Goal: Task Accomplishment & Management: Manage account settings

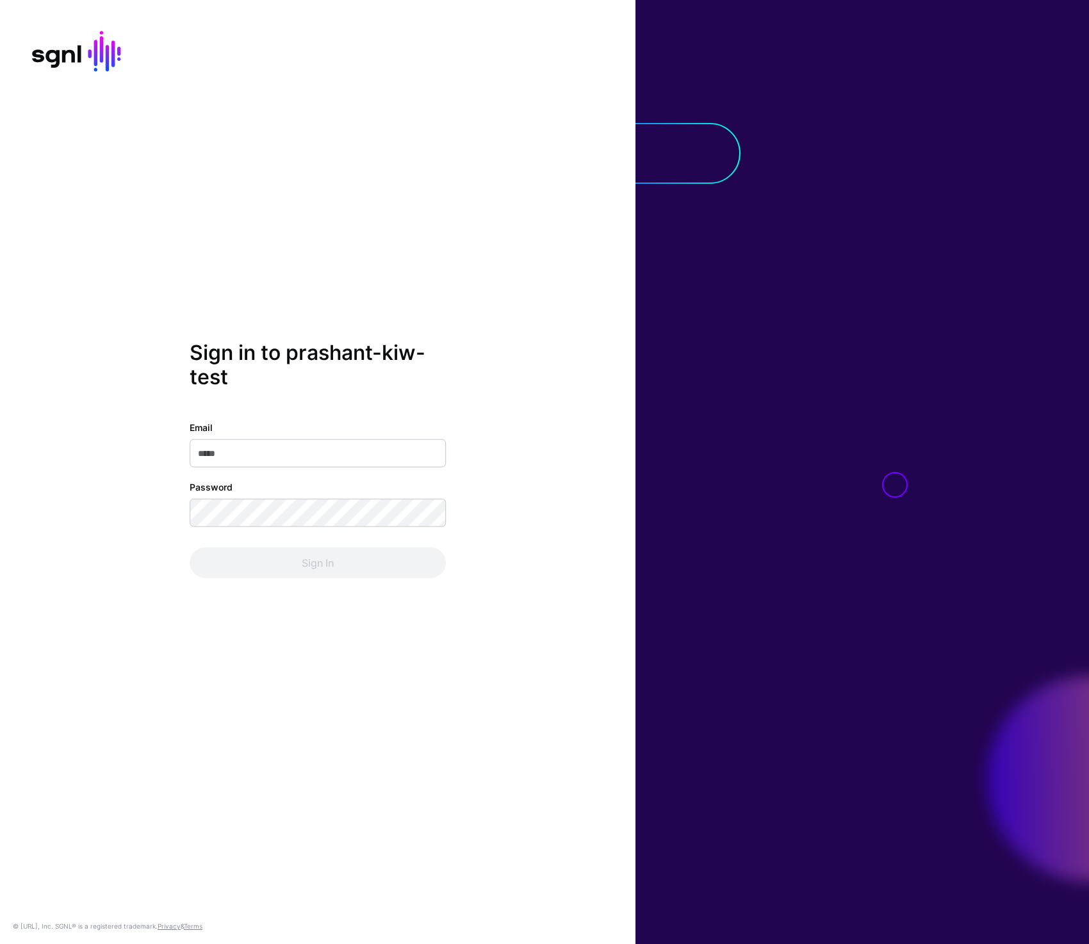
type input "**********"
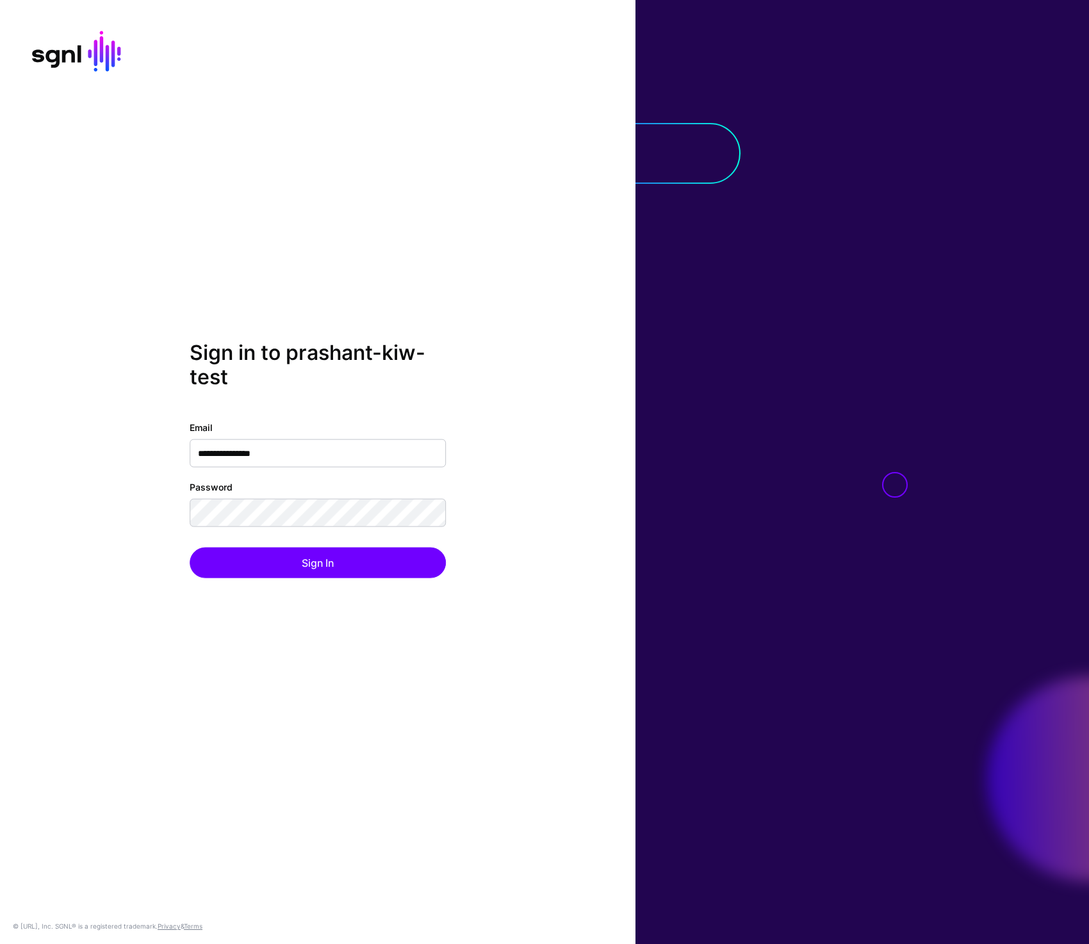
click at [260, 546] on div "**********" at bounding box center [318, 499] width 256 height 158
click at [262, 568] on button "Sign In" at bounding box center [318, 562] width 256 height 31
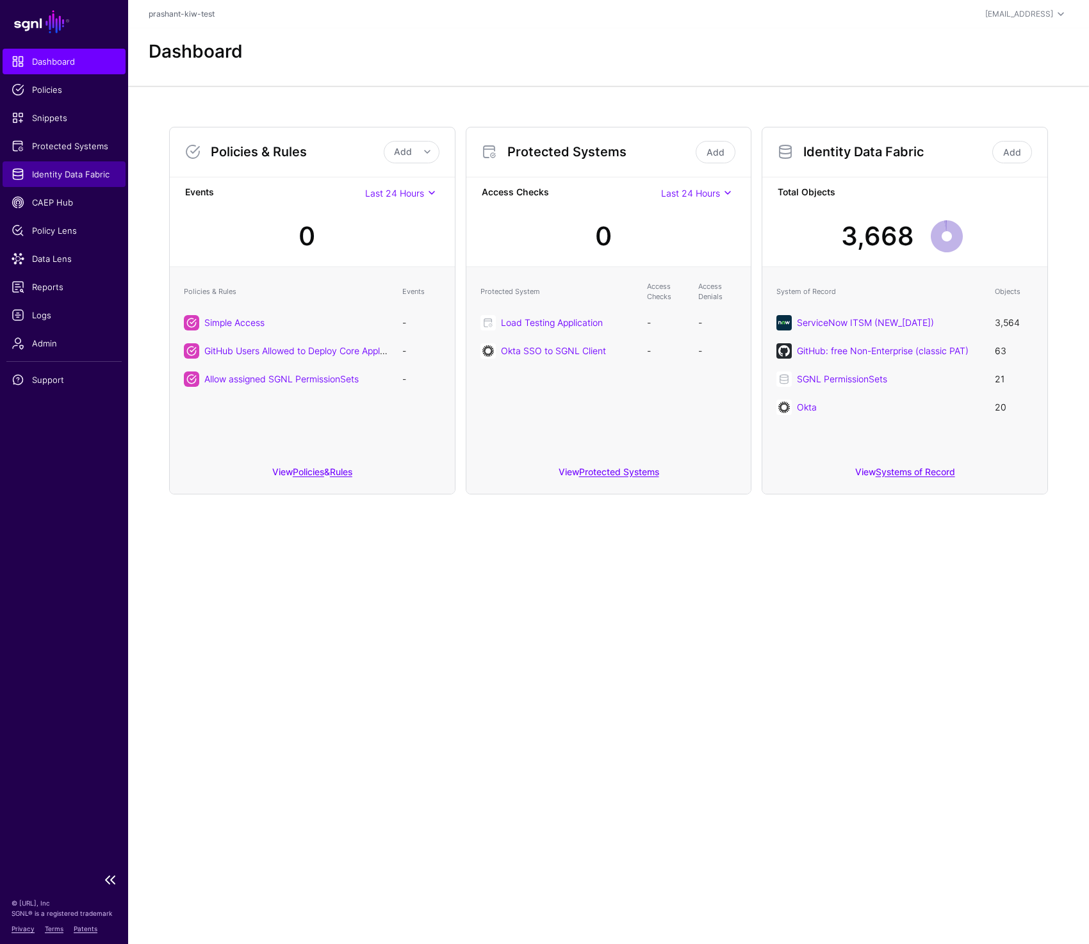
click at [61, 179] on span "Identity Data Fabric" at bounding box center [64, 174] width 105 height 13
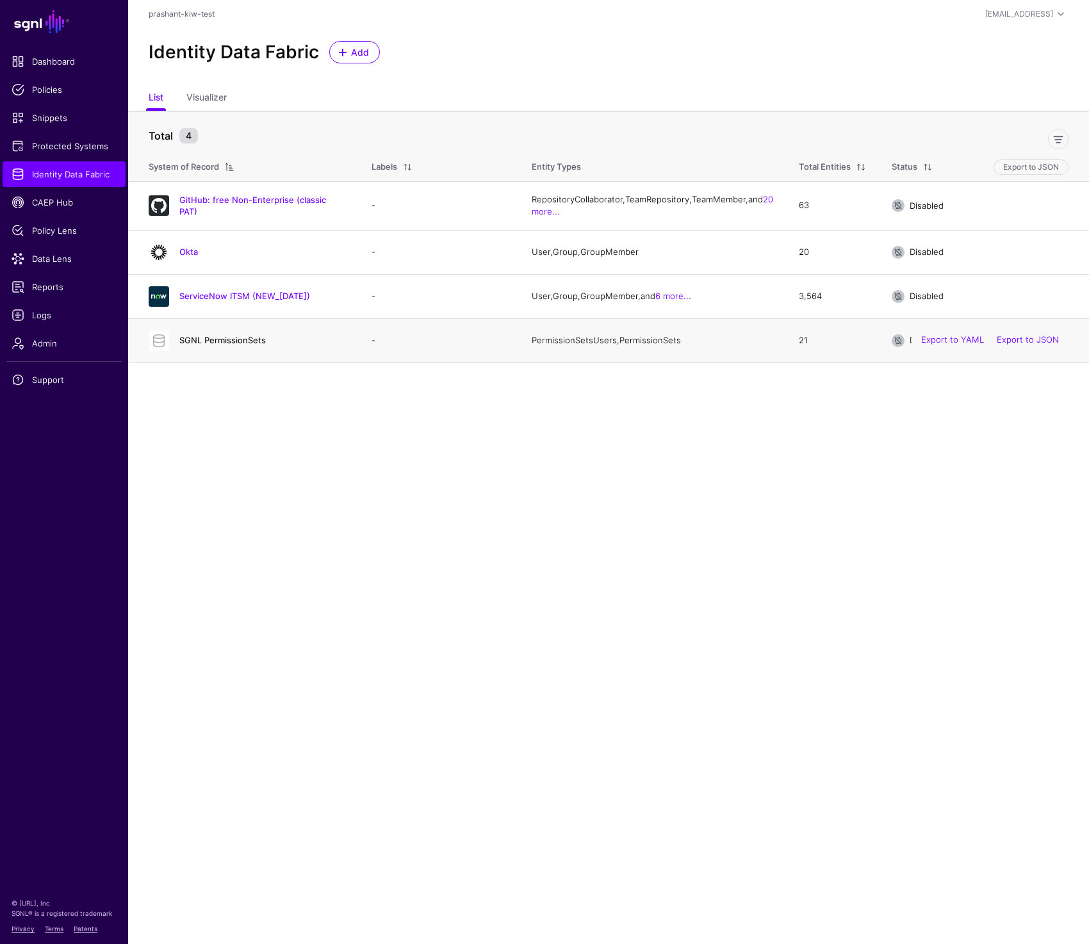
click at [220, 343] on link "SGNL PermissionSets" at bounding box center [222, 340] width 86 height 10
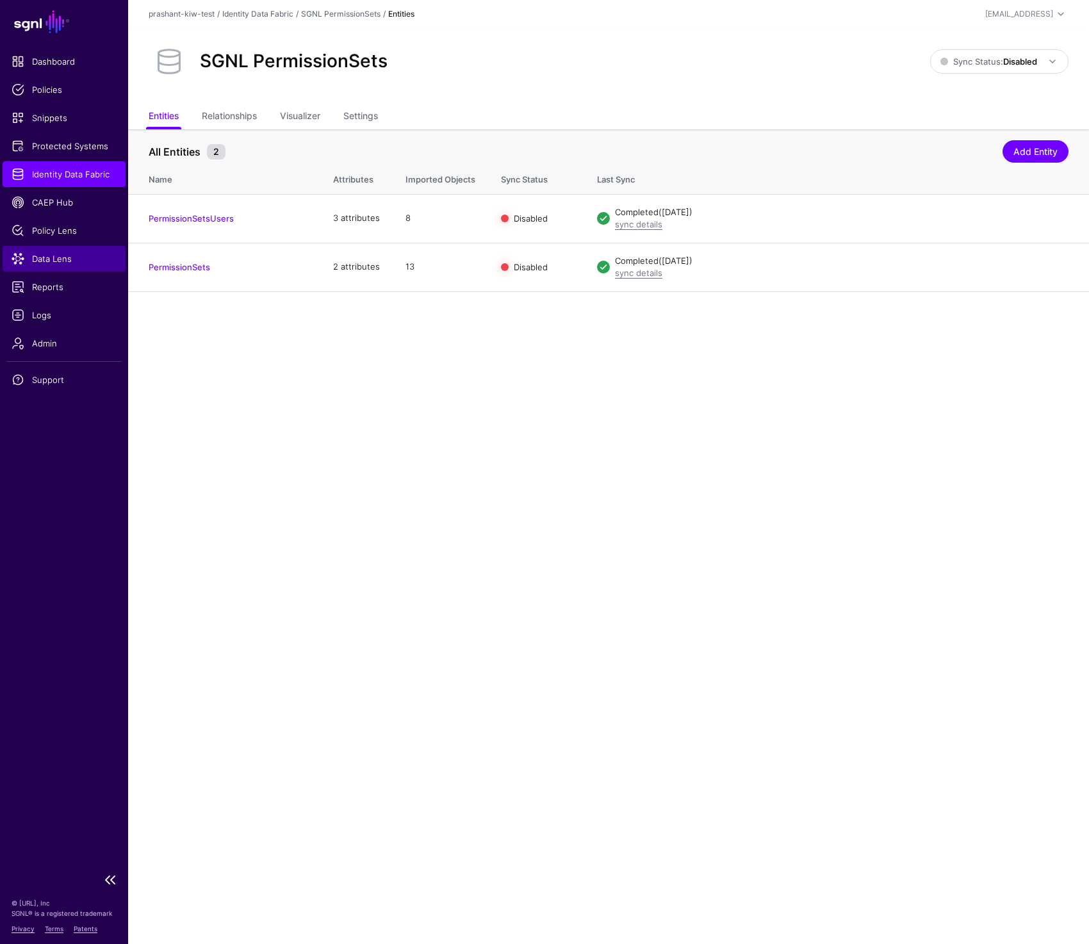
click at [29, 256] on span "Data Lens" at bounding box center [64, 258] width 105 height 13
click at [44, 143] on span "Protected Systems" at bounding box center [64, 146] width 105 height 13
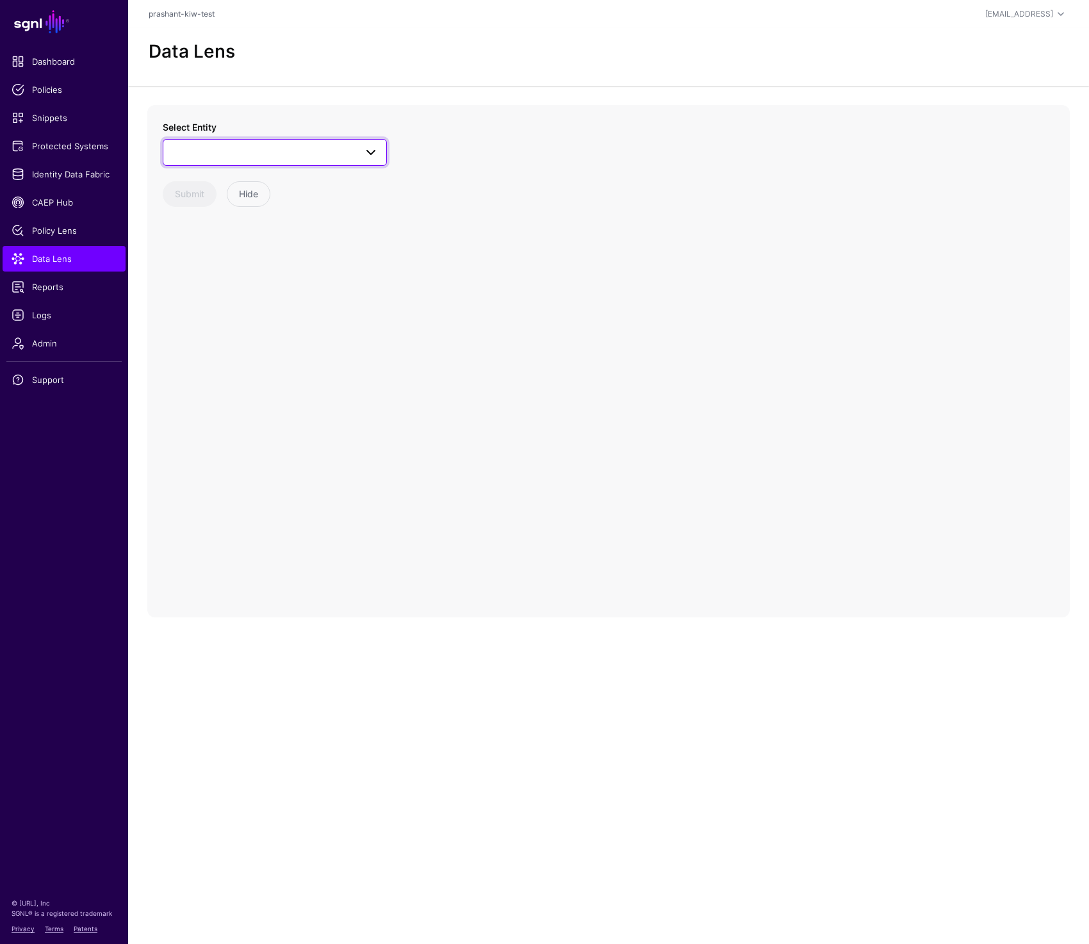
click at [257, 157] on span at bounding box center [275, 152] width 208 height 15
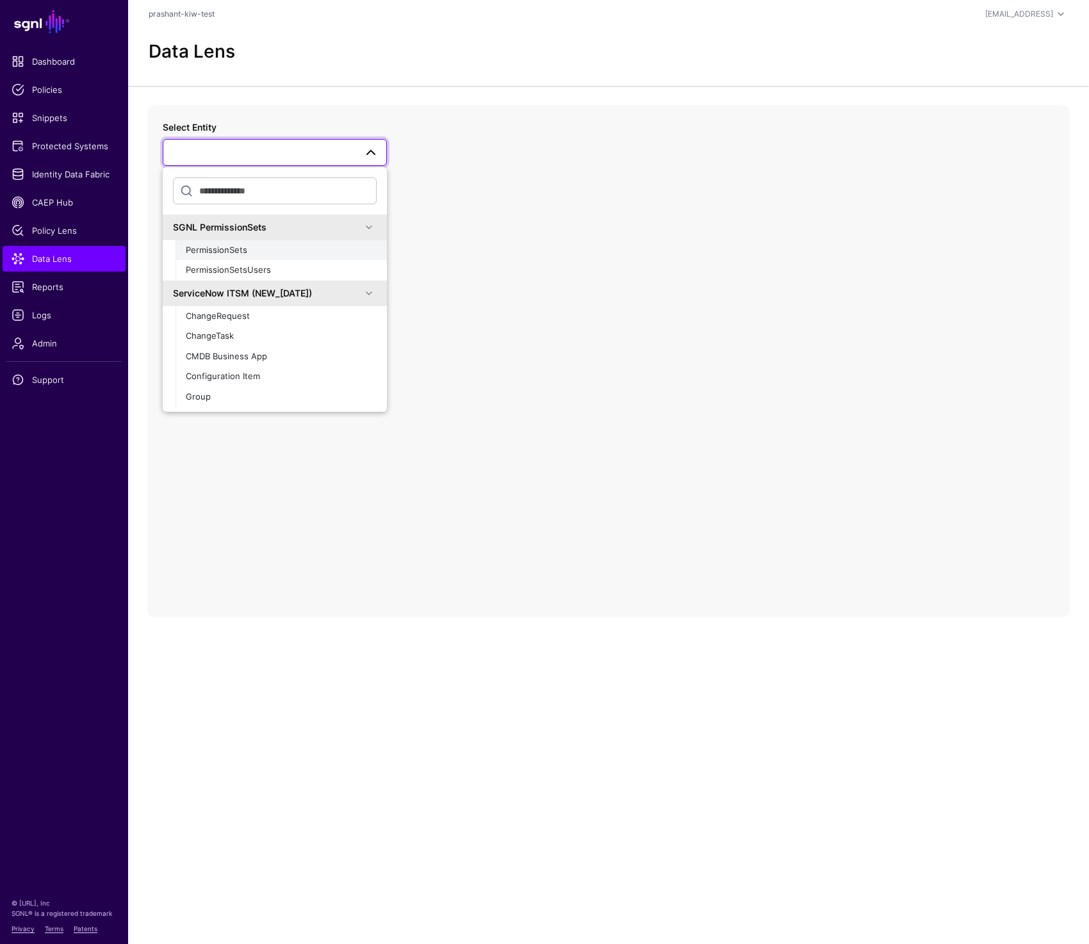
click at [264, 254] on div "PermissionSets" at bounding box center [281, 250] width 191 height 13
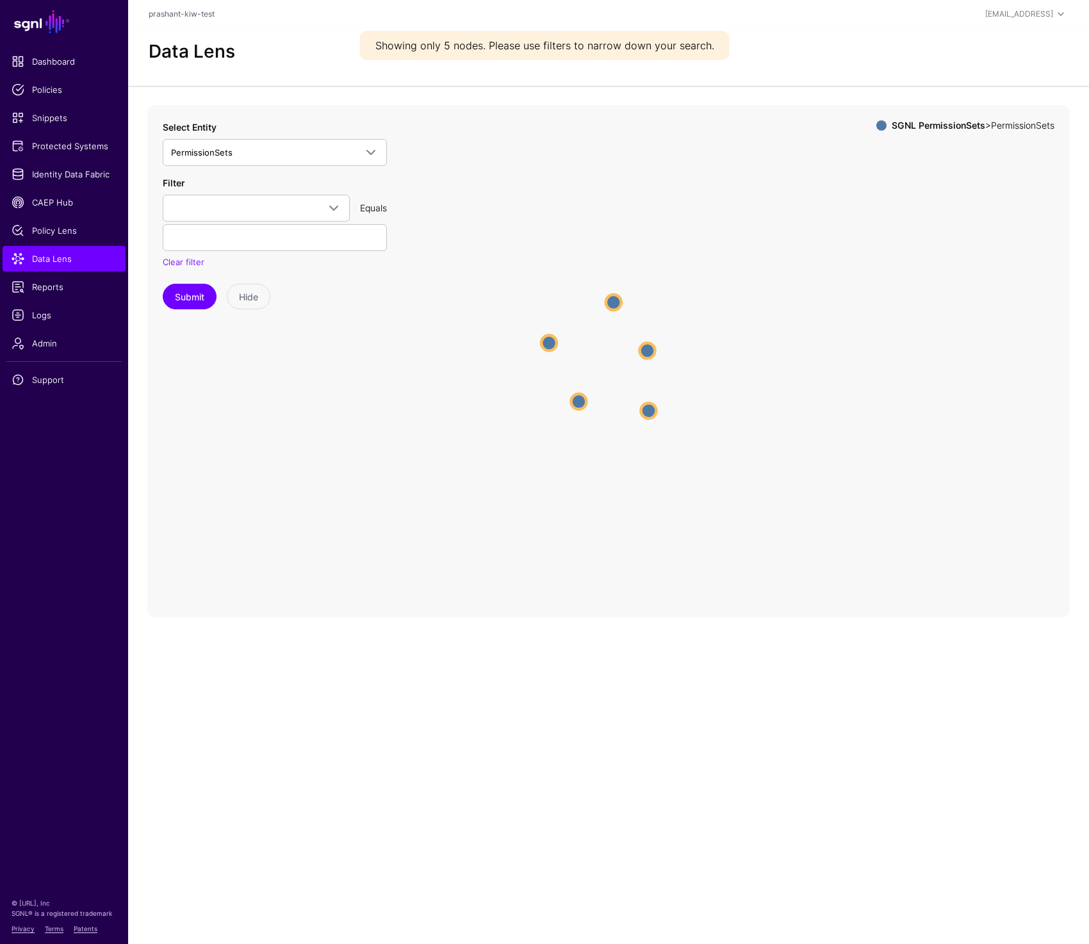
click at [644, 353] on circle at bounding box center [646, 350] width 15 height 15
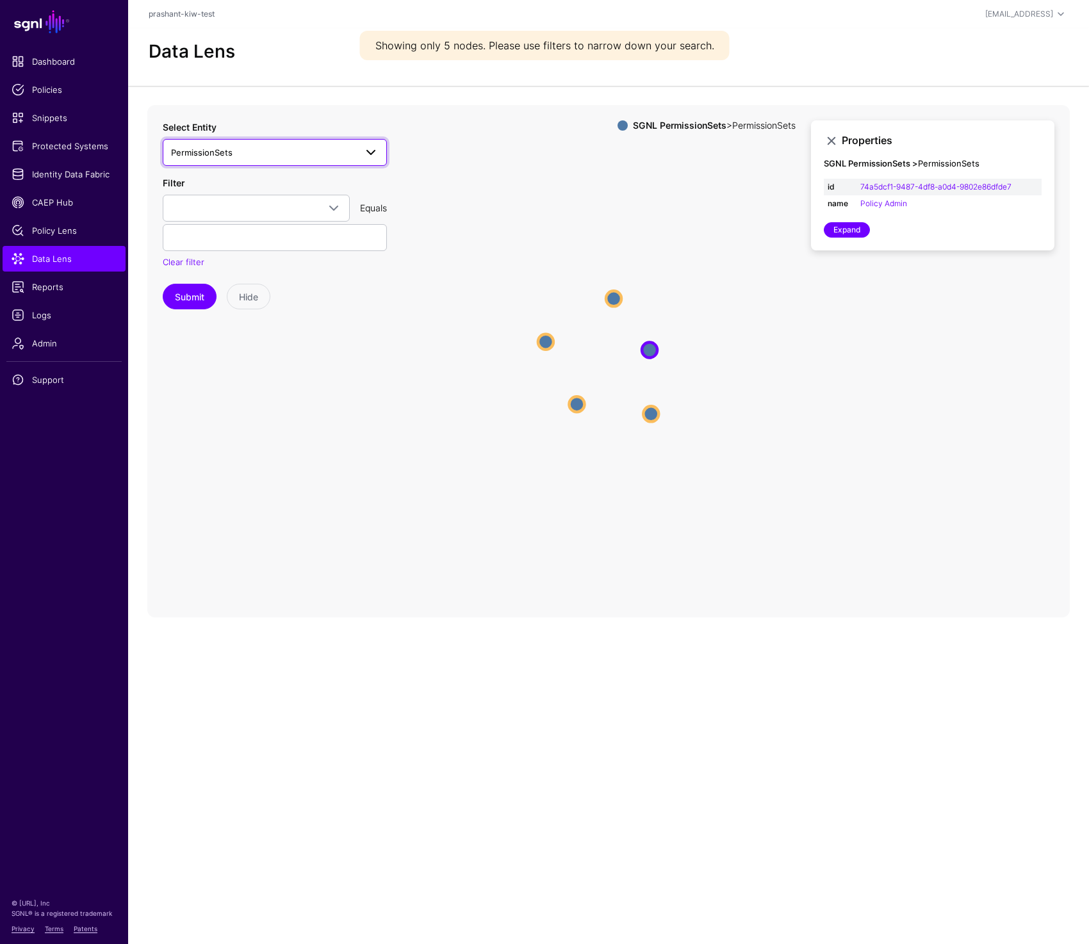
click at [304, 149] on span "PermissionSets" at bounding box center [263, 152] width 184 height 14
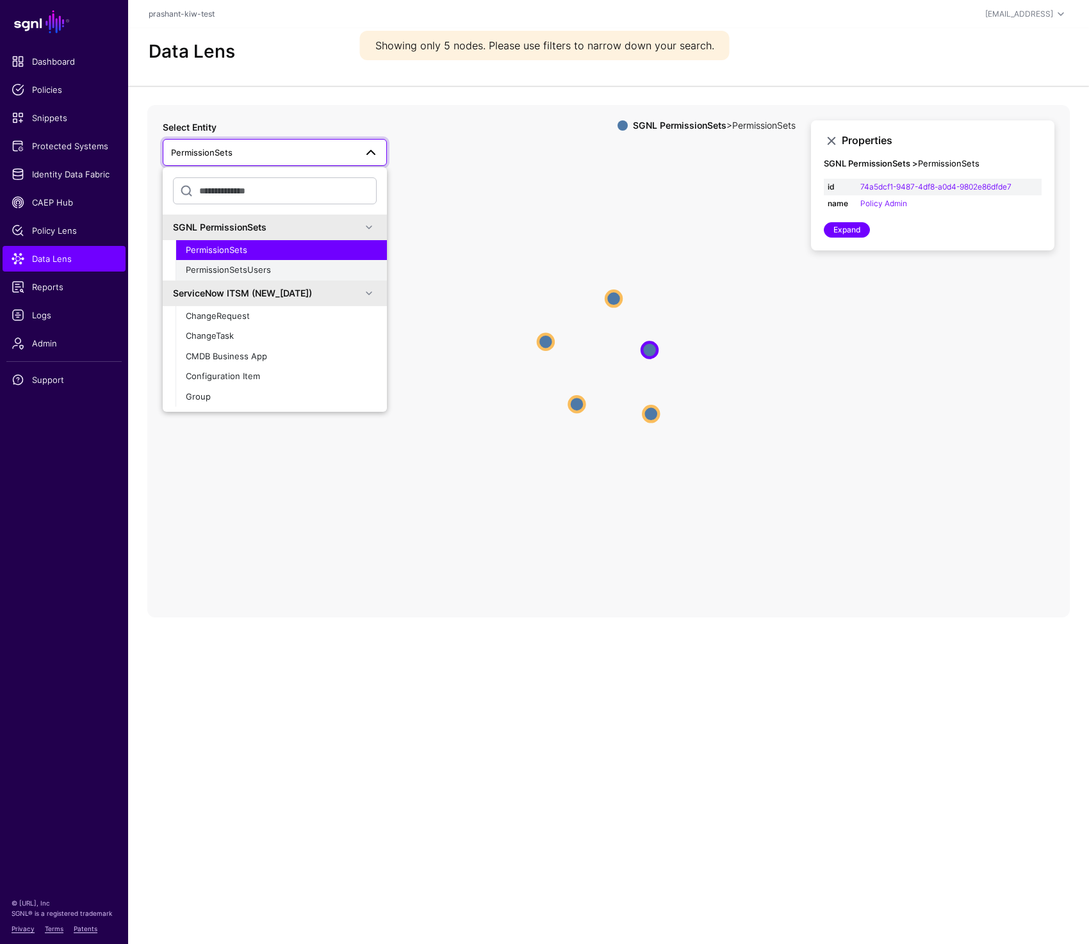
click at [276, 265] on div "PermissionSetsUsers" at bounding box center [281, 270] width 191 height 13
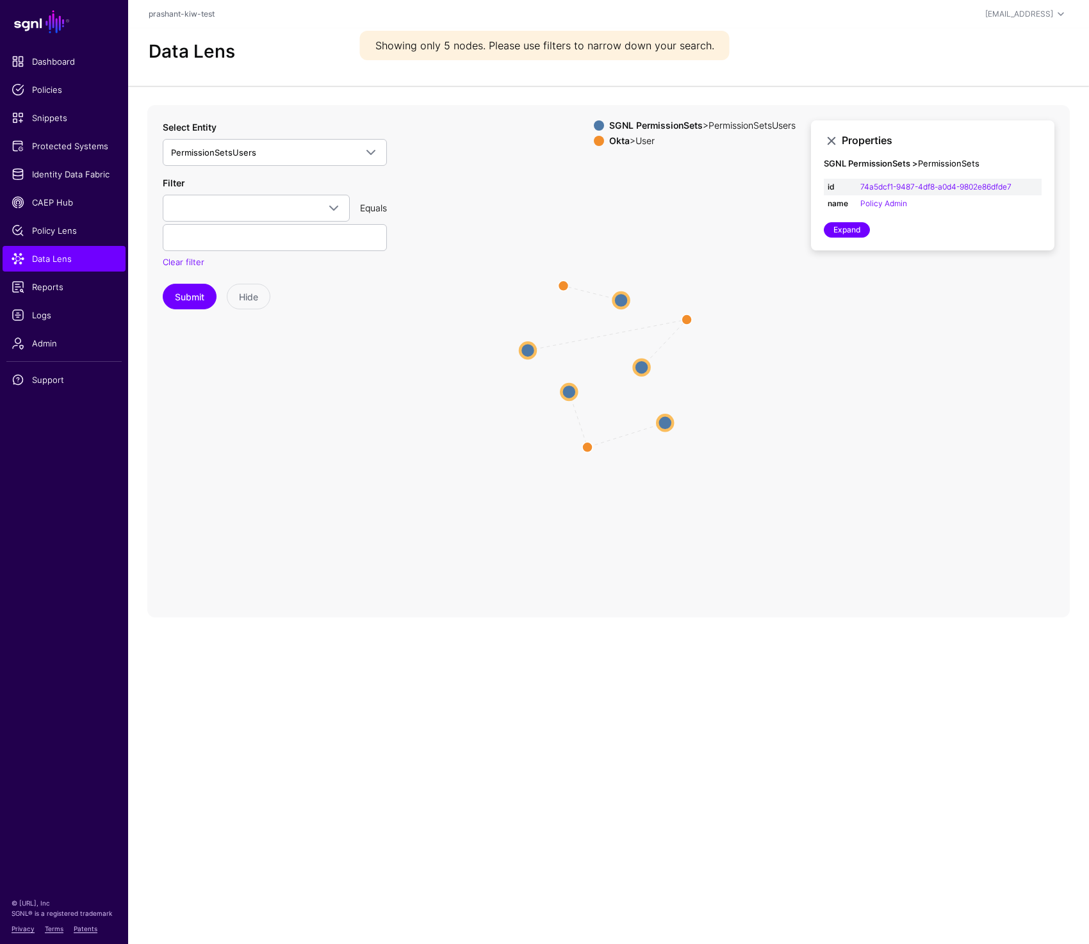
click at [647, 368] on circle at bounding box center [641, 366] width 15 height 15
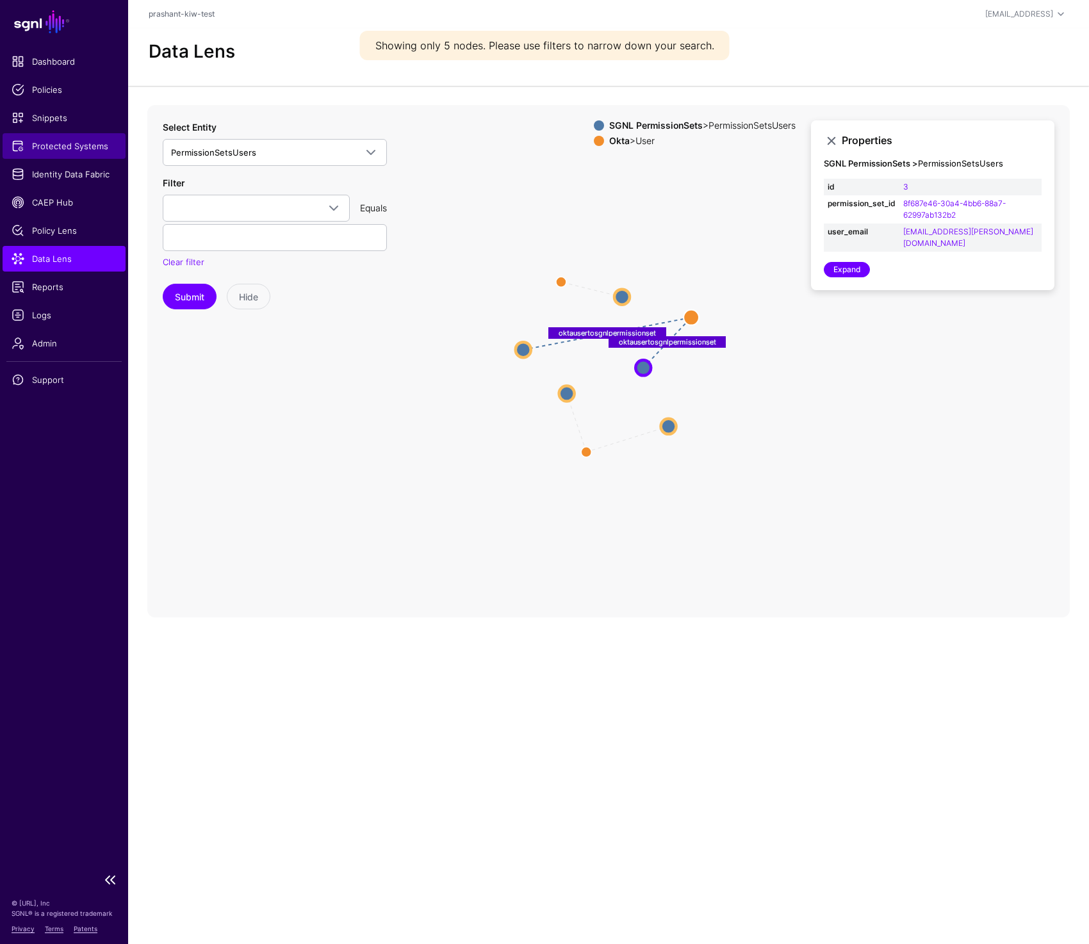
click at [58, 143] on span "Protected Systems" at bounding box center [64, 146] width 105 height 13
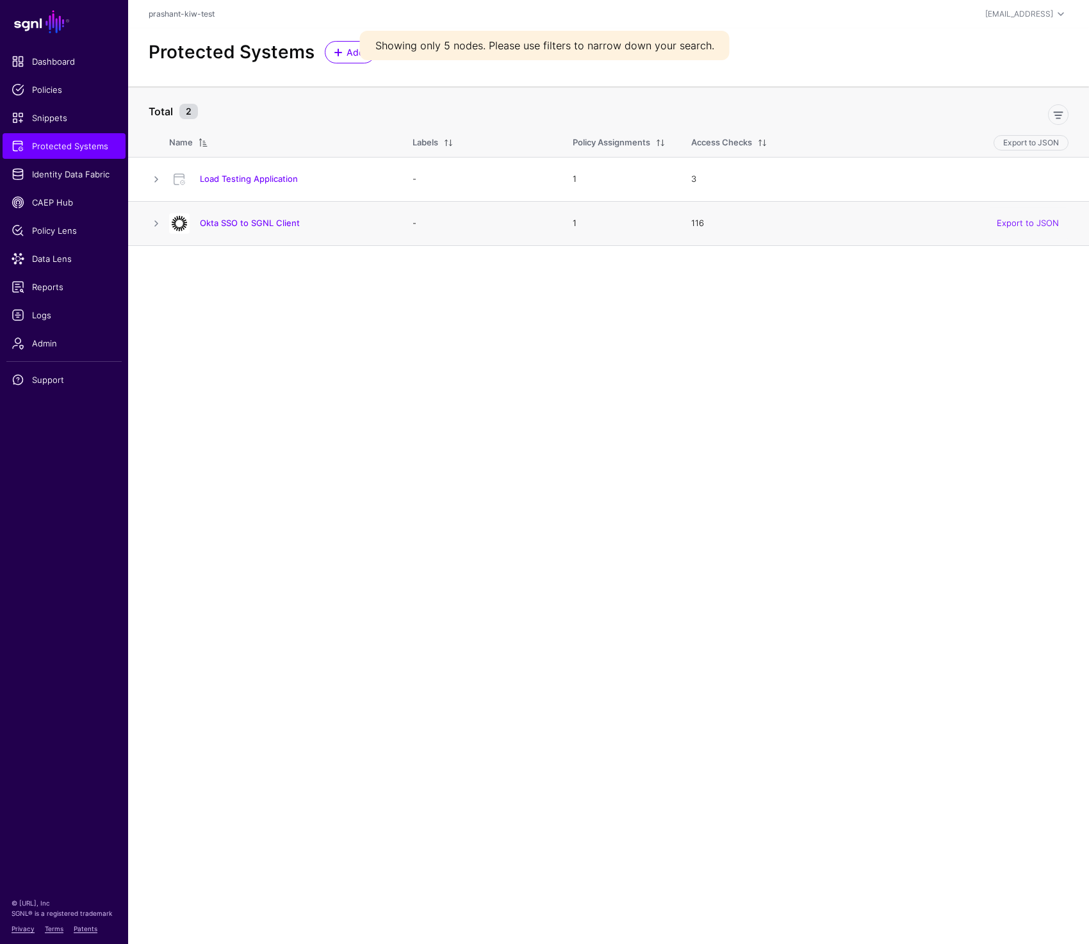
click at [273, 228] on h4 "Okta SSO to SGNL Client" at bounding box center [293, 223] width 187 height 12
click at [273, 227] on link "Okta SSO to SGNL Client" at bounding box center [250, 223] width 100 height 10
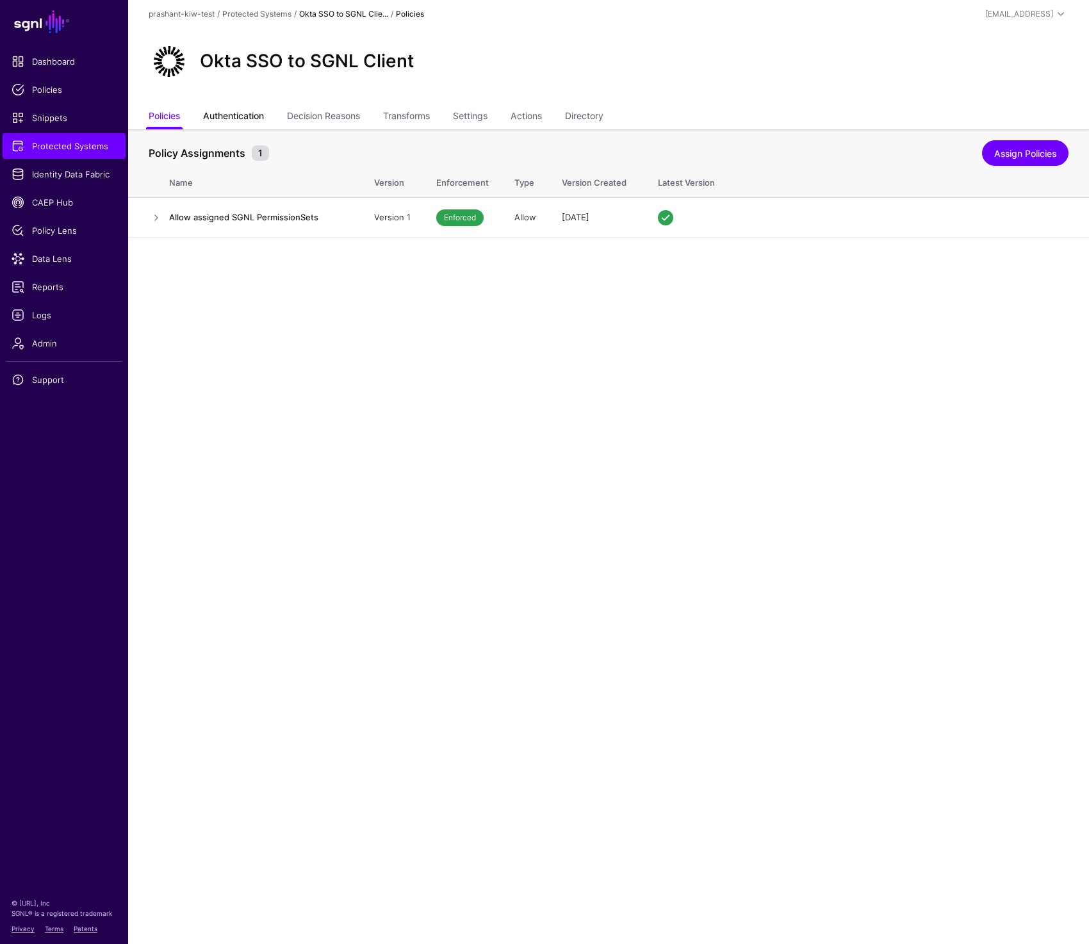
click at [243, 118] on link "Authentication" at bounding box center [233, 117] width 61 height 24
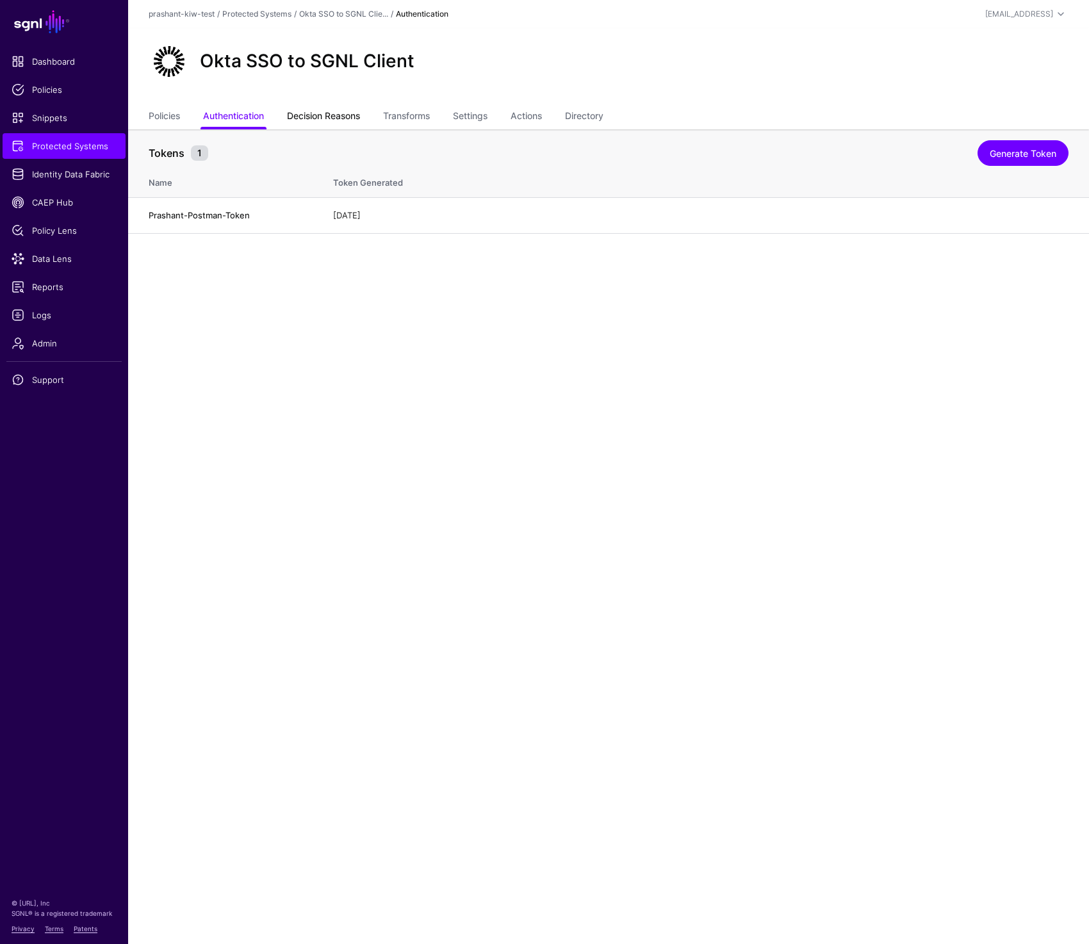
click at [347, 113] on link "Decision Reasons" at bounding box center [323, 117] width 73 height 24
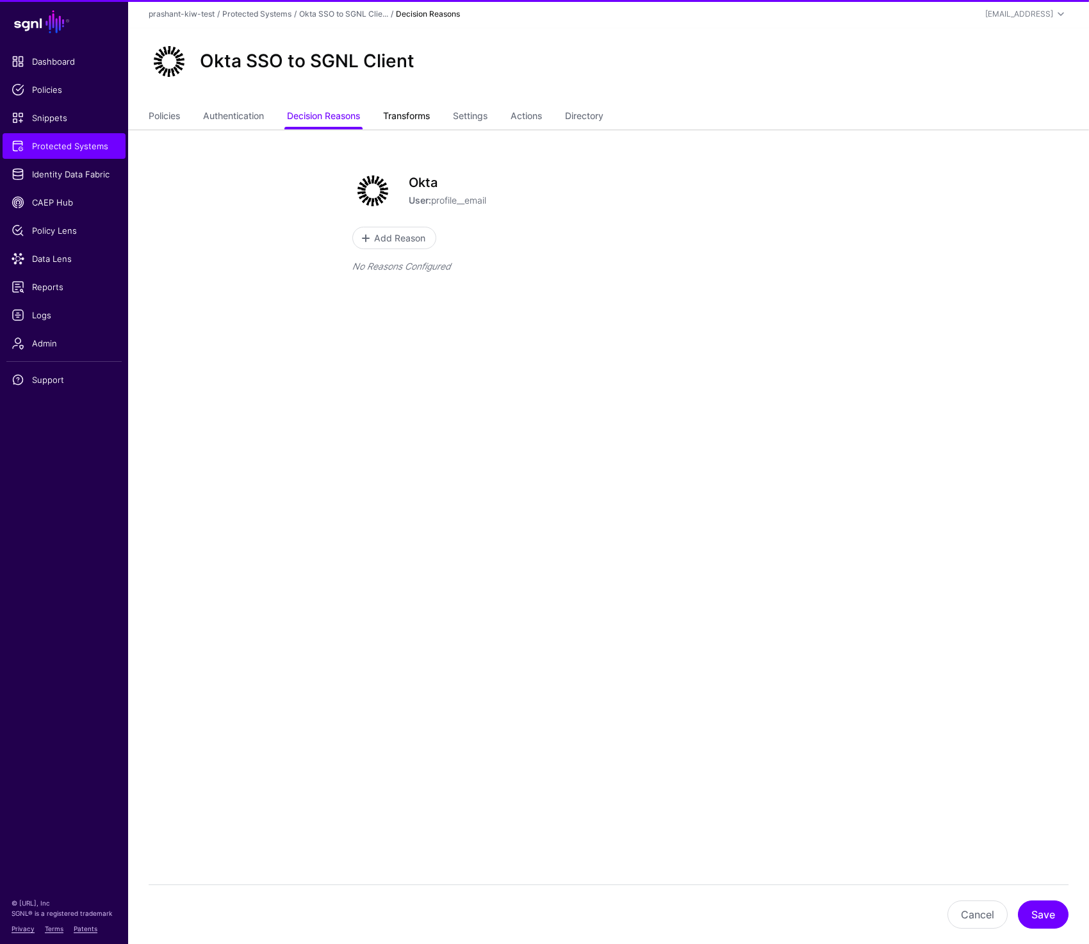
click at [412, 115] on link "Transforms" at bounding box center [406, 117] width 47 height 24
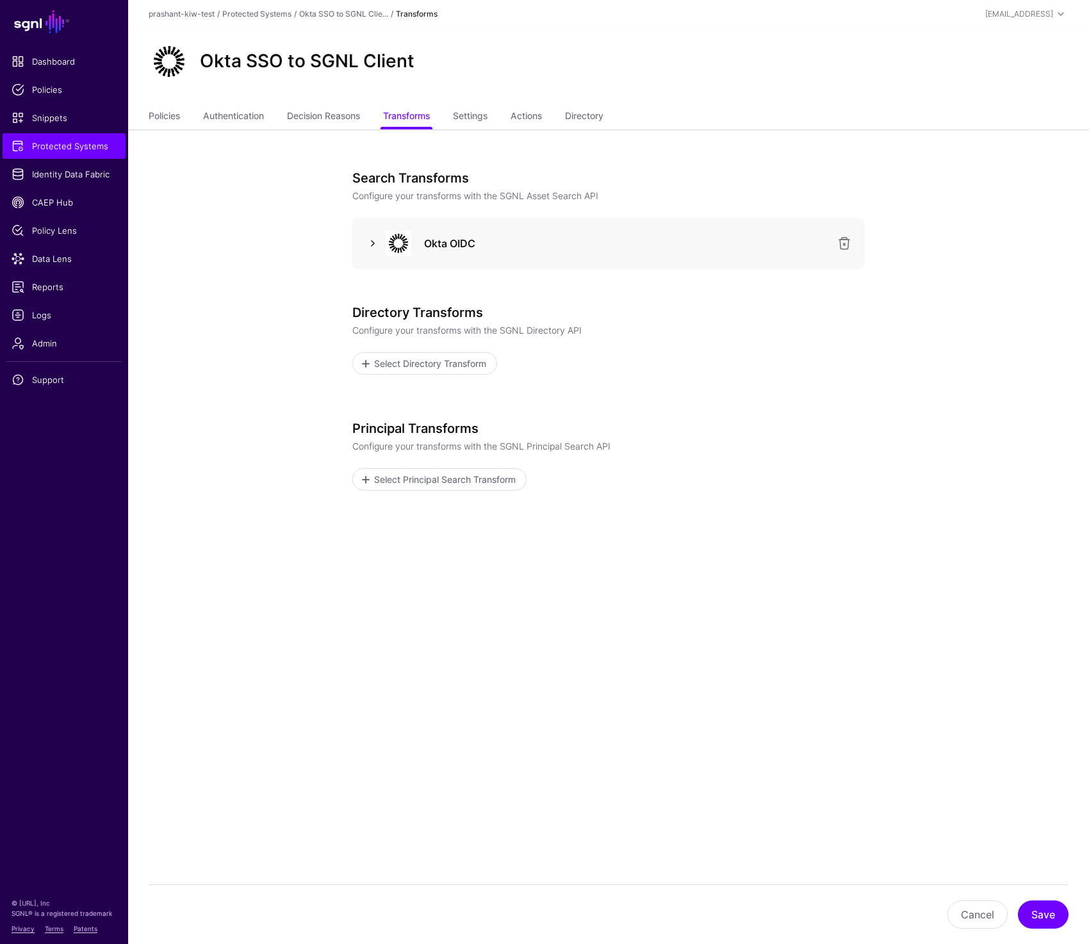
click at [374, 240] on link at bounding box center [372, 243] width 15 height 15
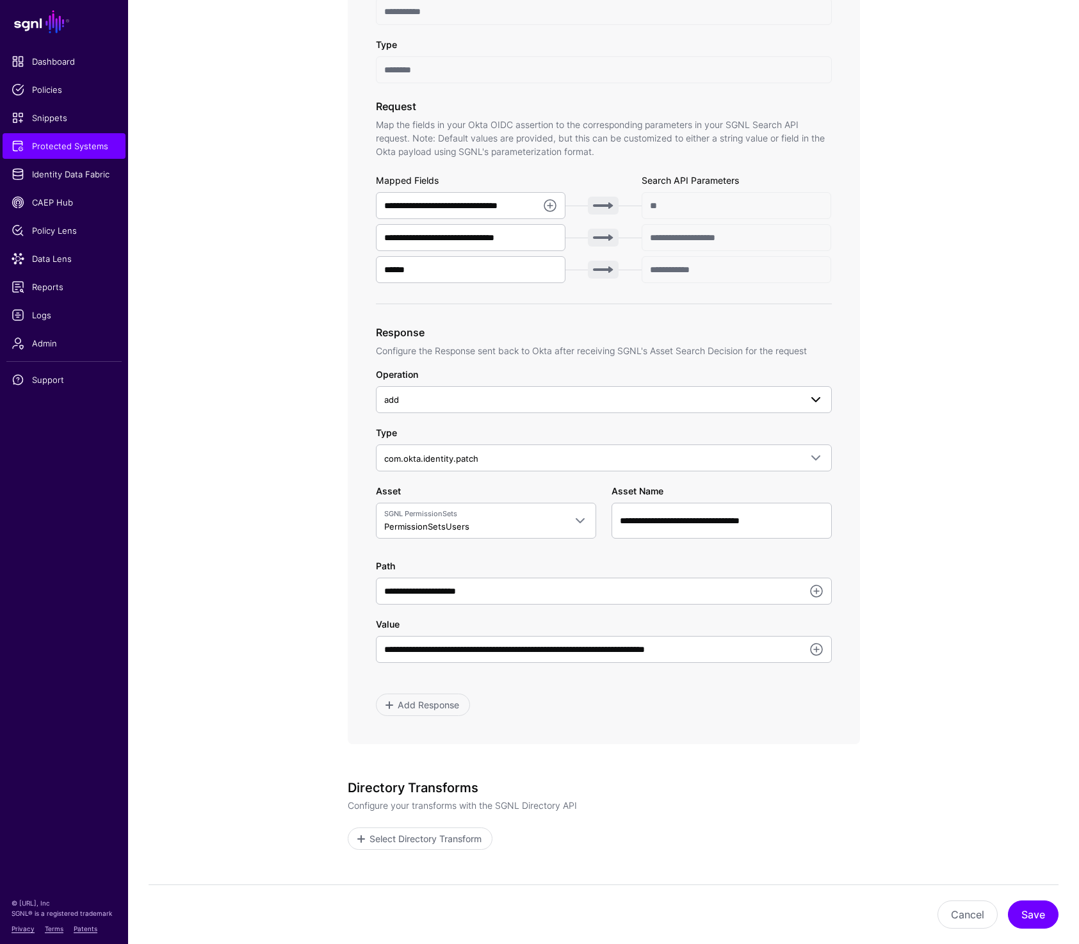
scroll to position [370, 0]
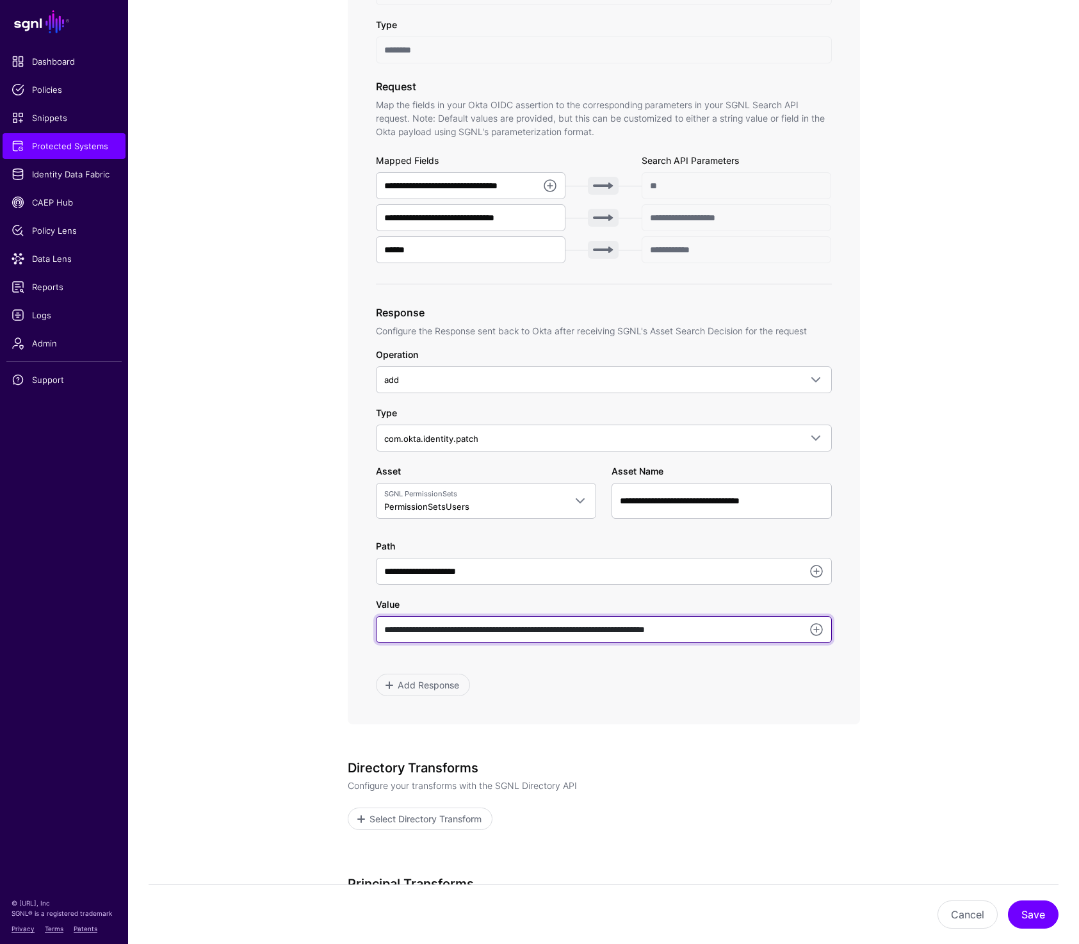
click at [430, 626] on input "**********" at bounding box center [604, 629] width 456 height 27
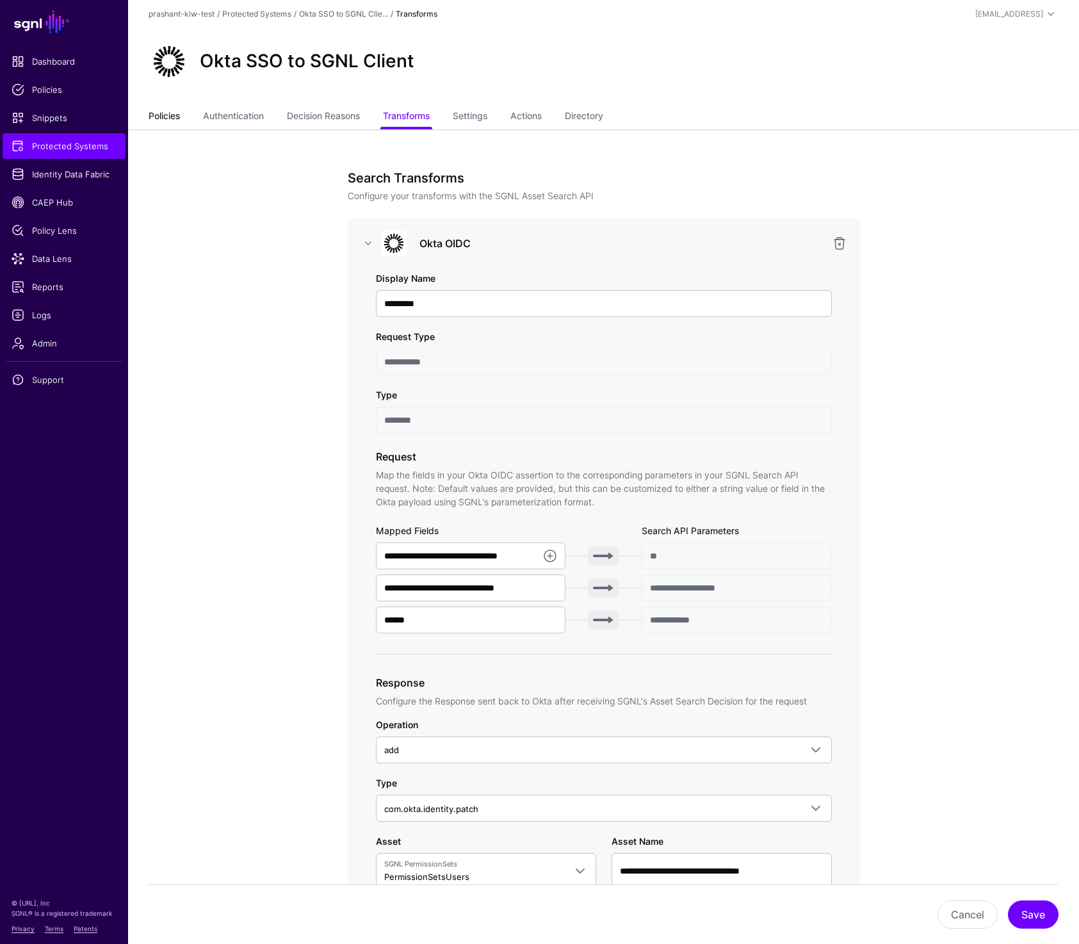
click at [168, 111] on link "Policies" at bounding box center [164, 117] width 31 height 24
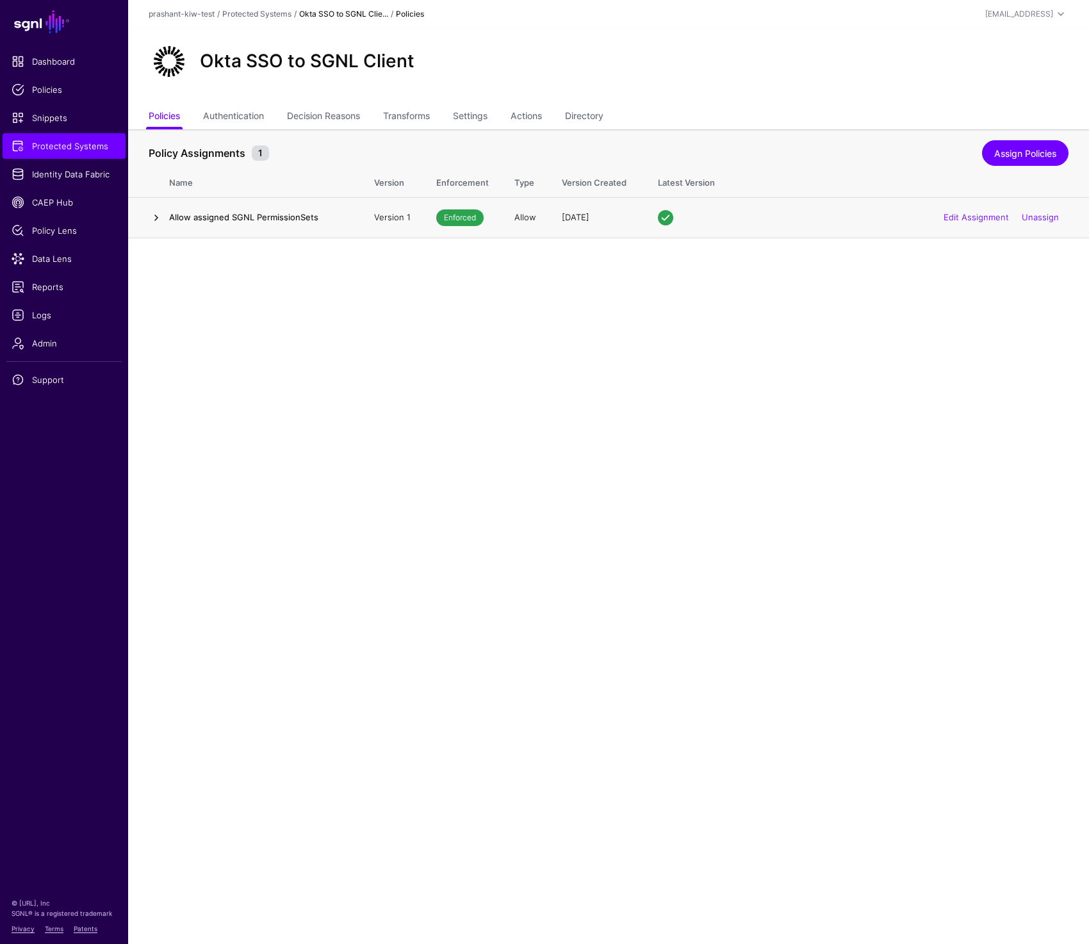
click at [152, 220] on link at bounding box center [156, 217] width 15 height 15
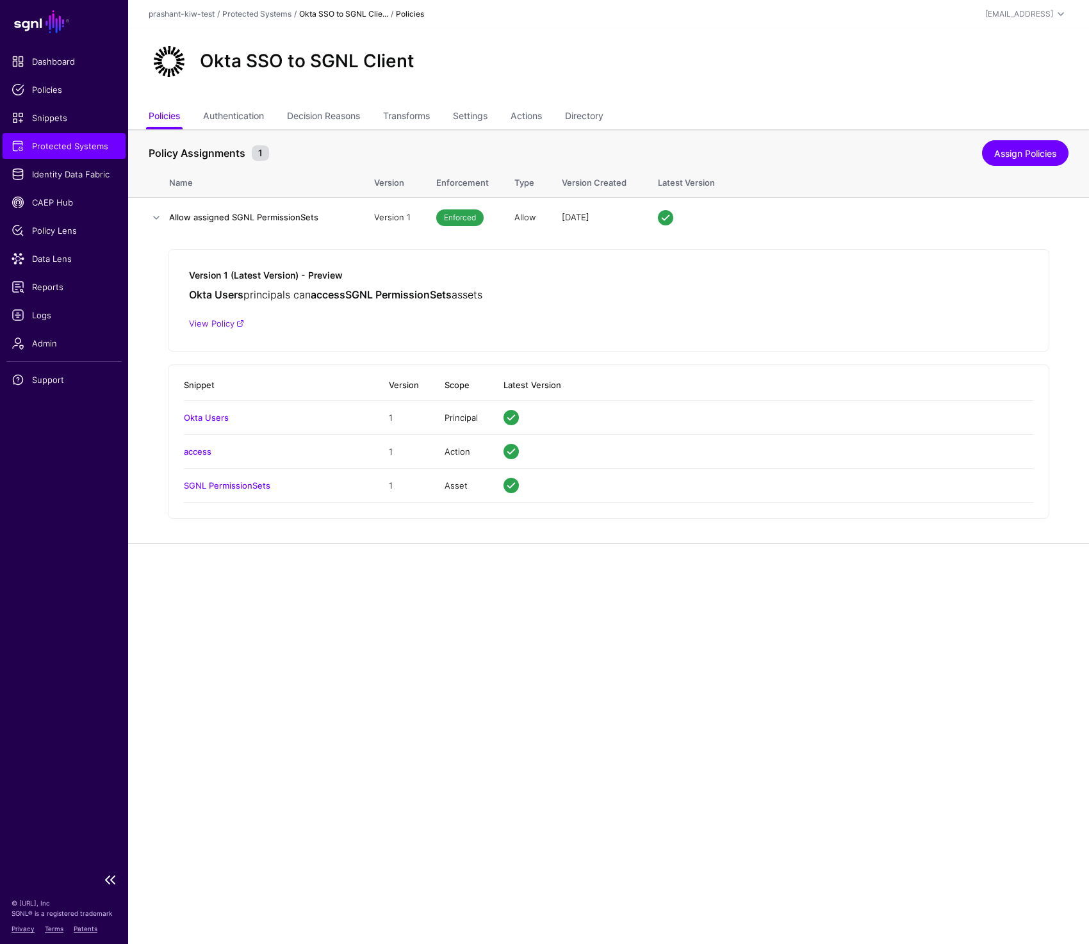
click at [49, 147] on span "Protected Systems" at bounding box center [64, 146] width 105 height 13
click at [468, 124] on link "Settings" at bounding box center [470, 117] width 35 height 24
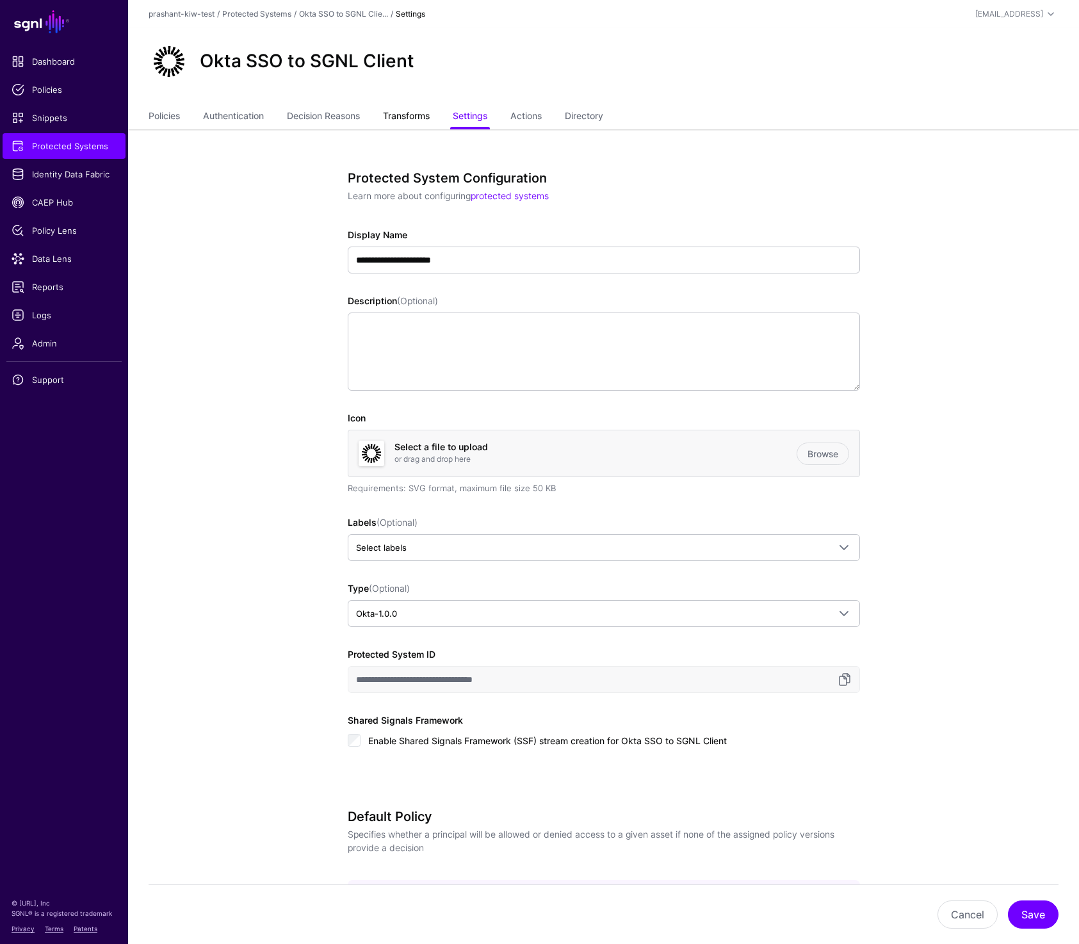
click at [407, 119] on link "Transforms" at bounding box center [406, 117] width 47 height 24
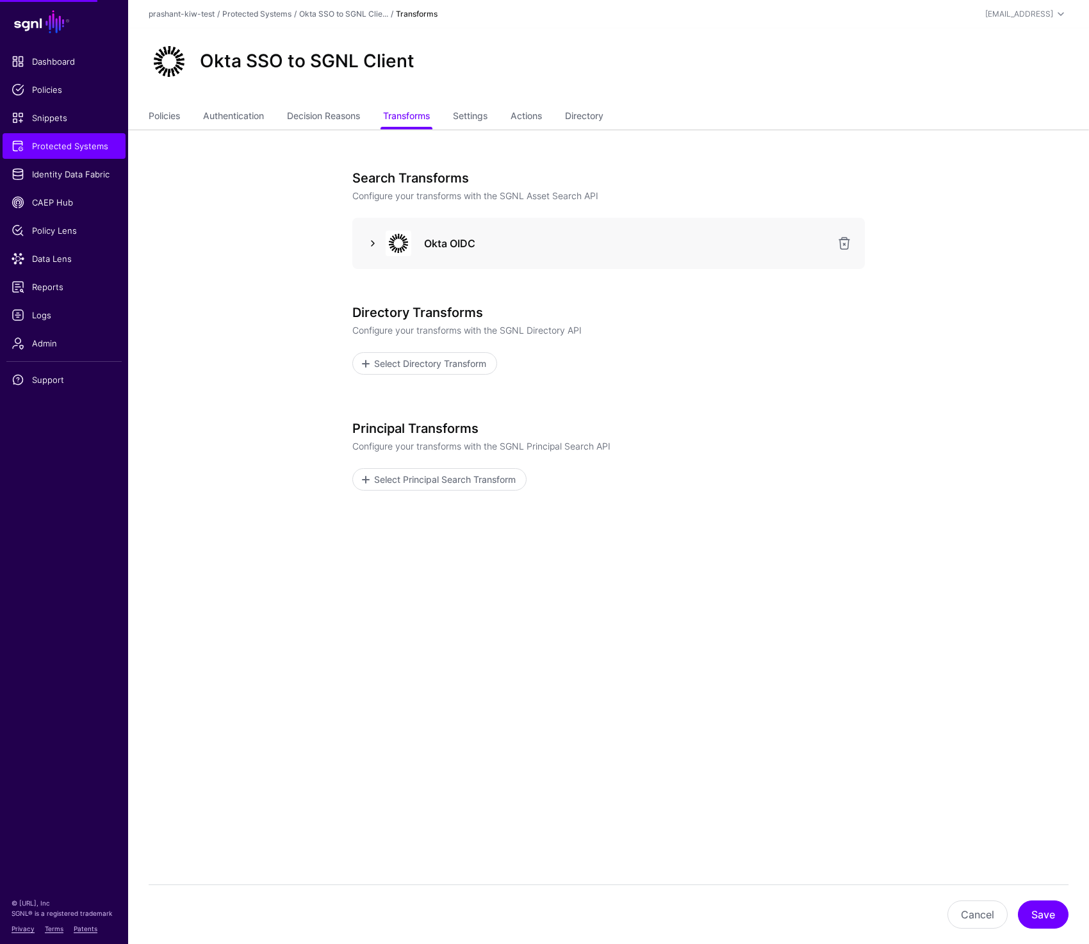
click at [374, 238] on link at bounding box center [372, 243] width 15 height 15
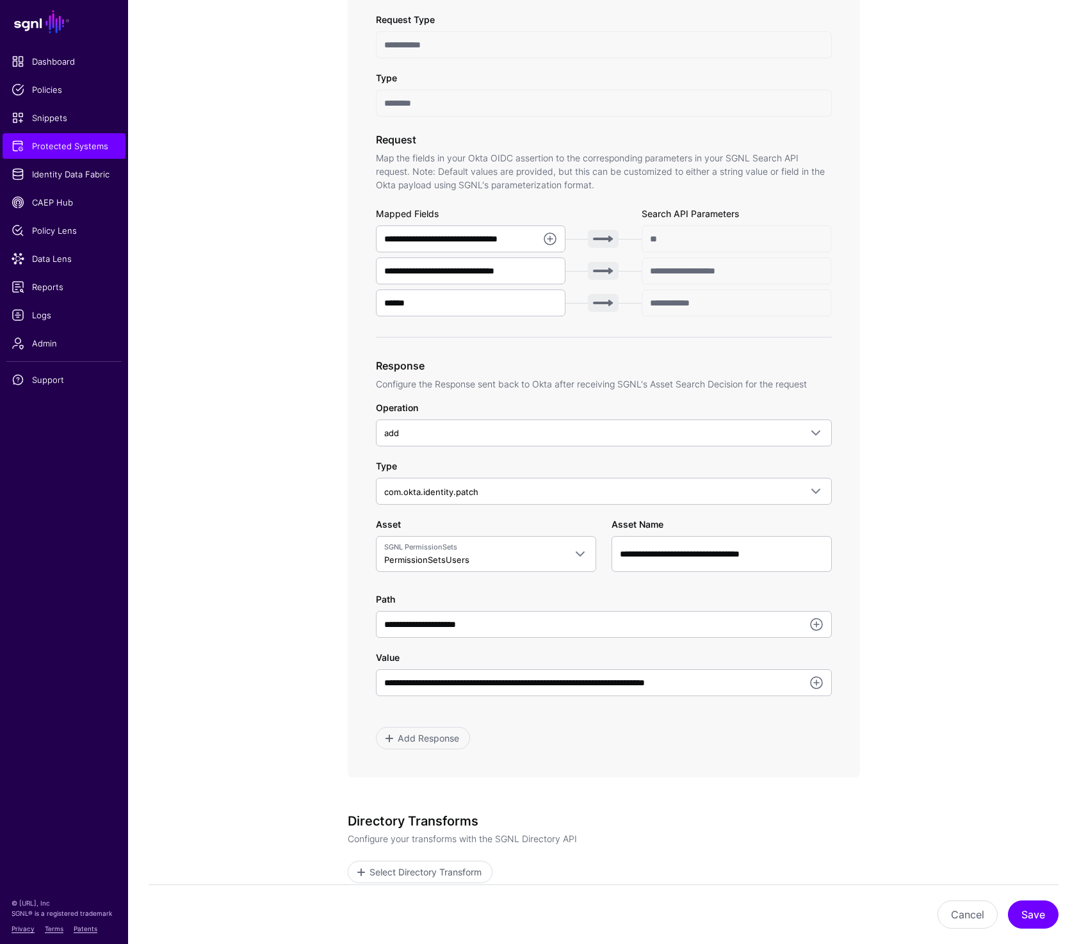
scroll to position [318, 0]
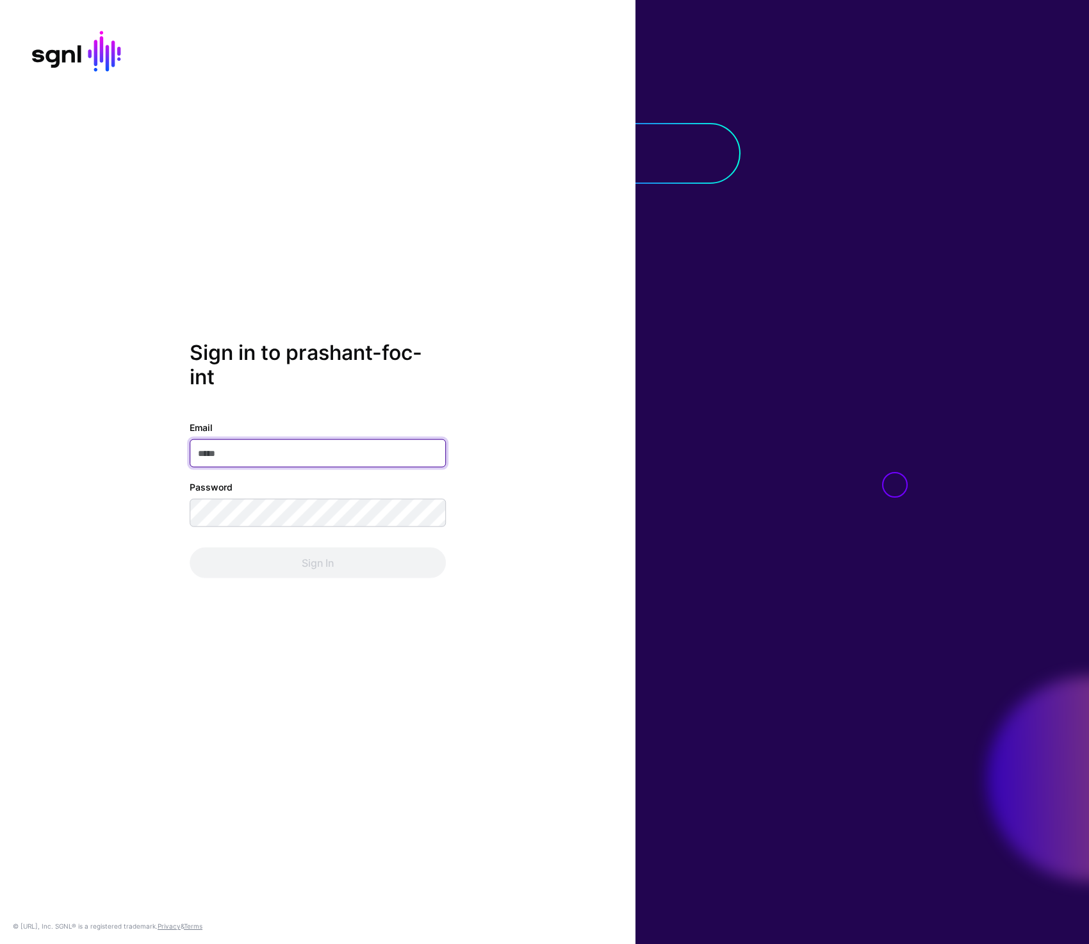
click at [296, 451] on input "Email" at bounding box center [318, 453] width 256 height 28
type input "**********"
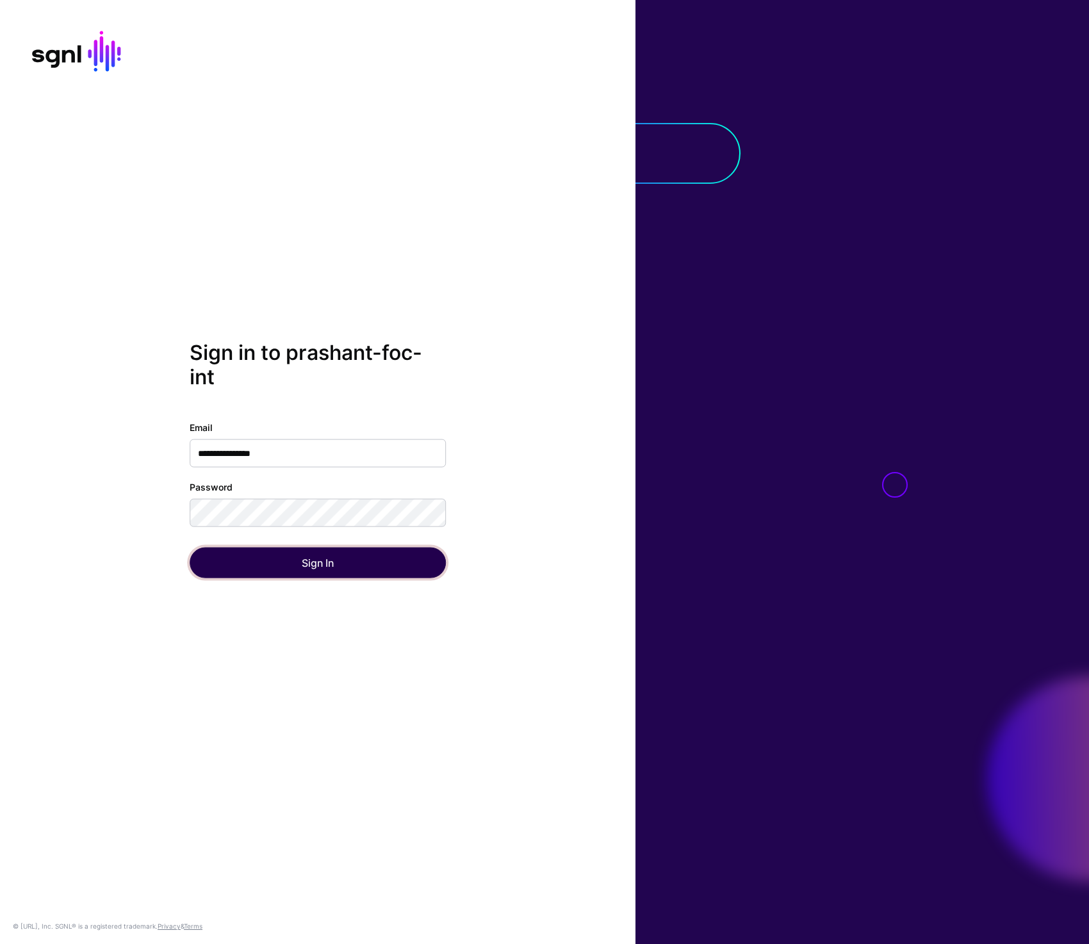
click at [313, 567] on button "Sign In" at bounding box center [318, 562] width 256 height 31
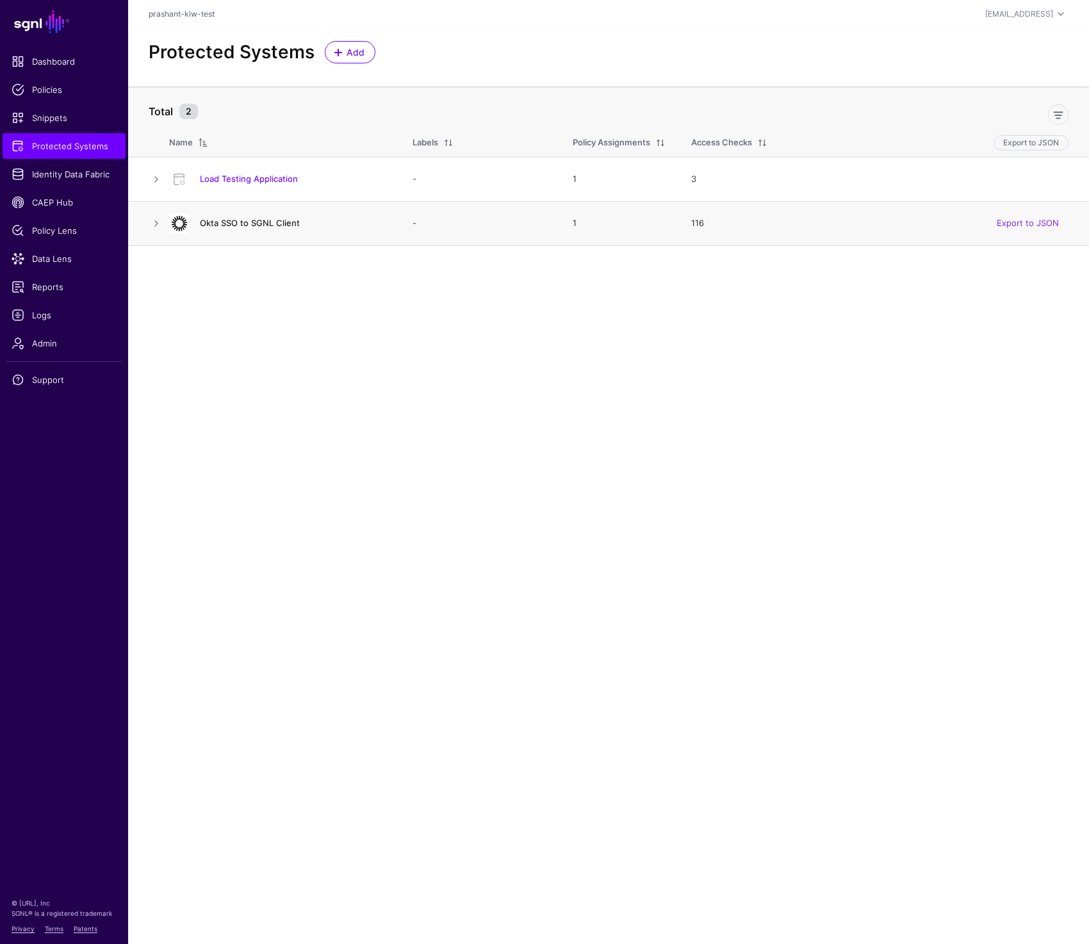
click at [259, 224] on link "Okta SSO to SGNL Client" at bounding box center [250, 223] width 100 height 10
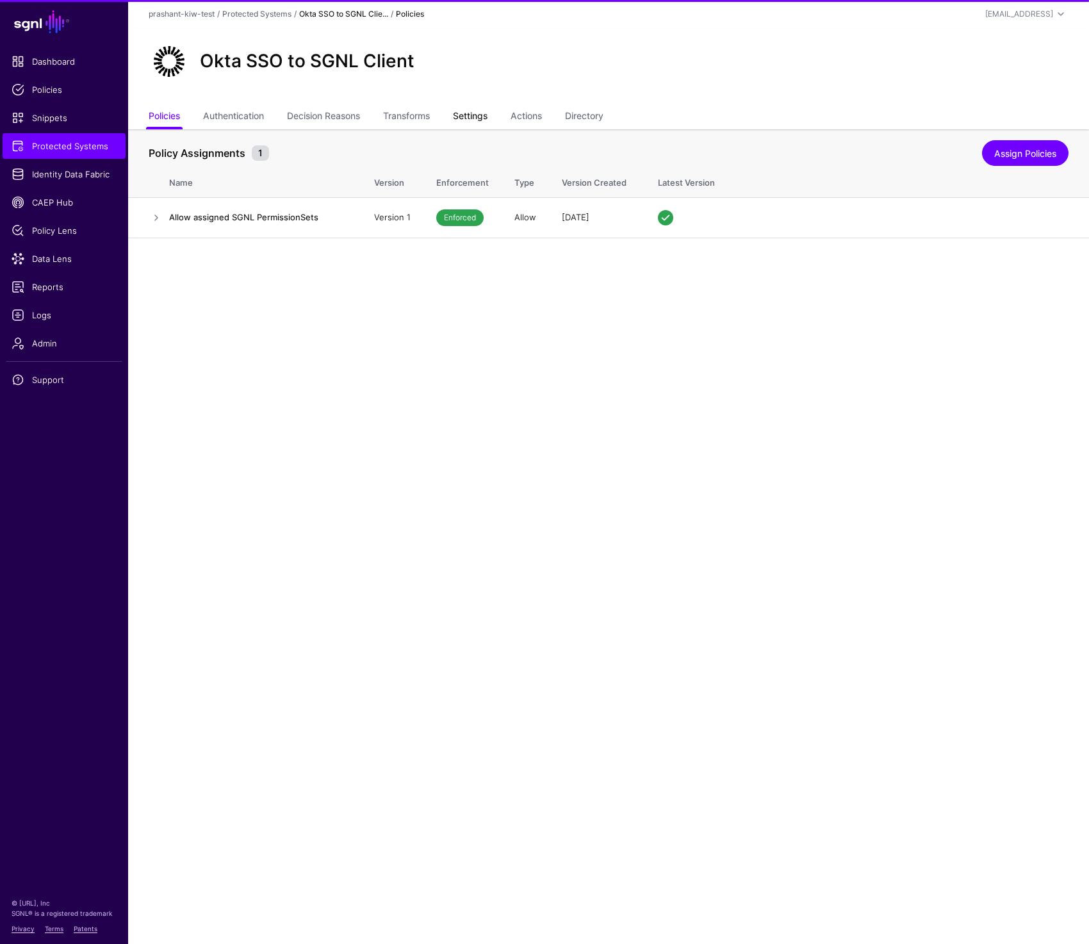
click at [483, 117] on link "Settings" at bounding box center [470, 117] width 35 height 24
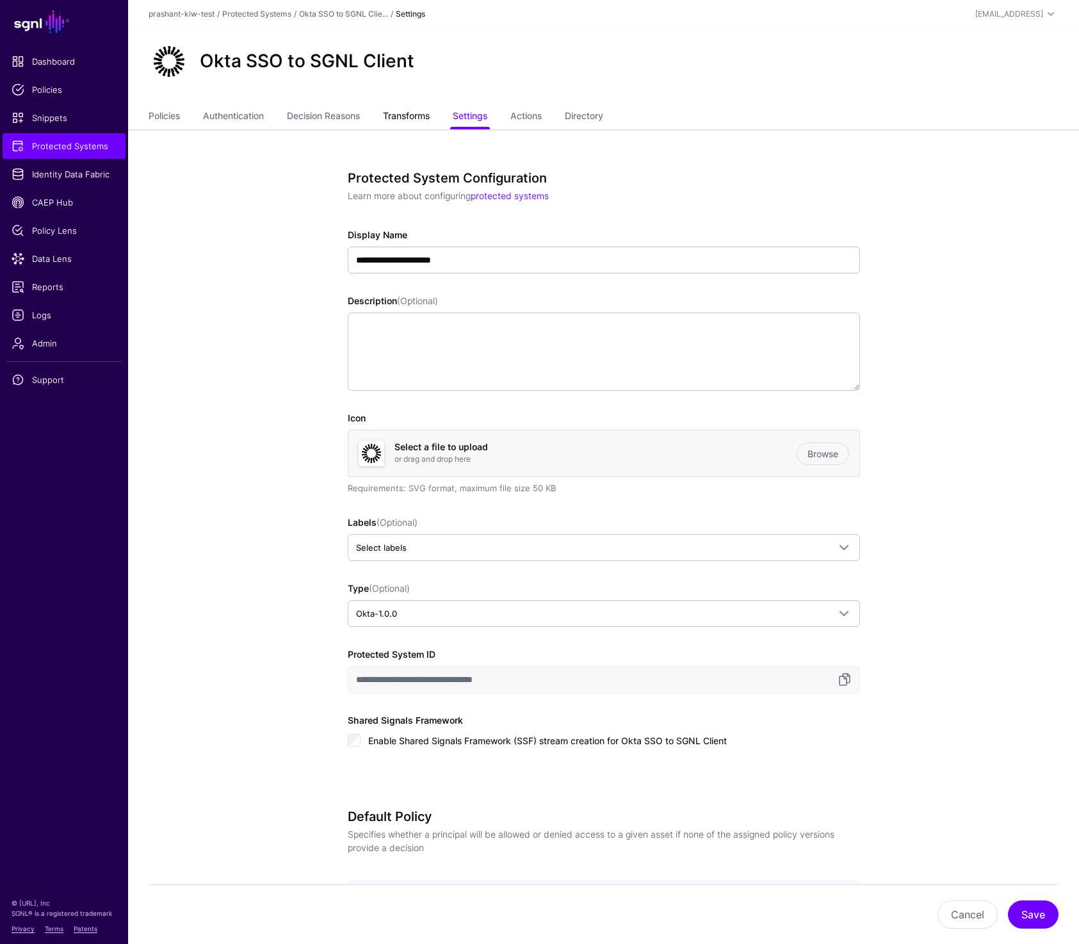
click at [418, 127] on link "Transforms" at bounding box center [406, 117] width 47 height 24
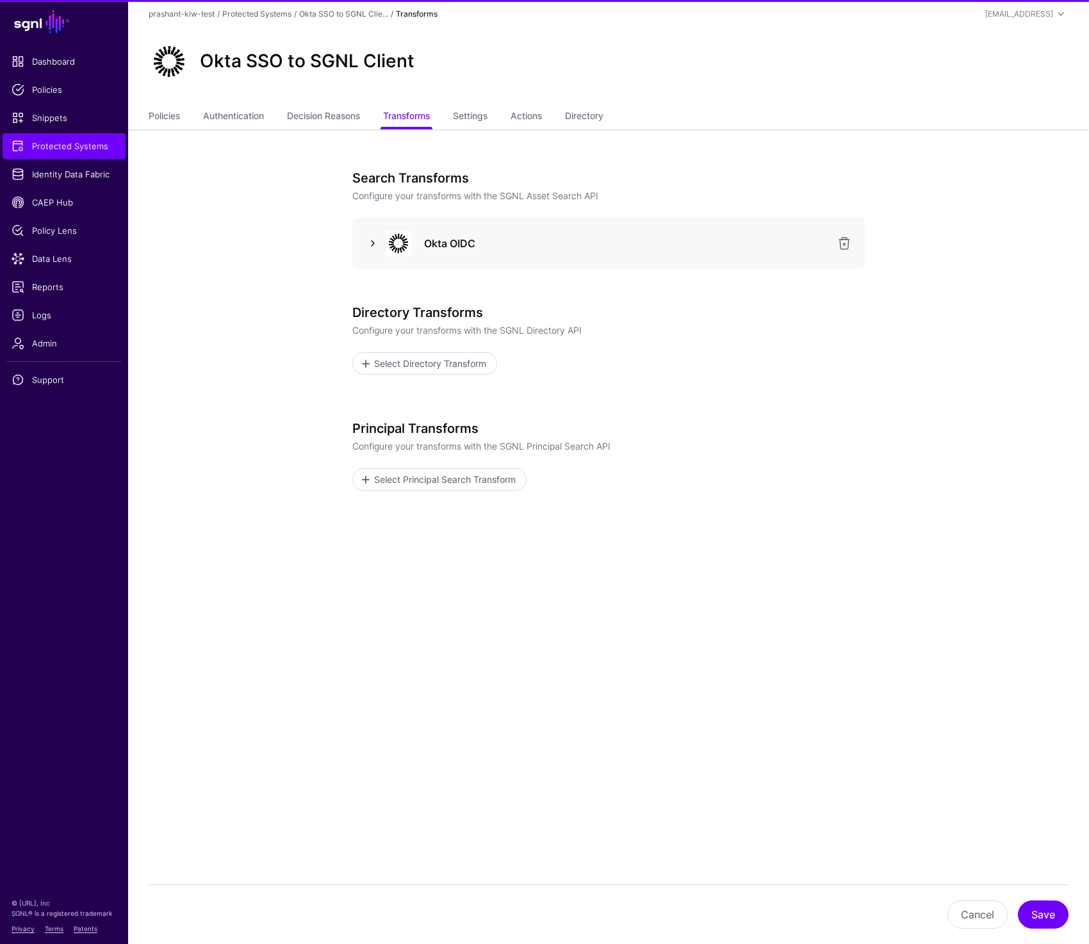
click at [375, 247] on link at bounding box center [372, 243] width 15 height 15
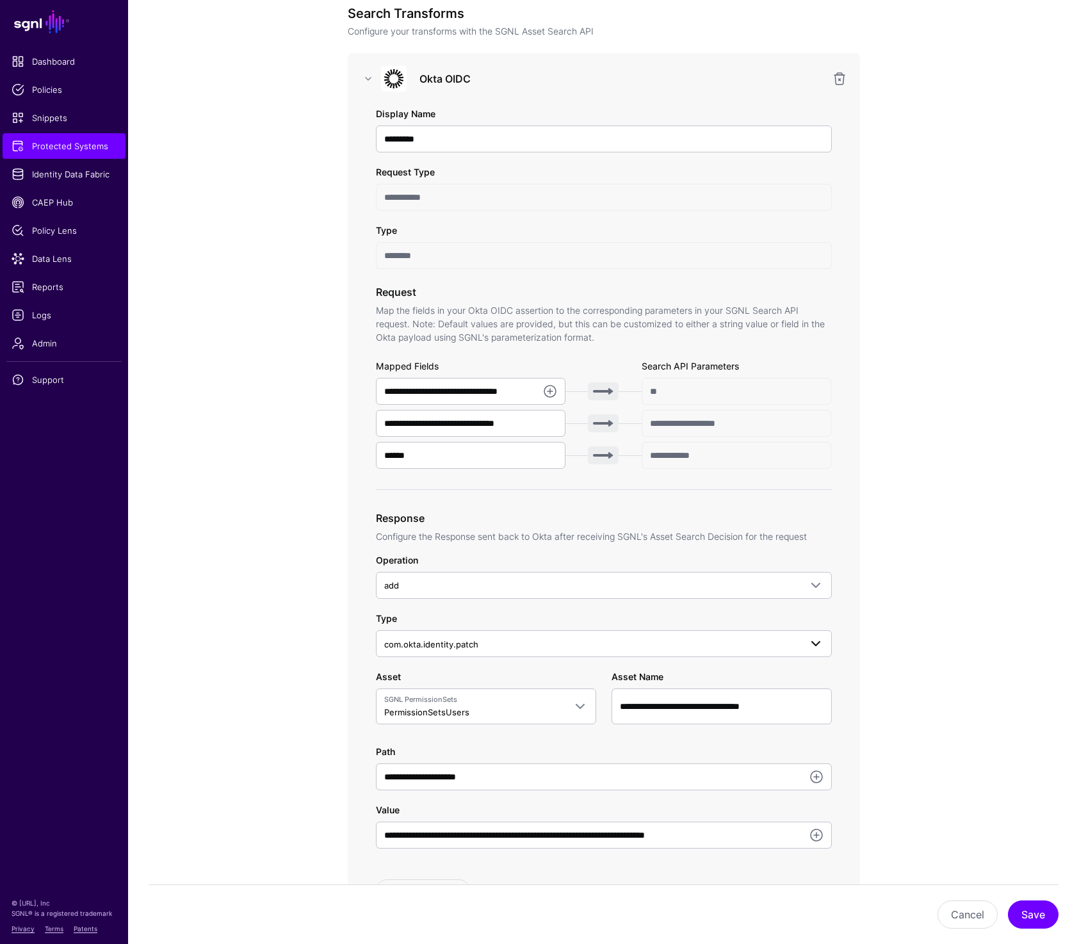
scroll to position [214, 0]
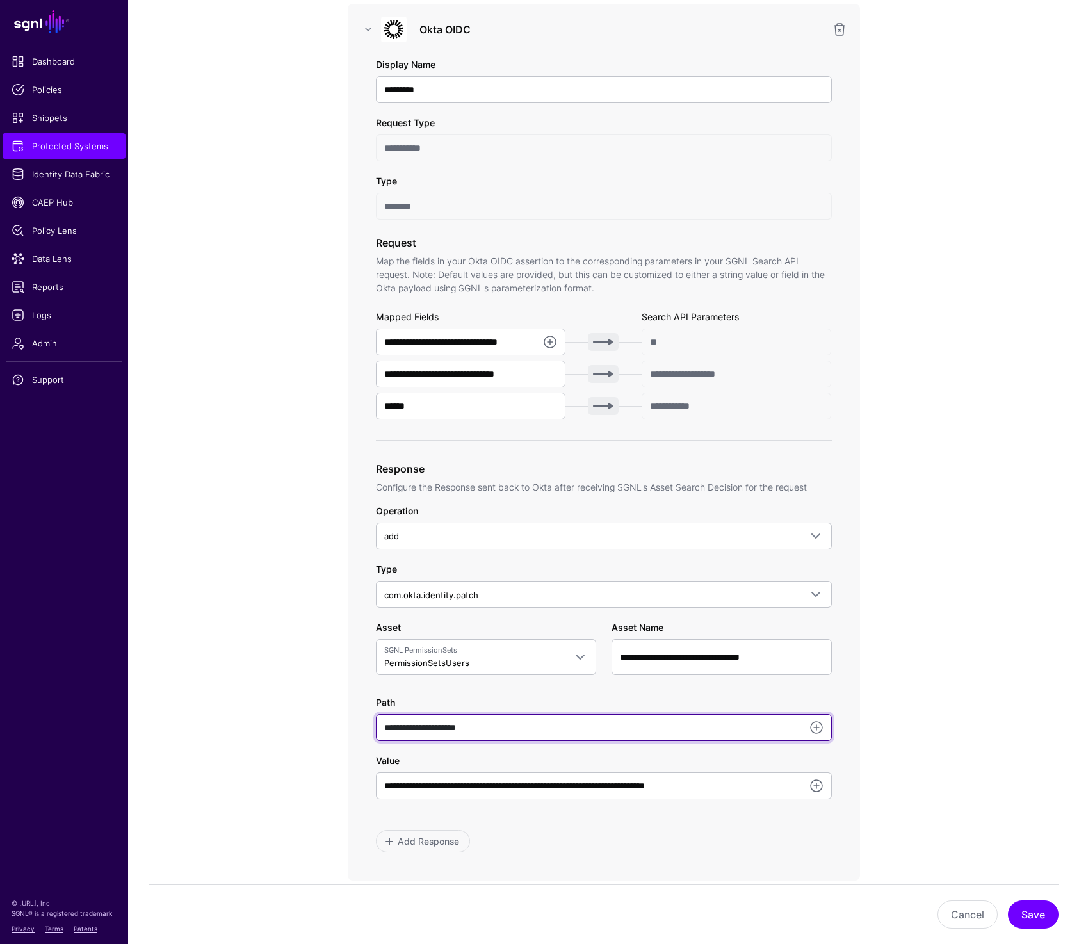
click at [498, 733] on input "**********" at bounding box center [604, 727] width 456 height 27
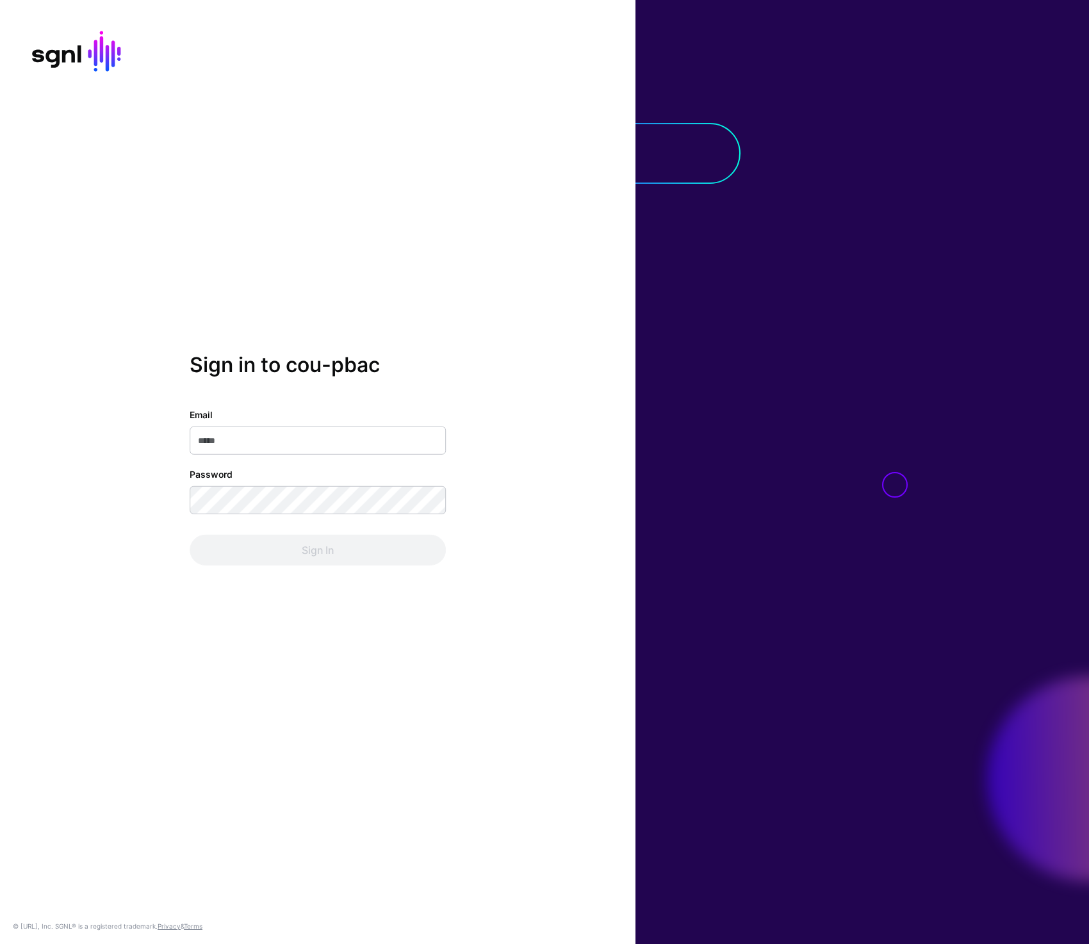
type input "**********"
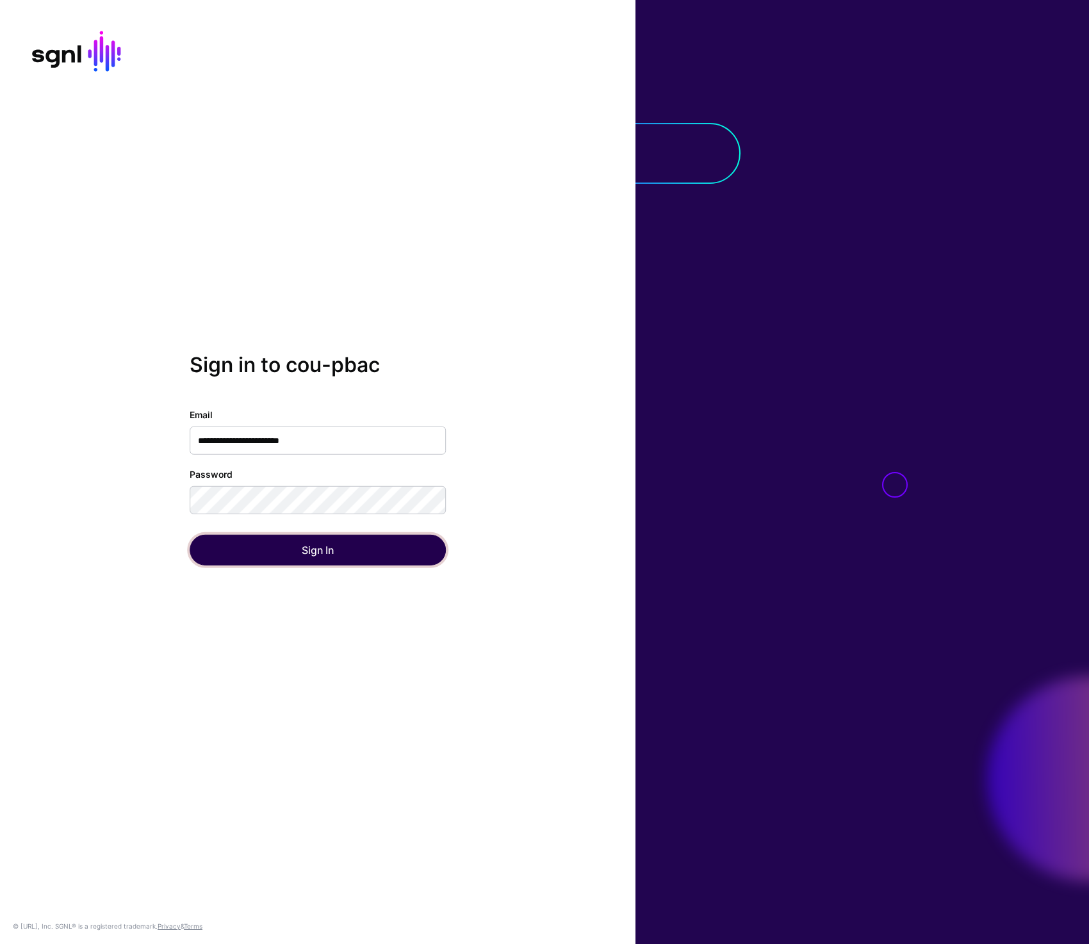
click at [282, 558] on button "Sign In" at bounding box center [318, 550] width 256 height 31
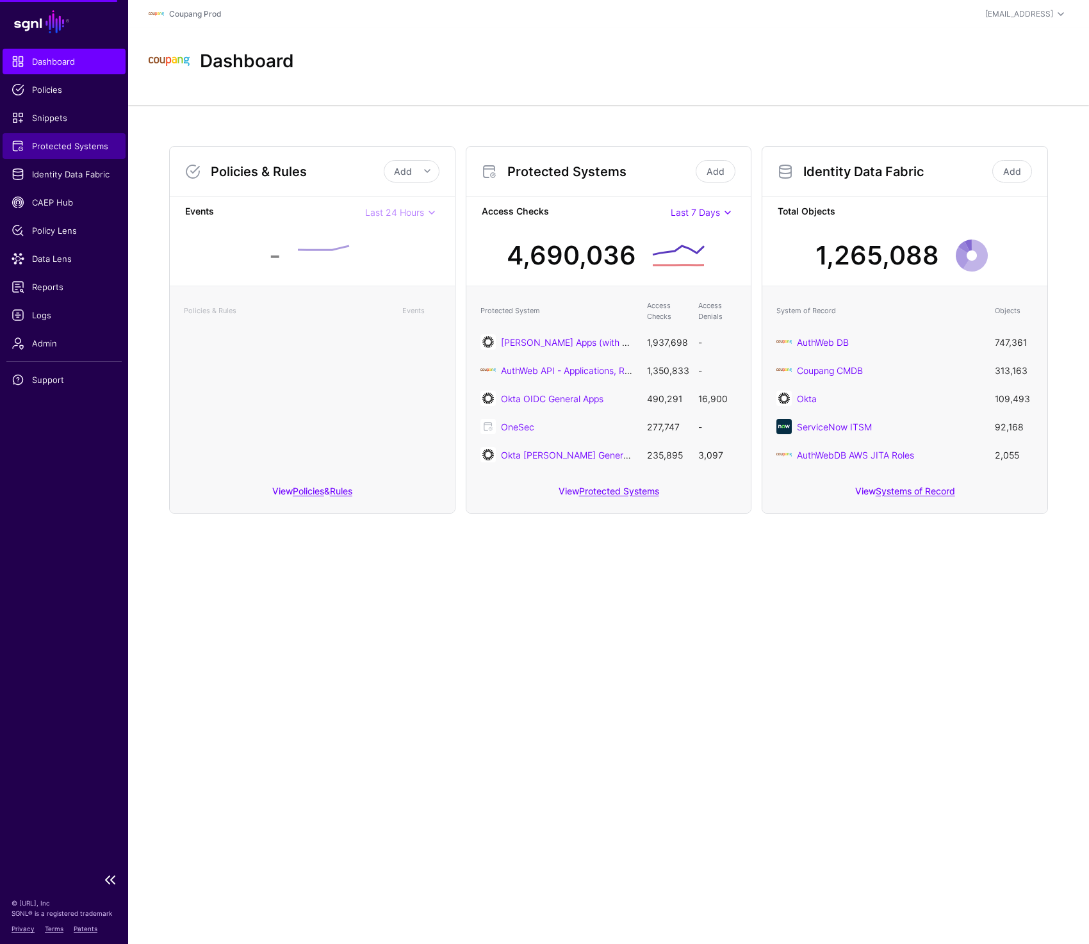
click at [82, 149] on span "Protected Systems" at bounding box center [64, 146] width 105 height 13
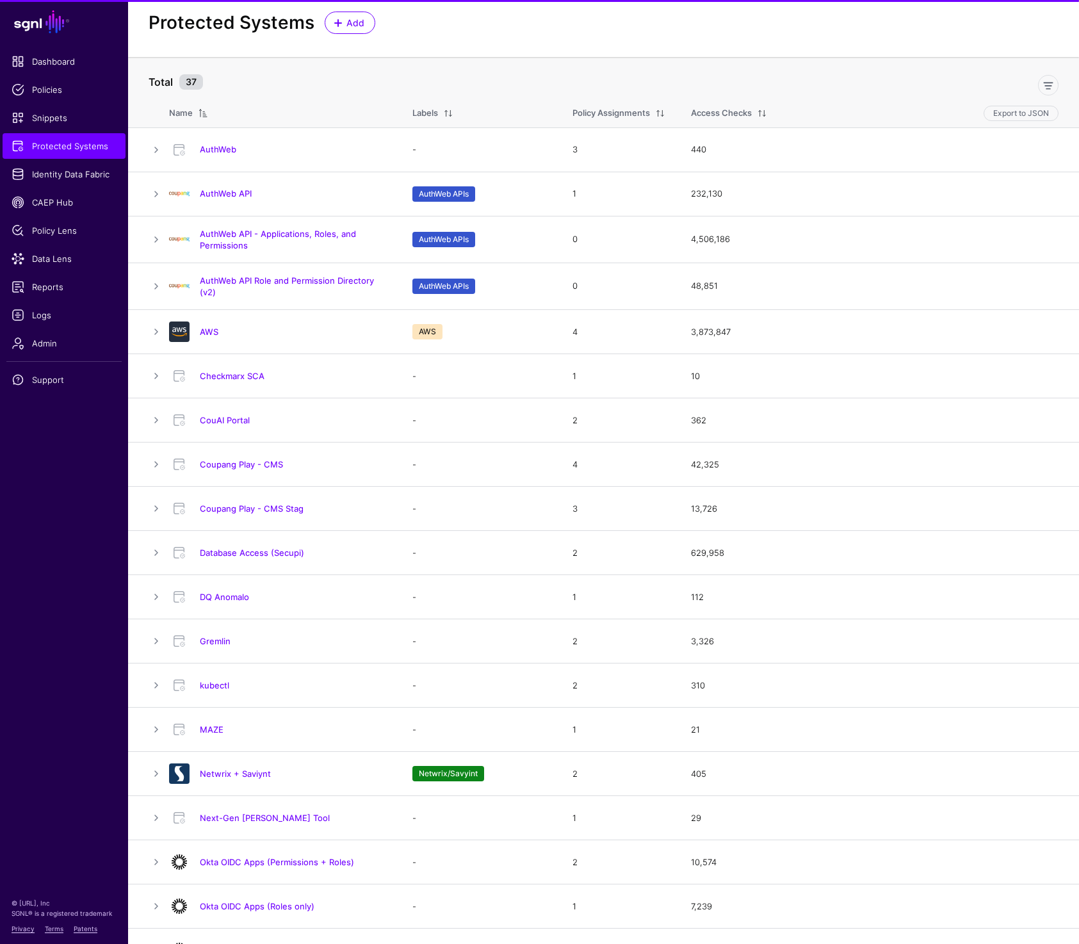
scroll to position [26, 0]
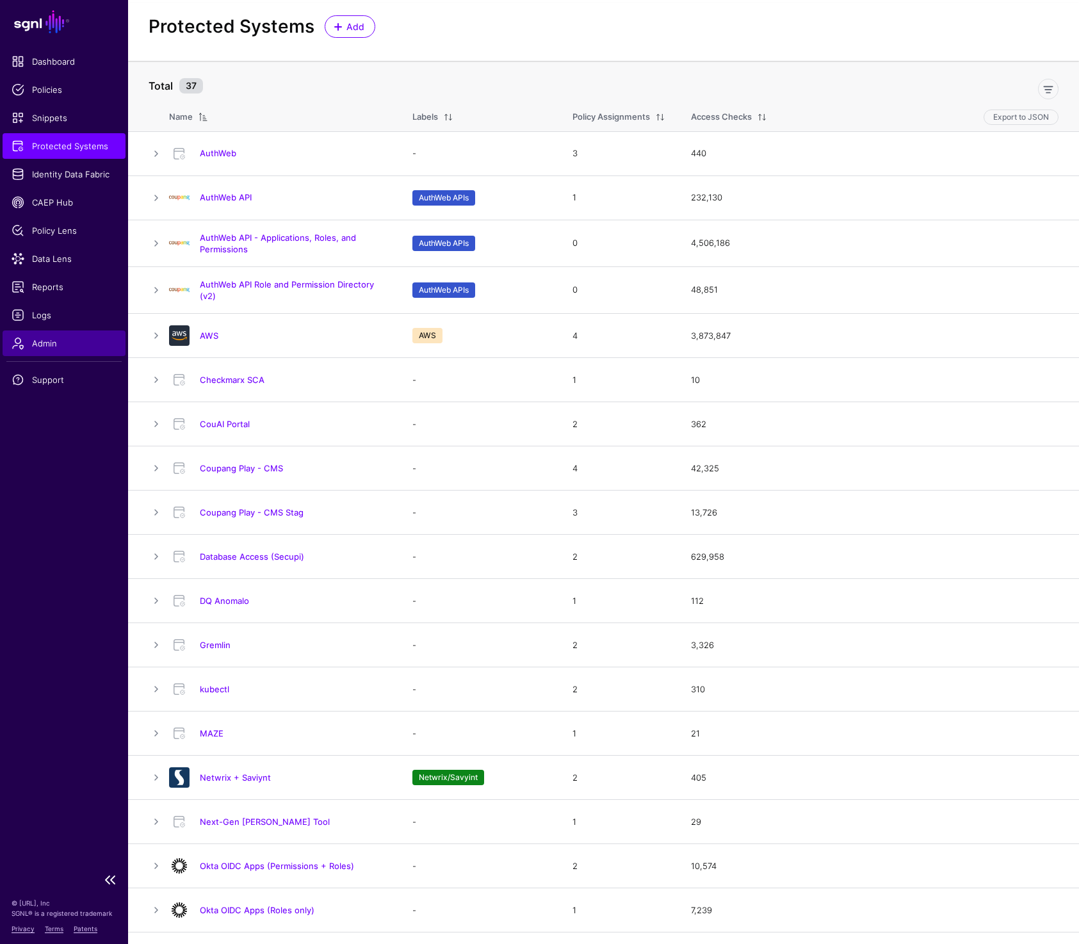
click at [42, 350] on link "Admin" at bounding box center [64, 343] width 123 height 26
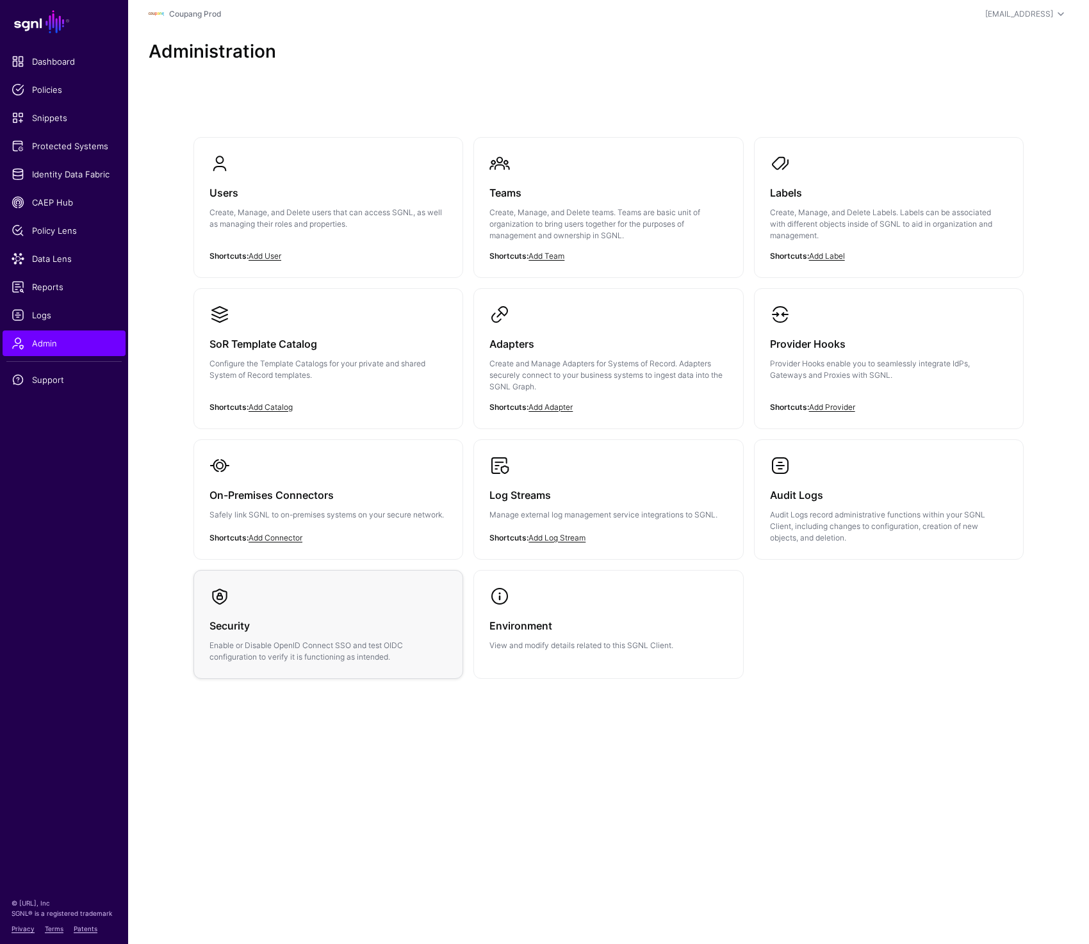
click at [278, 635] on div "Security Enable or Disable OpenID Connect SSO and test OIDC configuration to ve…" at bounding box center [328, 635] width 238 height 56
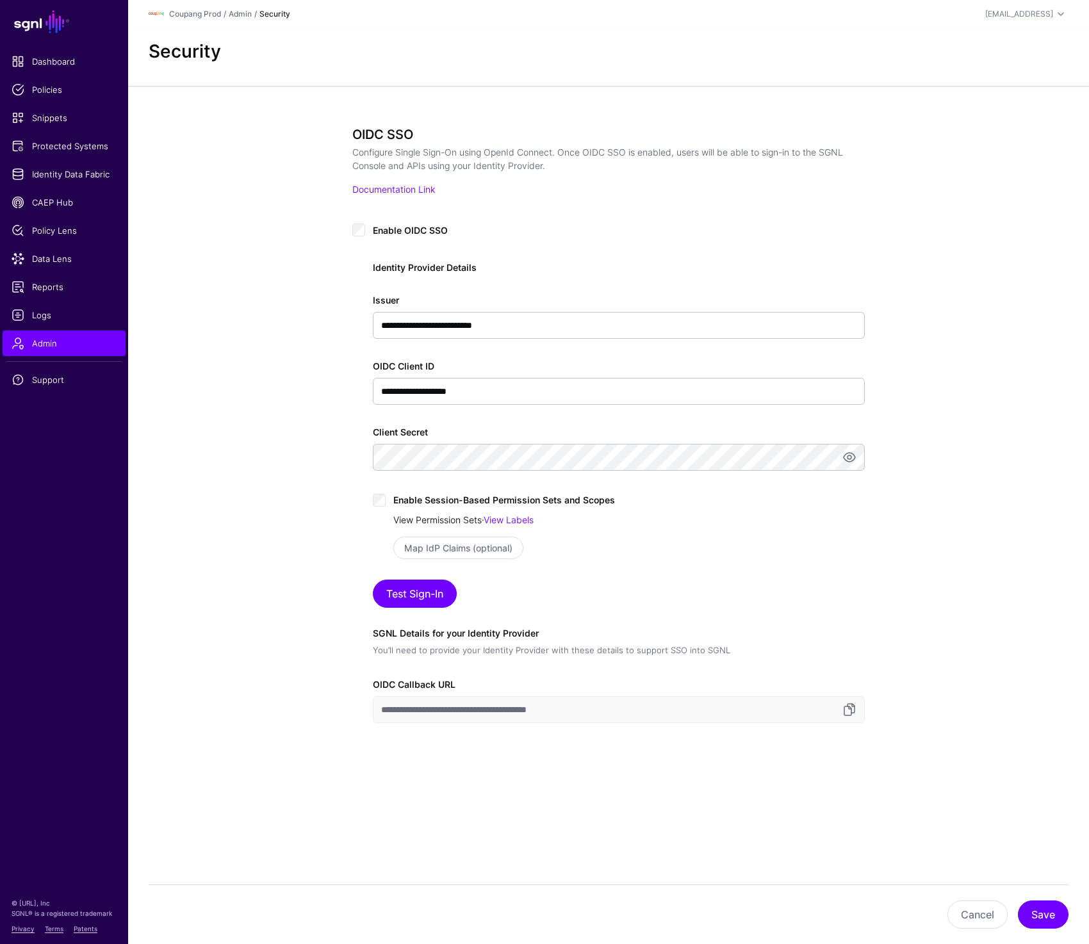
click at [436, 518] on link "View Permission Sets" at bounding box center [437, 519] width 88 height 11
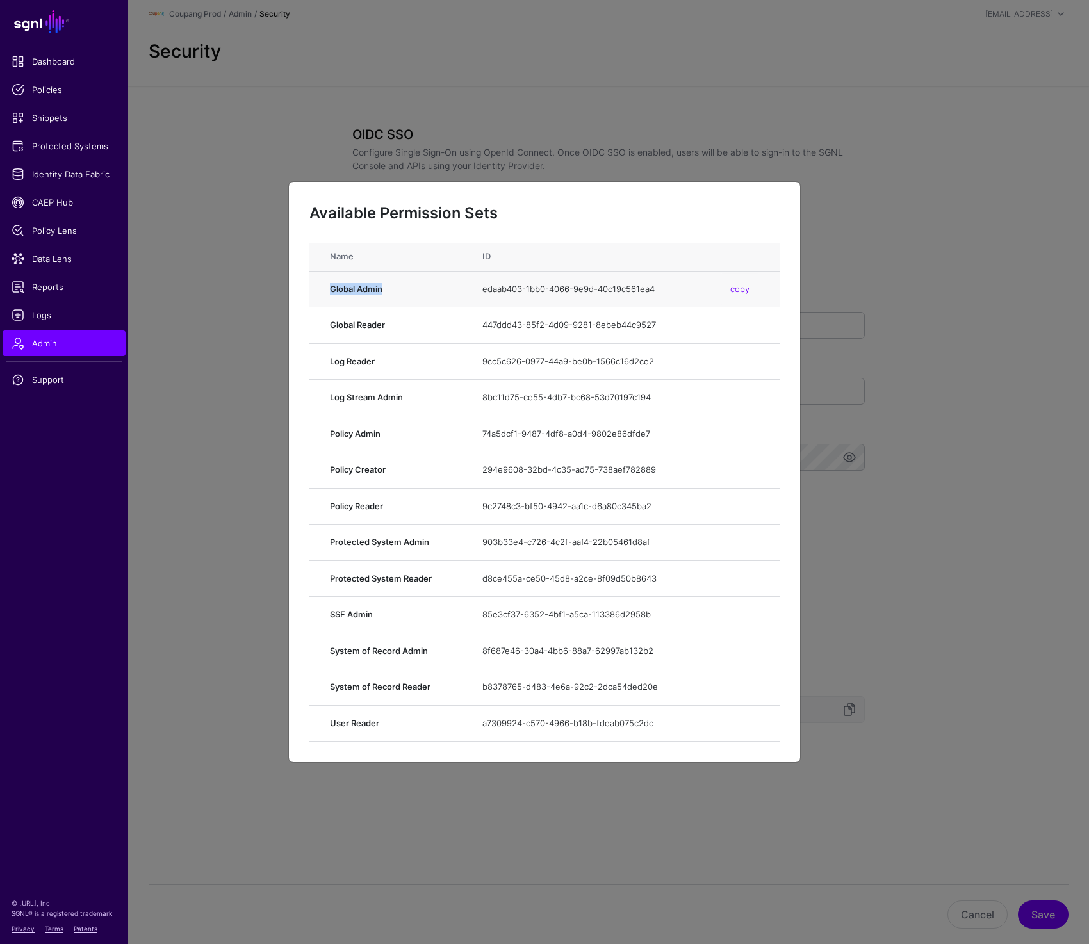
drag, startPoint x: 330, startPoint y: 291, endPoint x: 394, endPoint y: 291, distance: 64.0
click at [394, 291] on strong "Global Admin" at bounding box center [393, 289] width 127 height 13
copy strong "Global Admin"
click at [746, 283] on div "copy" at bounding box center [740, 289] width 38 height 32
click at [744, 286] on link "copy" at bounding box center [739, 289] width 19 height 10
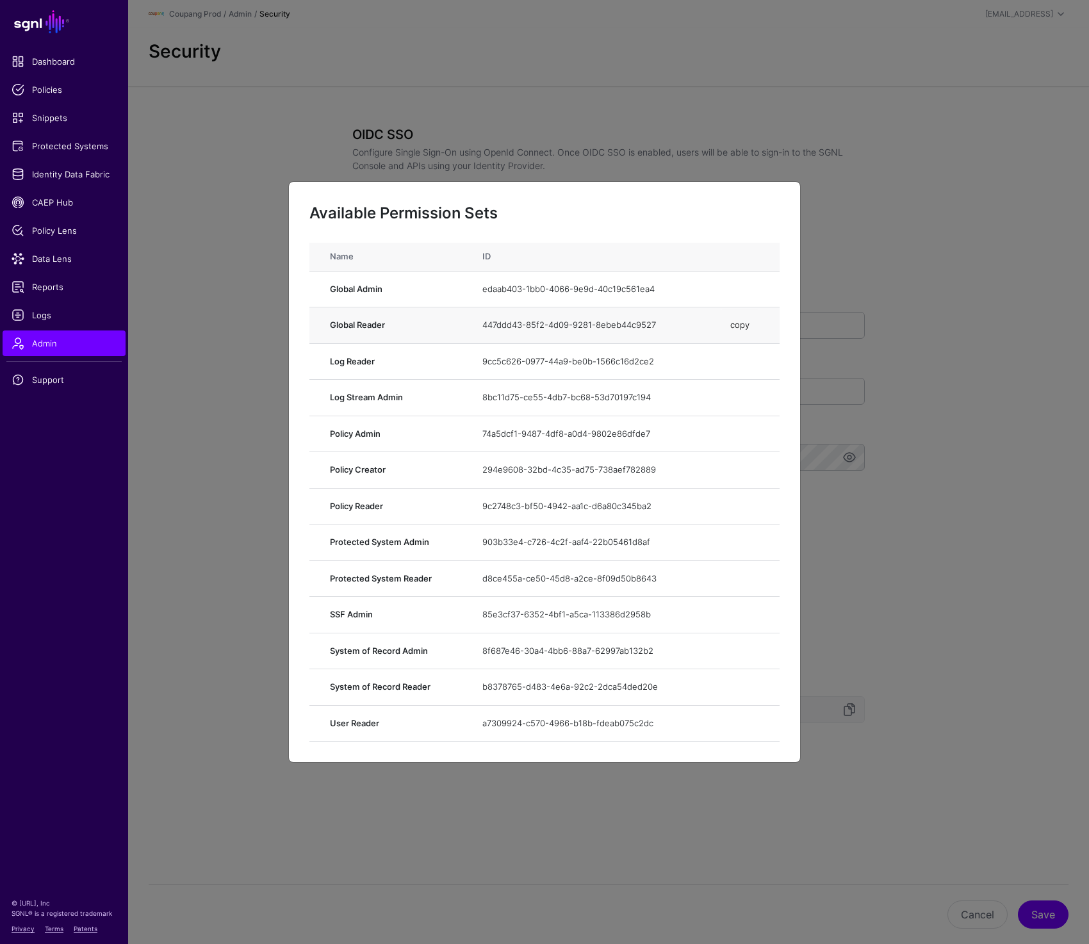
click at [735, 327] on link "copy" at bounding box center [739, 325] width 19 height 10
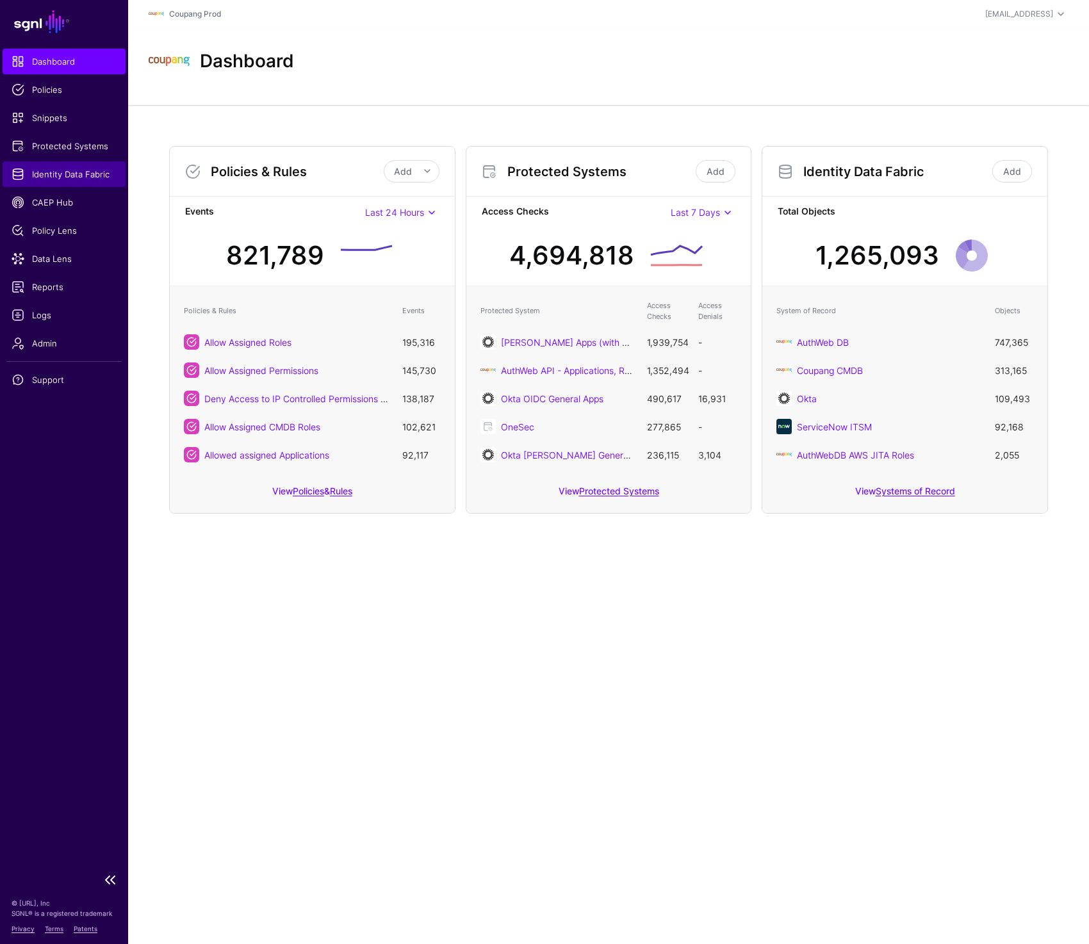
click at [69, 184] on link "Identity Data Fabric" at bounding box center [64, 174] width 123 height 26
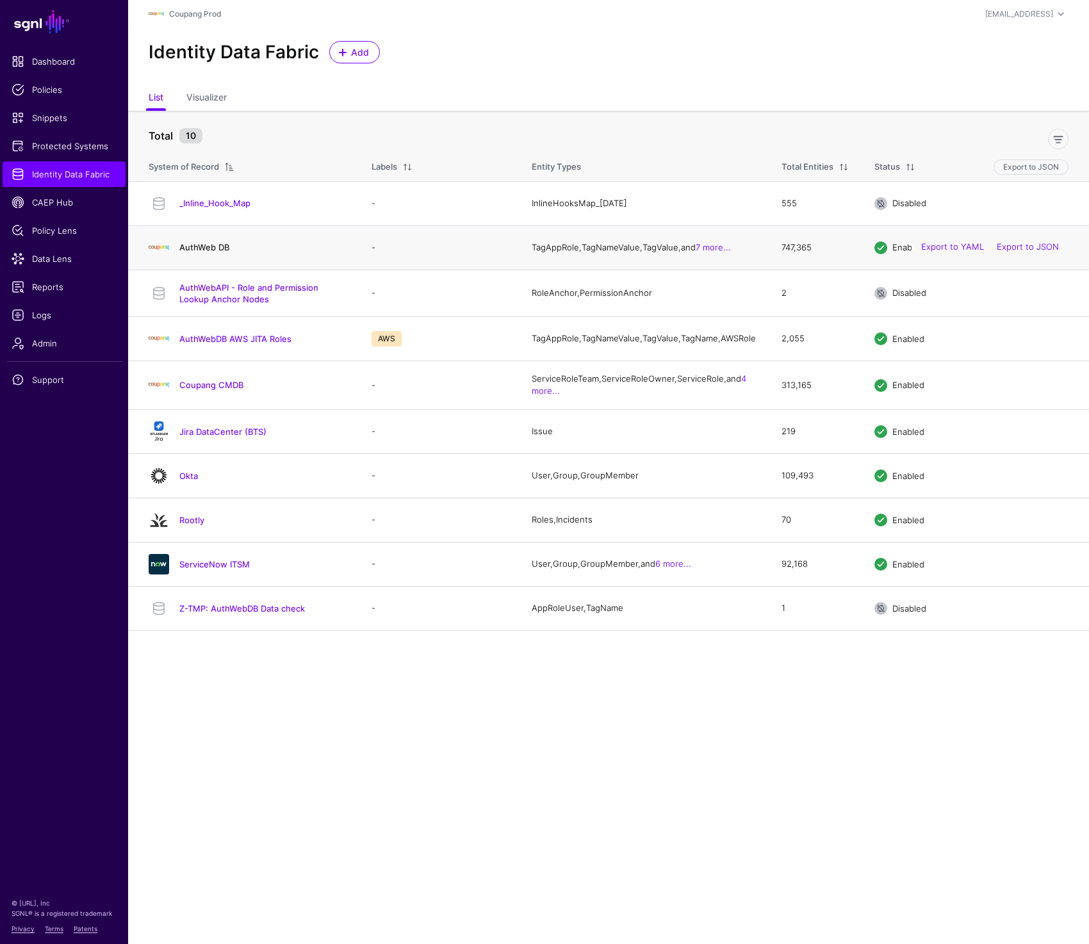
click at [206, 250] on link "AuthWeb DB" at bounding box center [204, 247] width 50 height 10
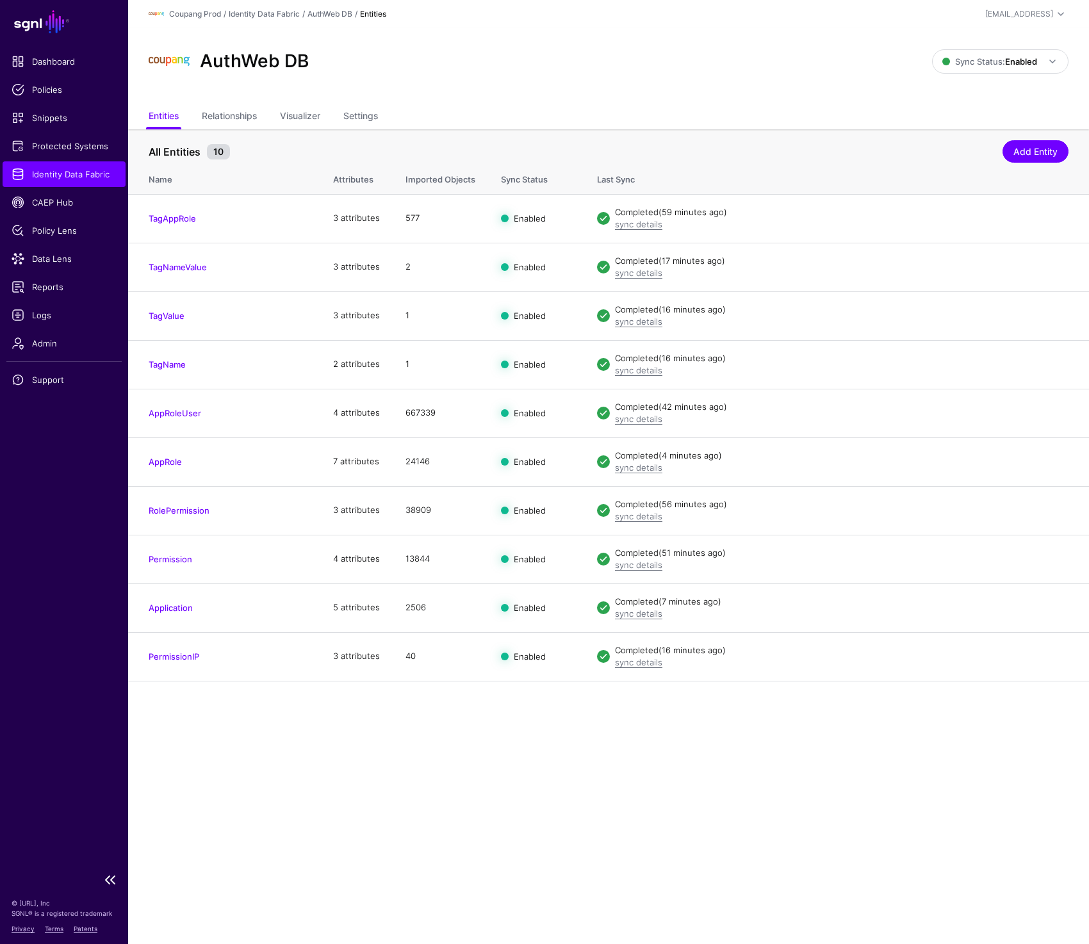
click at [79, 167] on link "Identity Data Fabric" at bounding box center [64, 174] width 123 height 26
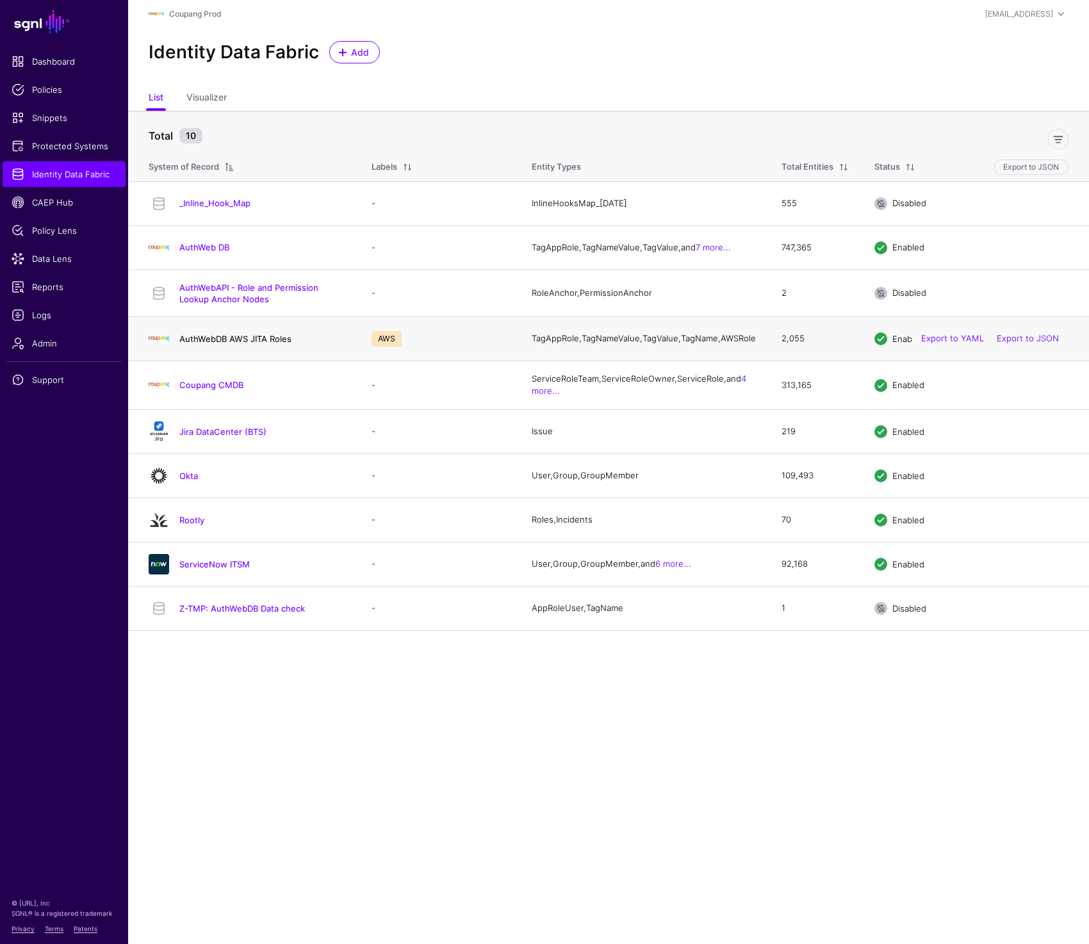
click at [227, 344] on link "AuthWebDB AWS JITA Roles" at bounding box center [235, 339] width 112 height 10
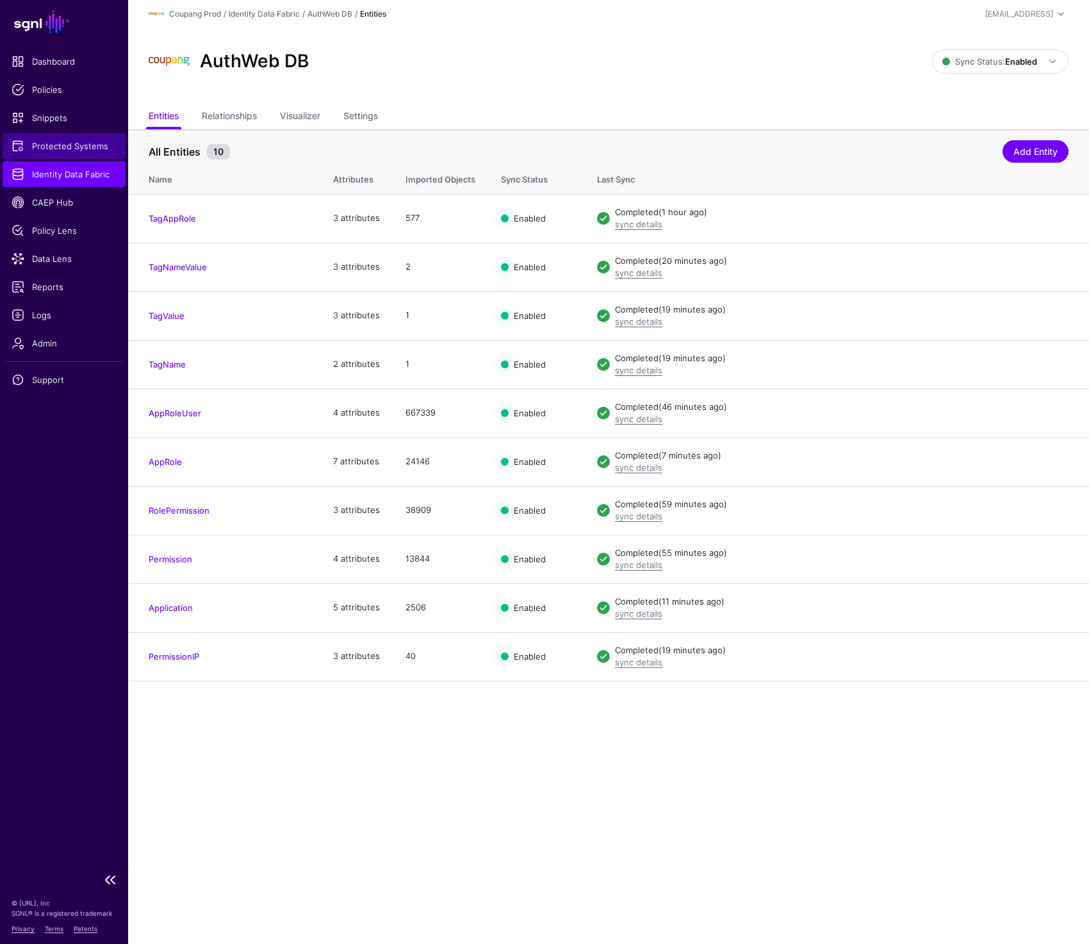
click at [56, 142] on span "Protected Systems" at bounding box center [64, 146] width 105 height 13
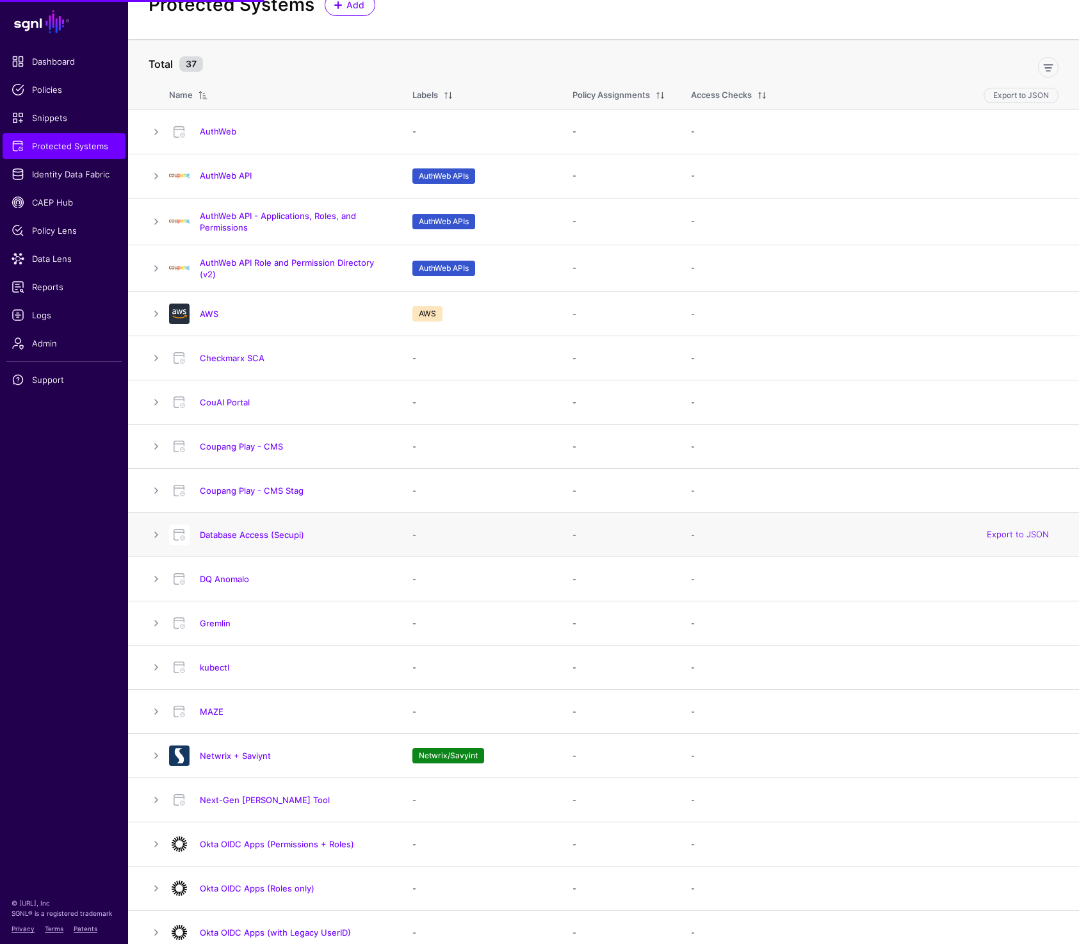
scroll to position [67, 0]
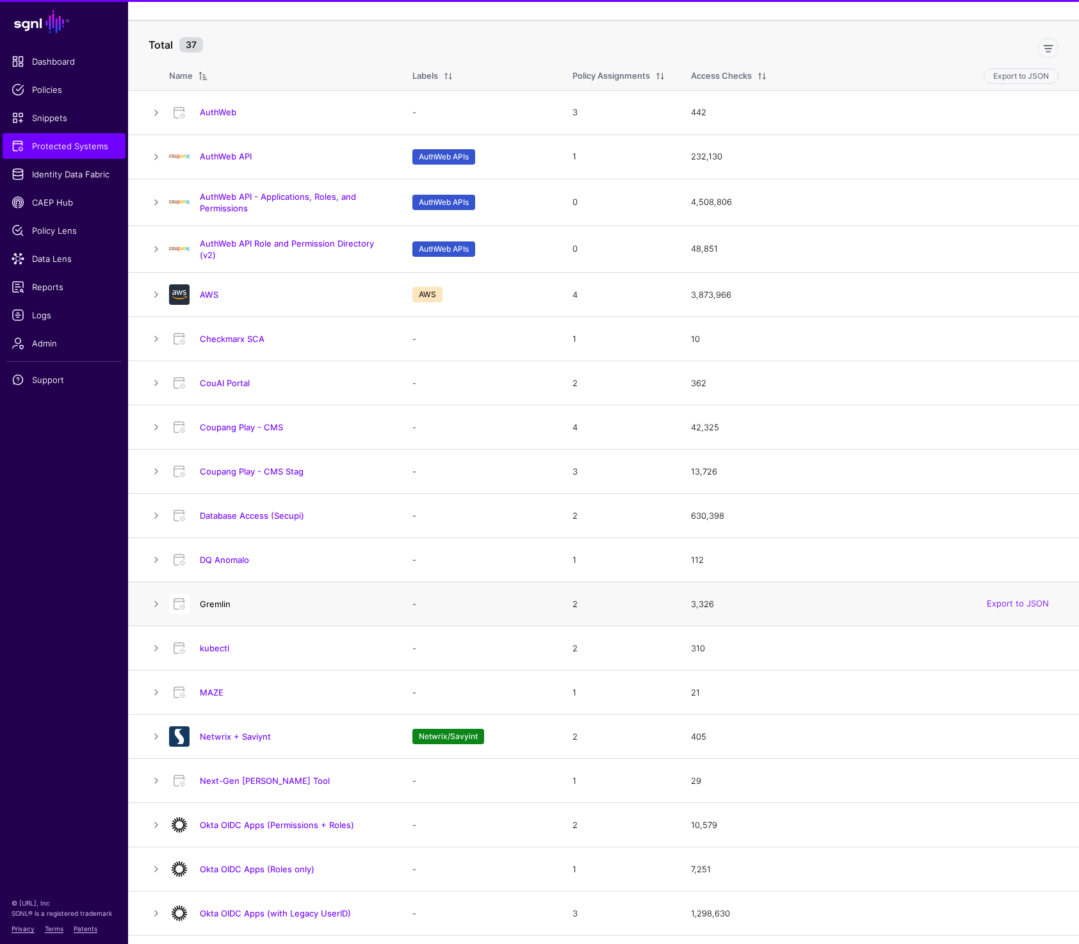
click at [218, 608] on link "Gremlin" at bounding box center [215, 604] width 31 height 10
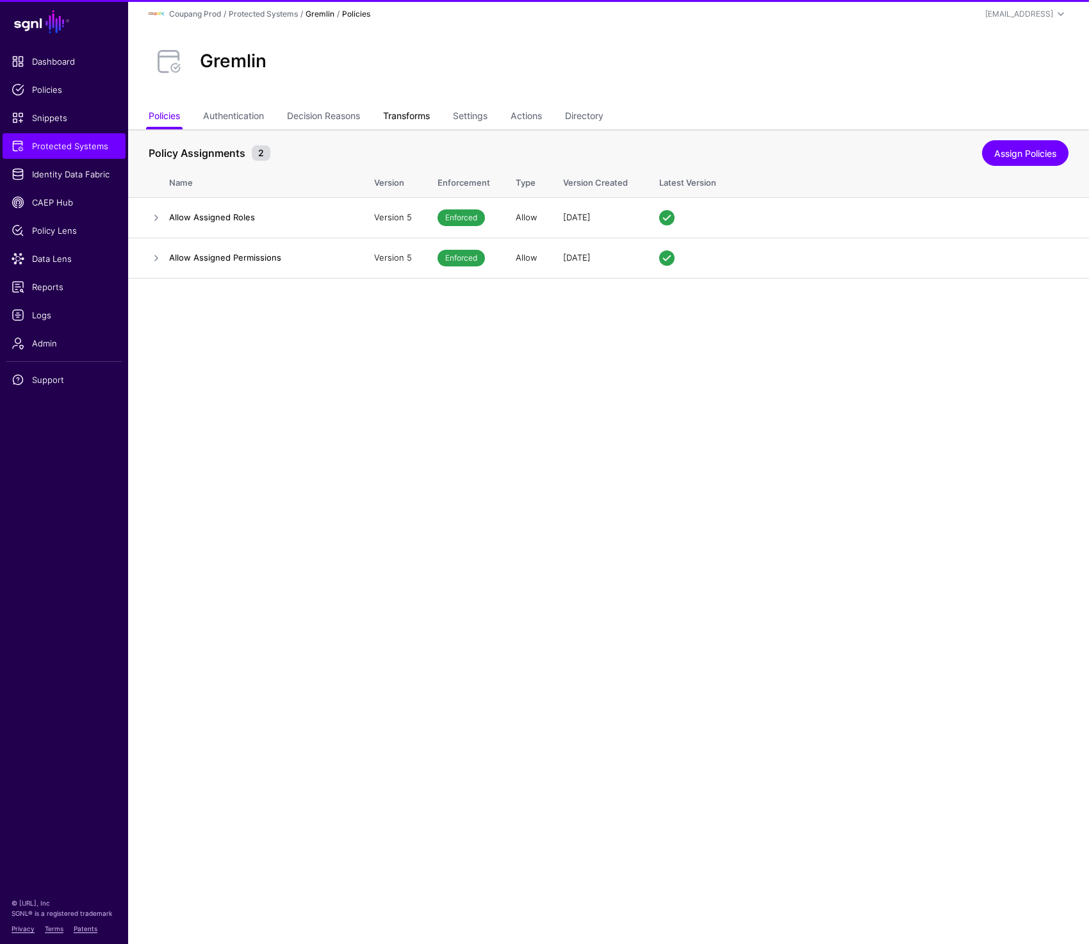
click at [425, 117] on link "Transforms" at bounding box center [406, 117] width 47 height 24
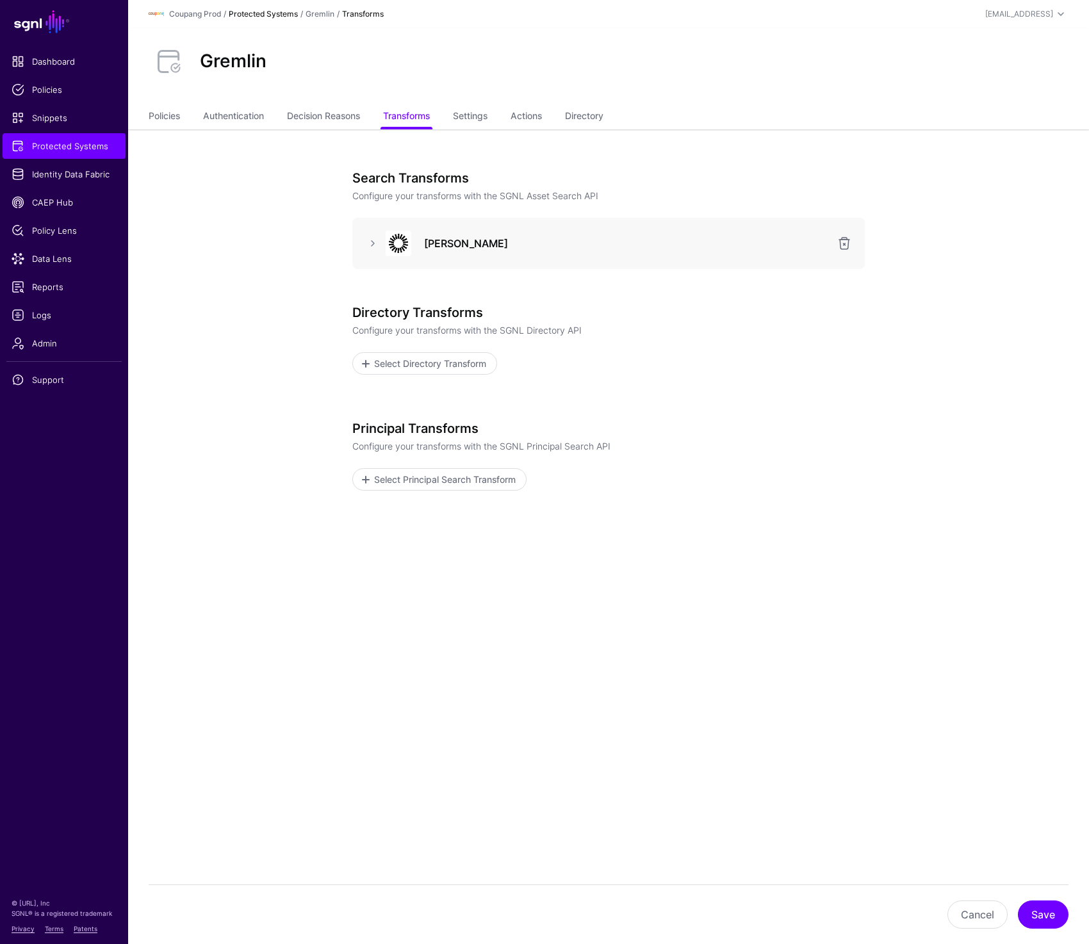
click at [249, 12] on link "Protected Systems" at bounding box center [263, 14] width 69 height 10
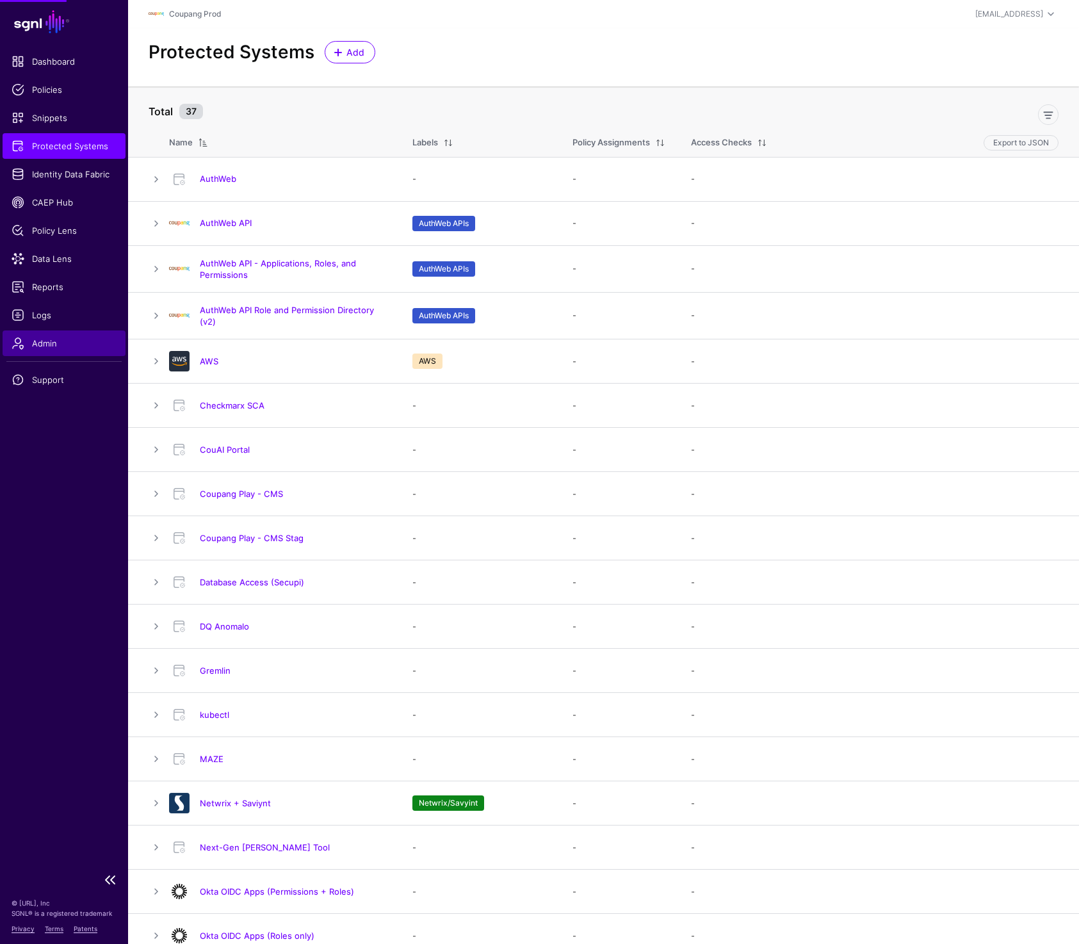
click at [56, 339] on span "Admin" at bounding box center [64, 343] width 105 height 13
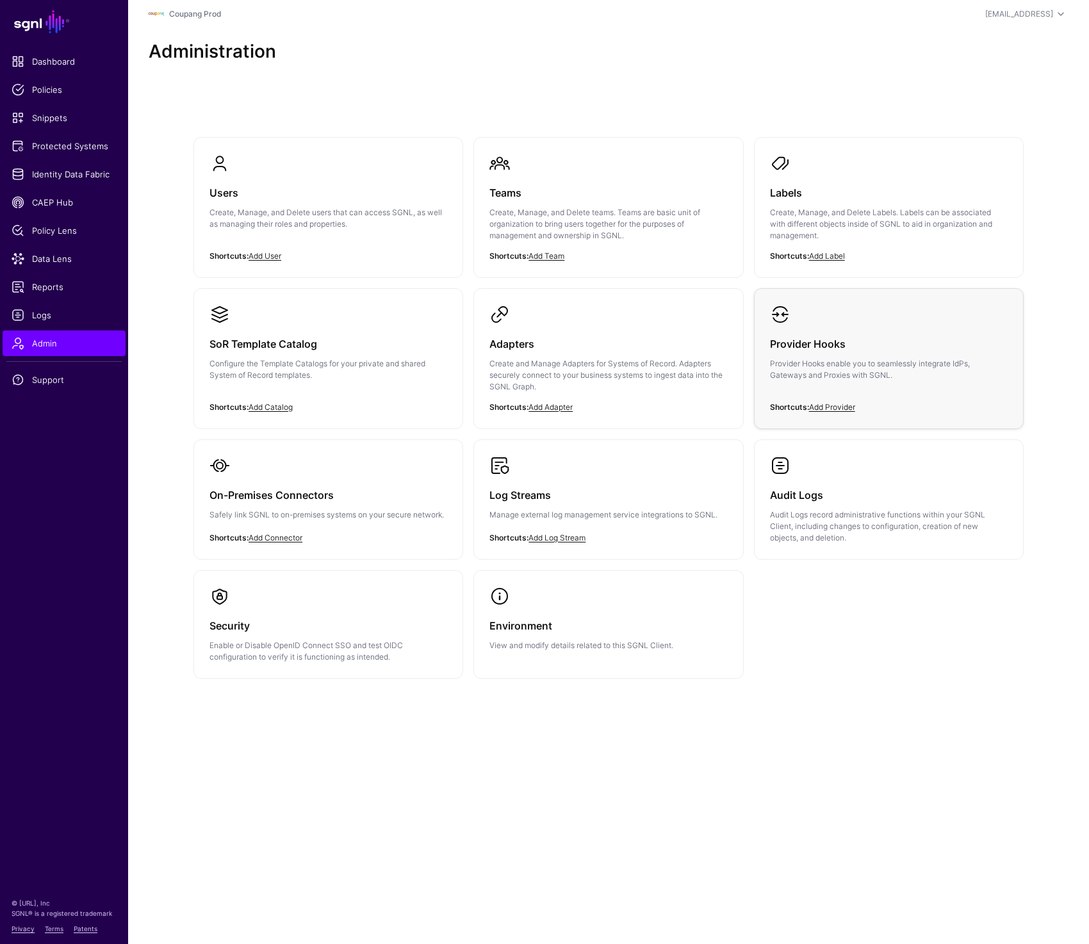
click at [856, 334] on div "Provider Hooks Provider Hooks enable you to seamlessly integrate IdPs, Gateways…" at bounding box center [889, 363] width 238 height 77
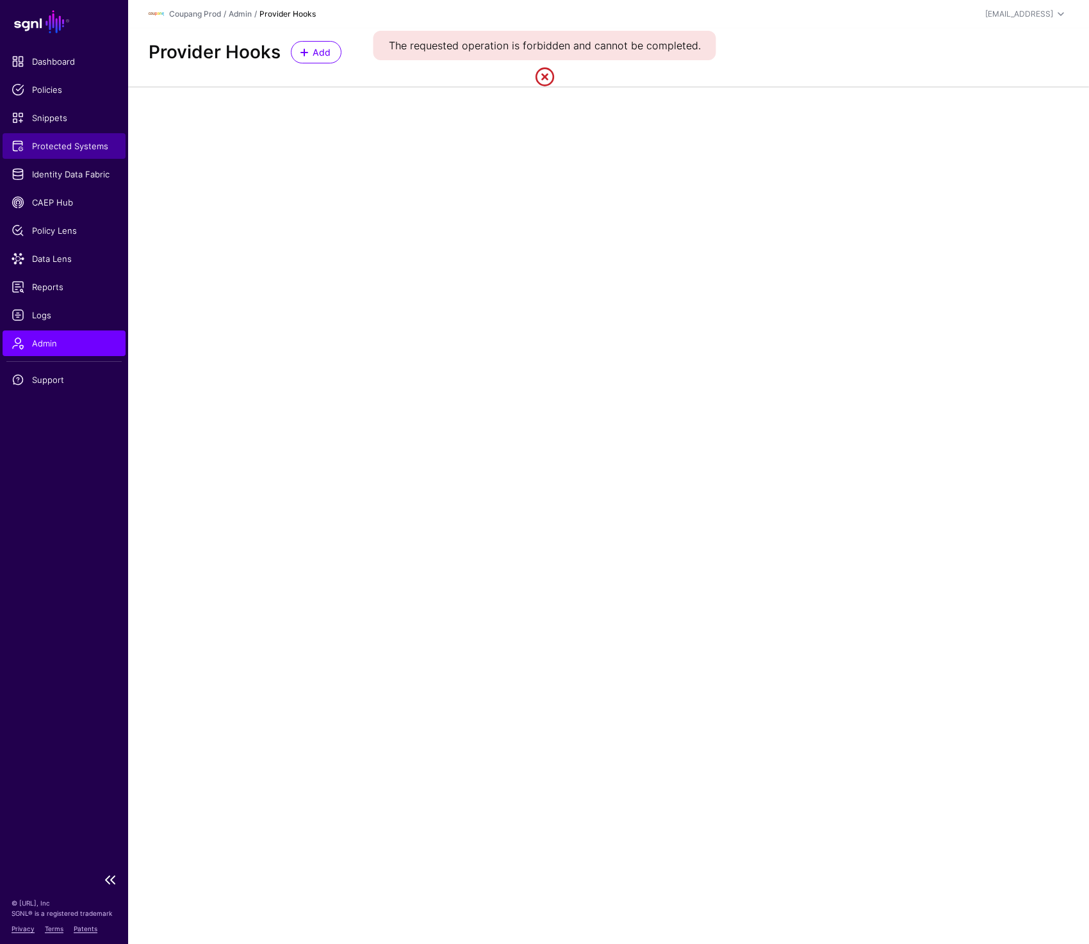
click at [56, 140] on span "Protected Systems" at bounding box center [64, 146] width 105 height 13
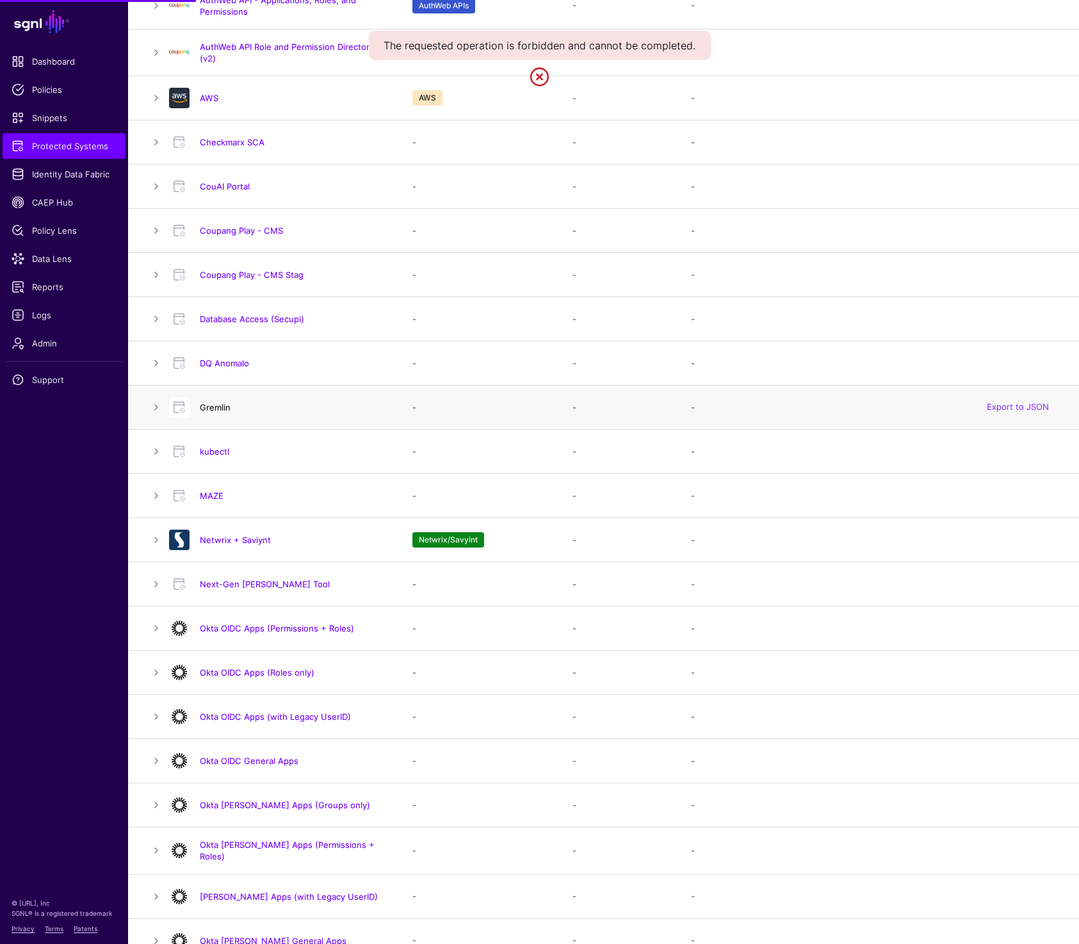
scroll to position [269, 0]
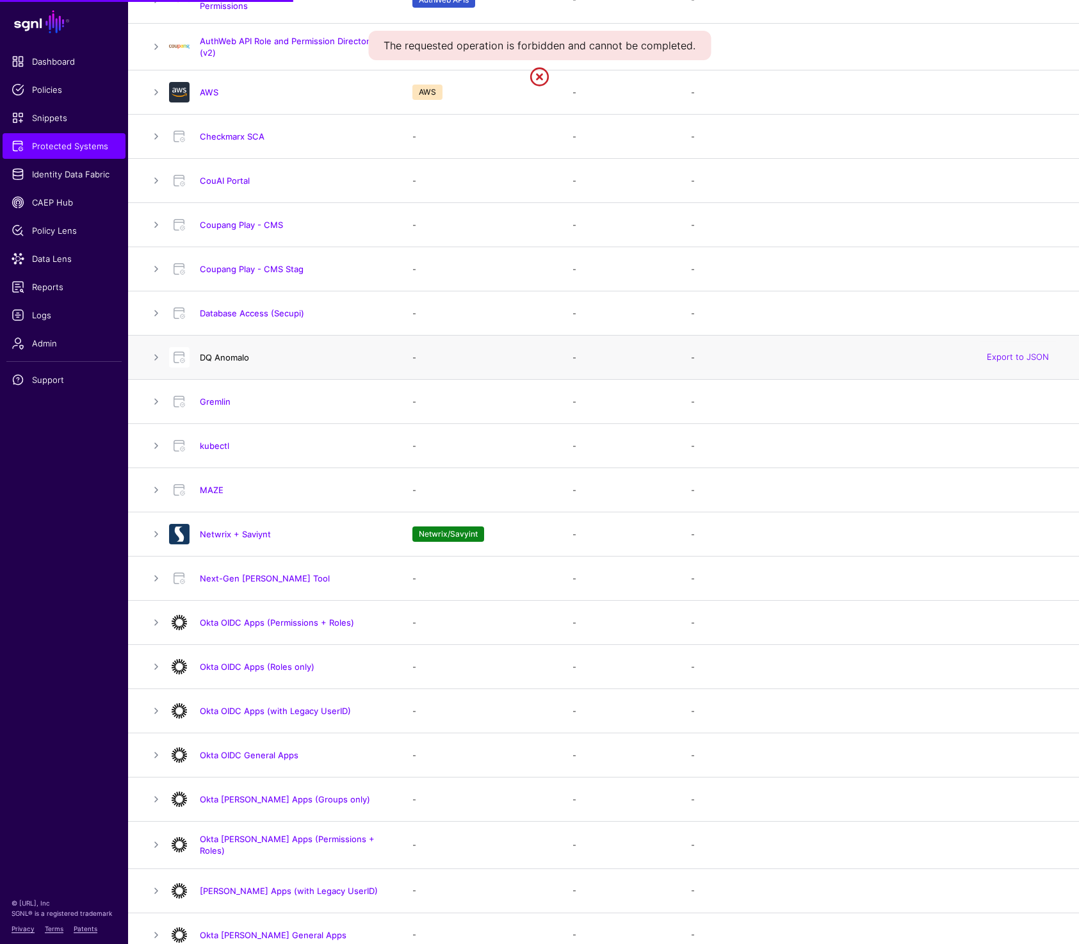
click at [218, 361] on link "DQ Anomalo" at bounding box center [224, 357] width 49 height 10
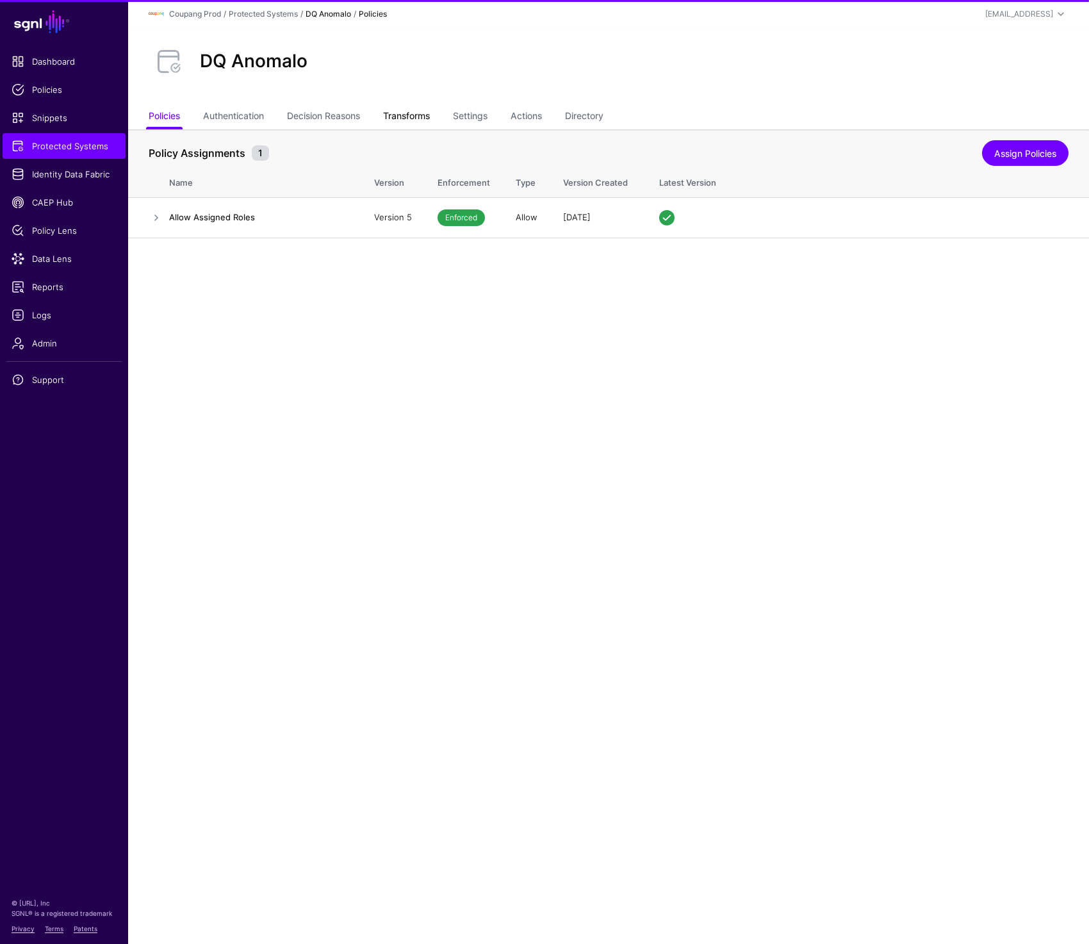
click at [415, 124] on link "Transforms" at bounding box center [406, 117] width 47 height 24
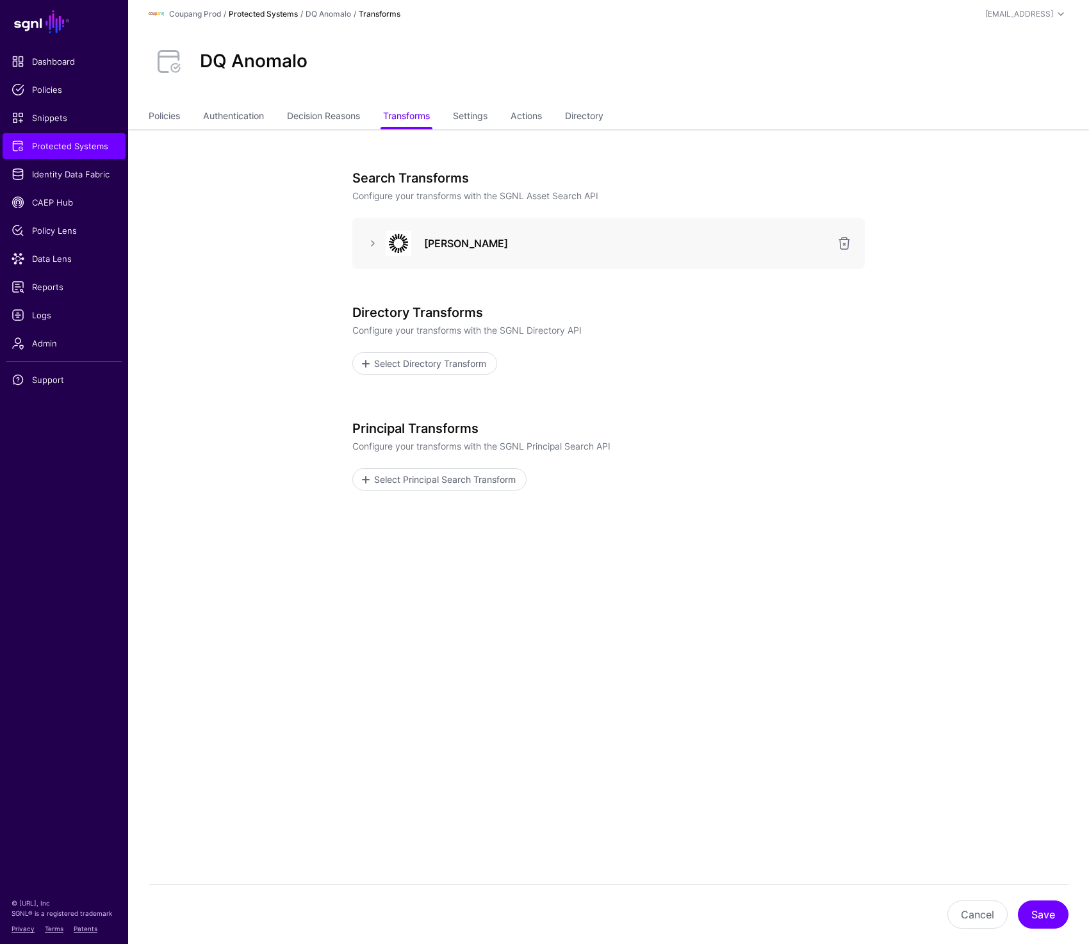
click at [258, 9] on link "Protected Systems" at bounding box center [263, 14] width 69 height 10
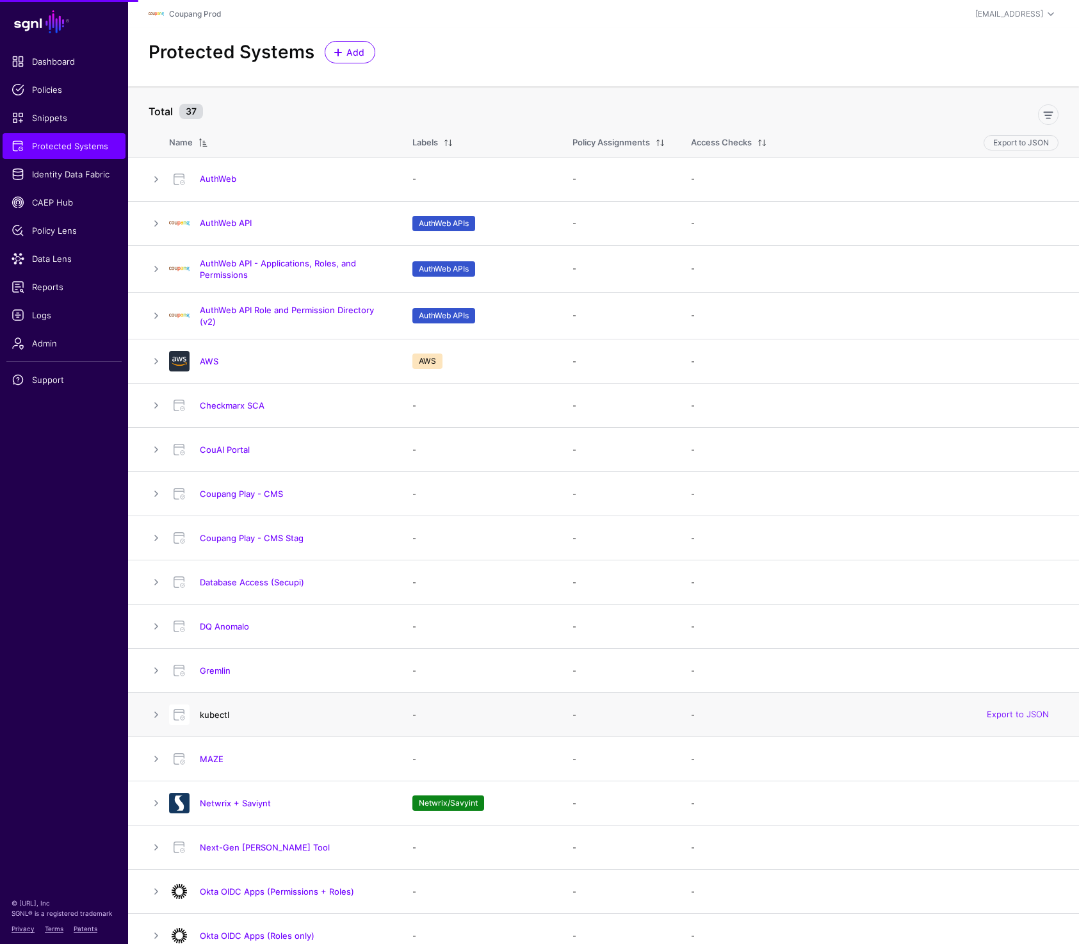
click at [213, 713] on link "kubectl" at bounding box center [214, 715] width 29 height 10
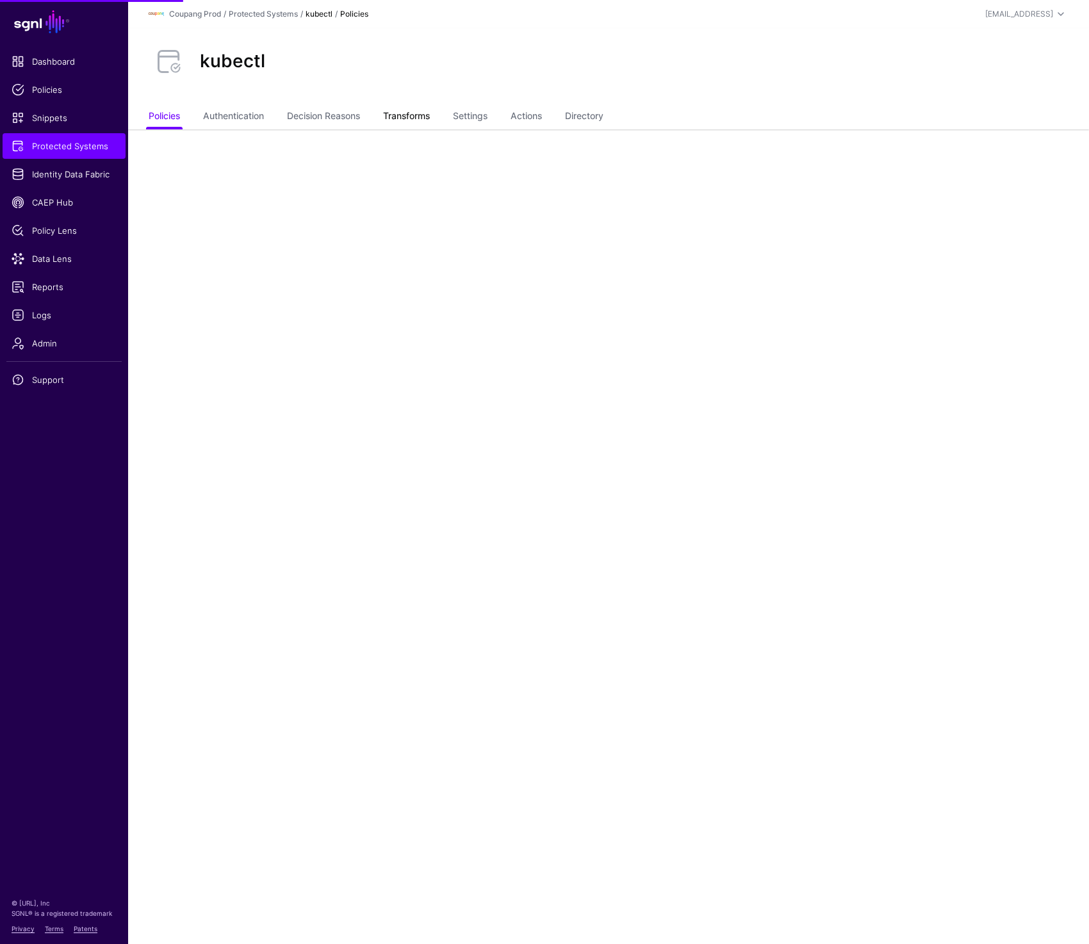
click at [426, 116] on link "Transforms" at bounding box center [406, 117] width 47 height 24
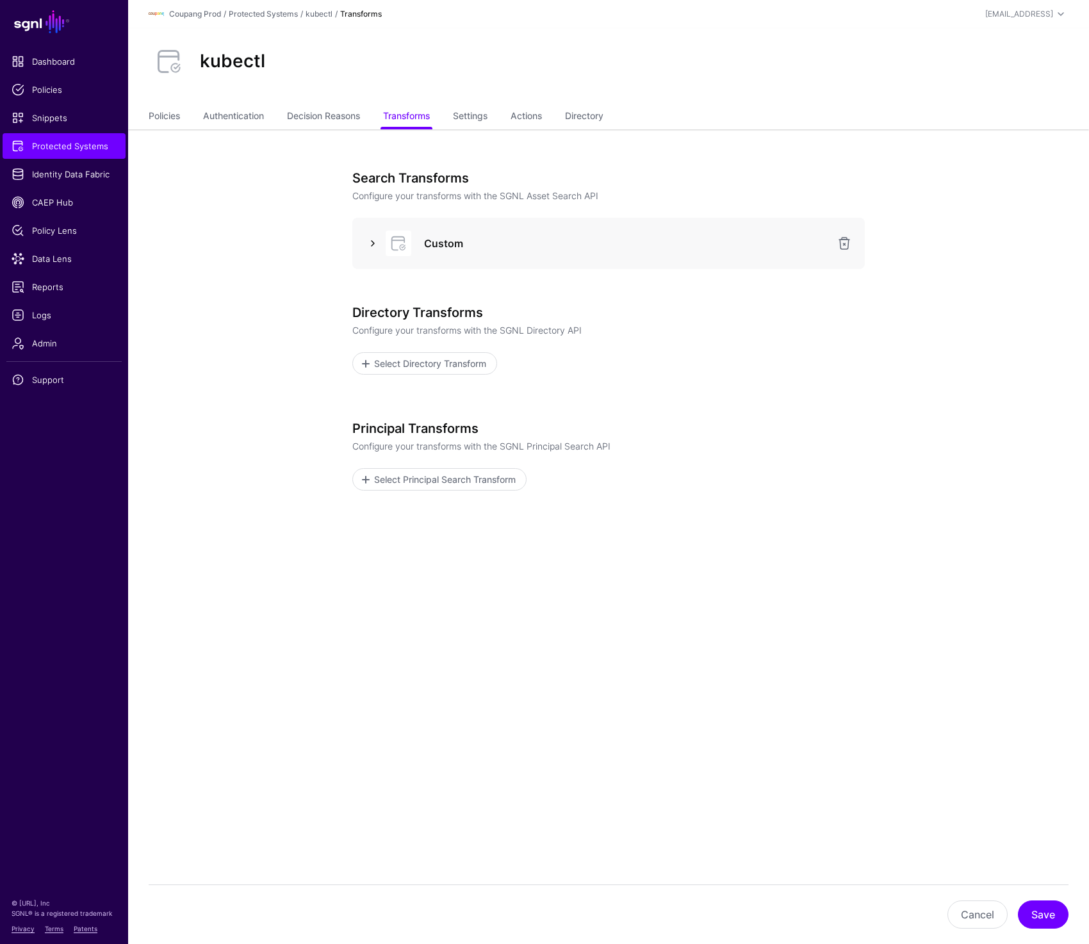
click at [371, 245] on link at bounding box center [372, 243] width 15 height 15
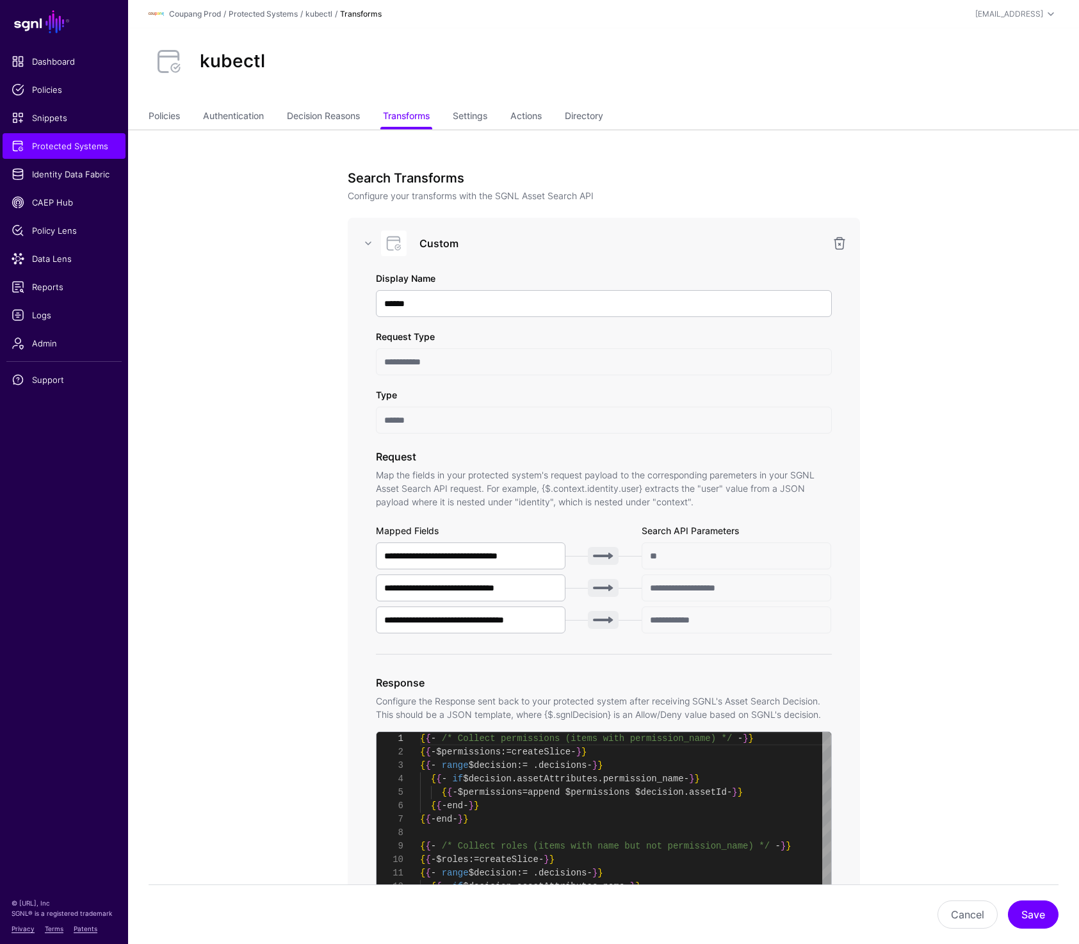
click at [223, 58] on h2 "kubectl" at bounding box center [232, 62] width 65 height 22
copy h2 "kubectl"
click at [621, 218] on div "**********" at bounding box center [604, 665] width 512 height 895
click at [158, 115] on link "Policies" at bounding box center [164, 117] width 31 height 24
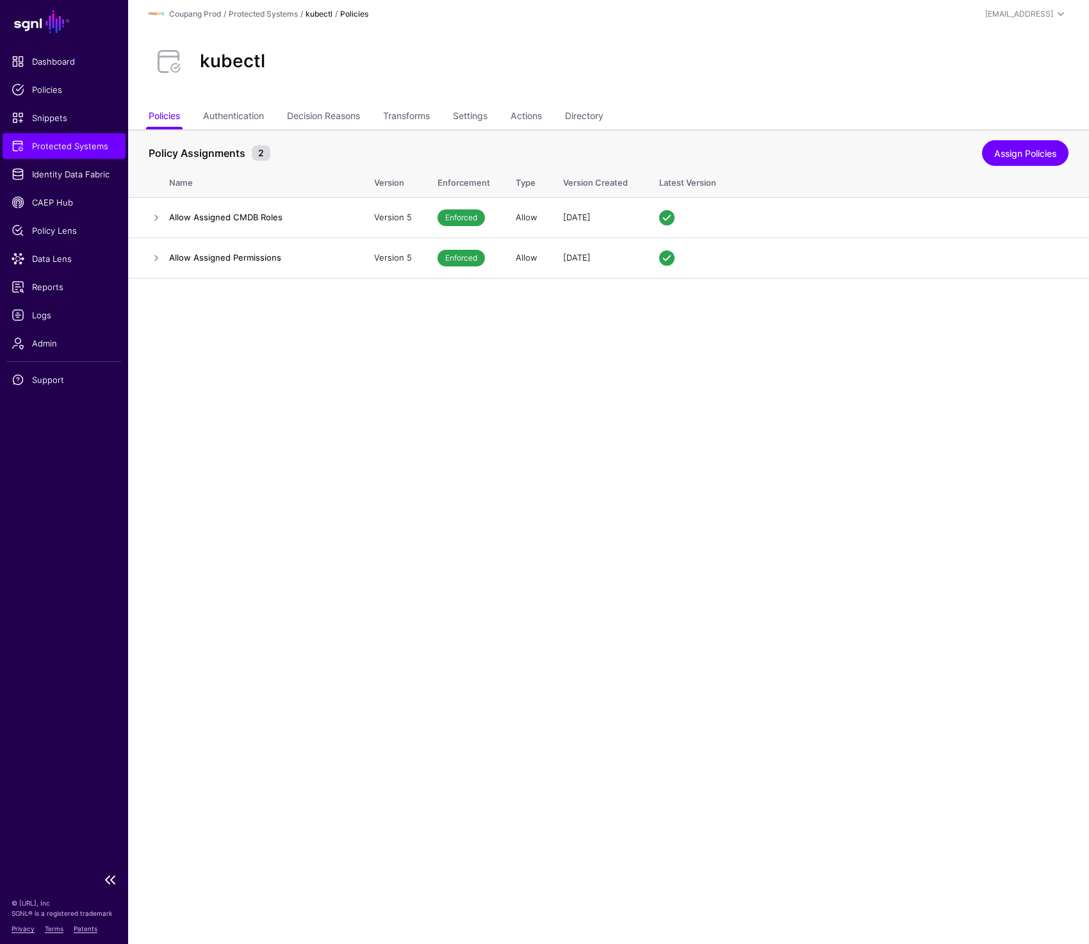
click at [70, 140] on span "Protected Systems" at bounding box center [64, 146] width 105 height 13
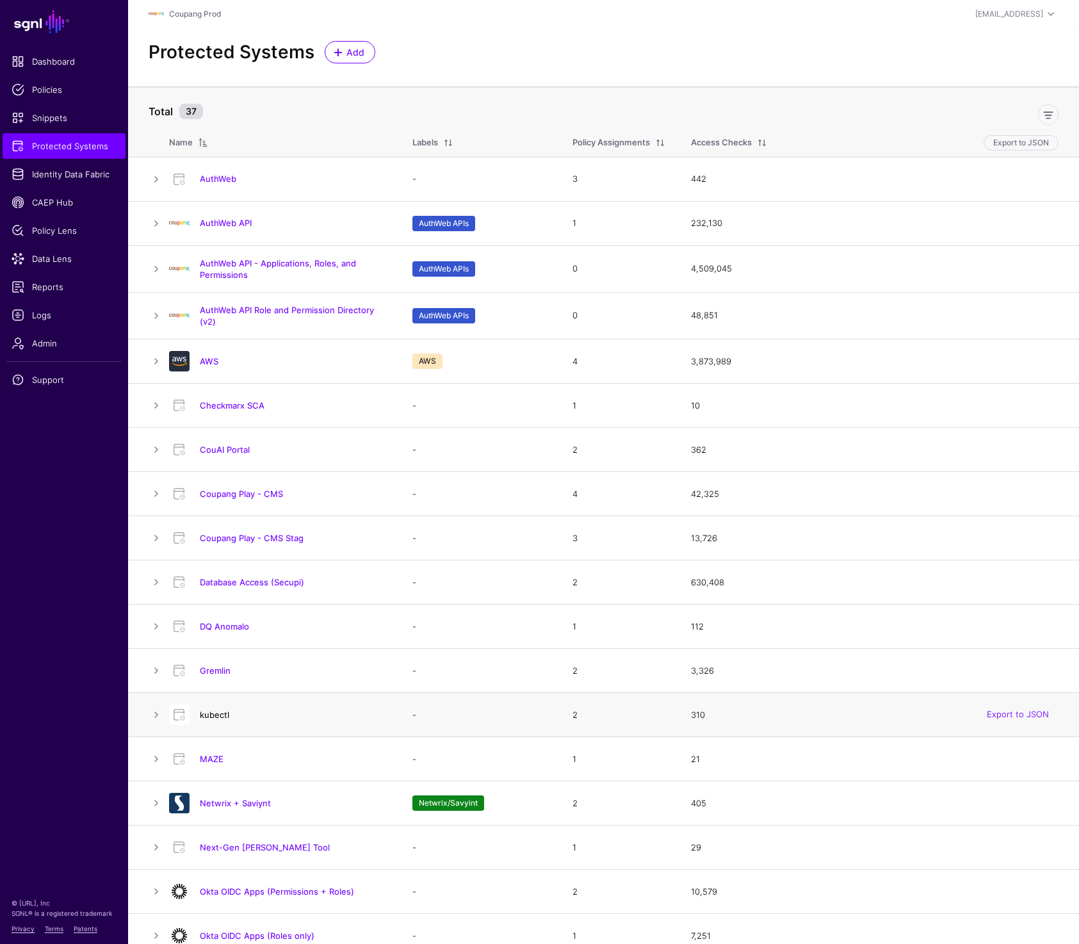
click at [217, 713] on link "kubectl" at bounding box center [214, 715] width 29 height 10
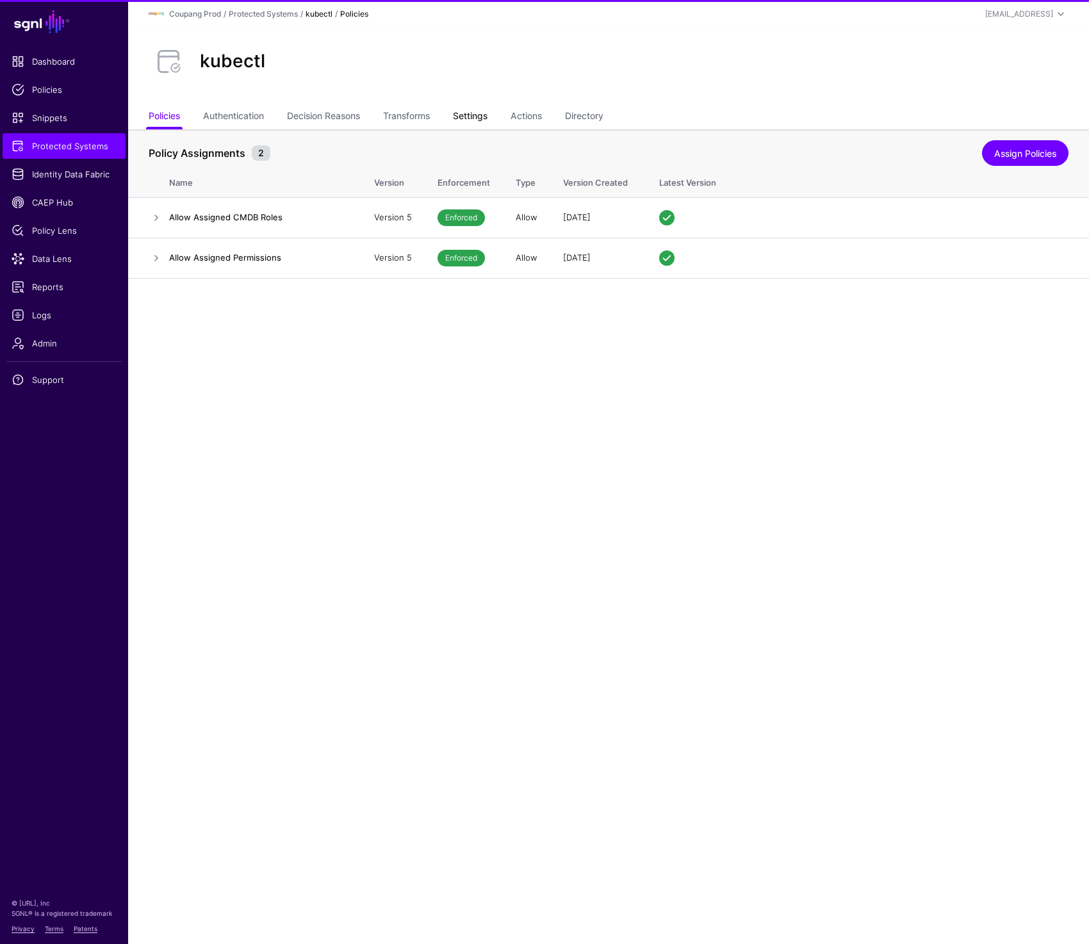
click at [467, 111] on link "Settings" at bounding box center [470, 117] width 35 height 24
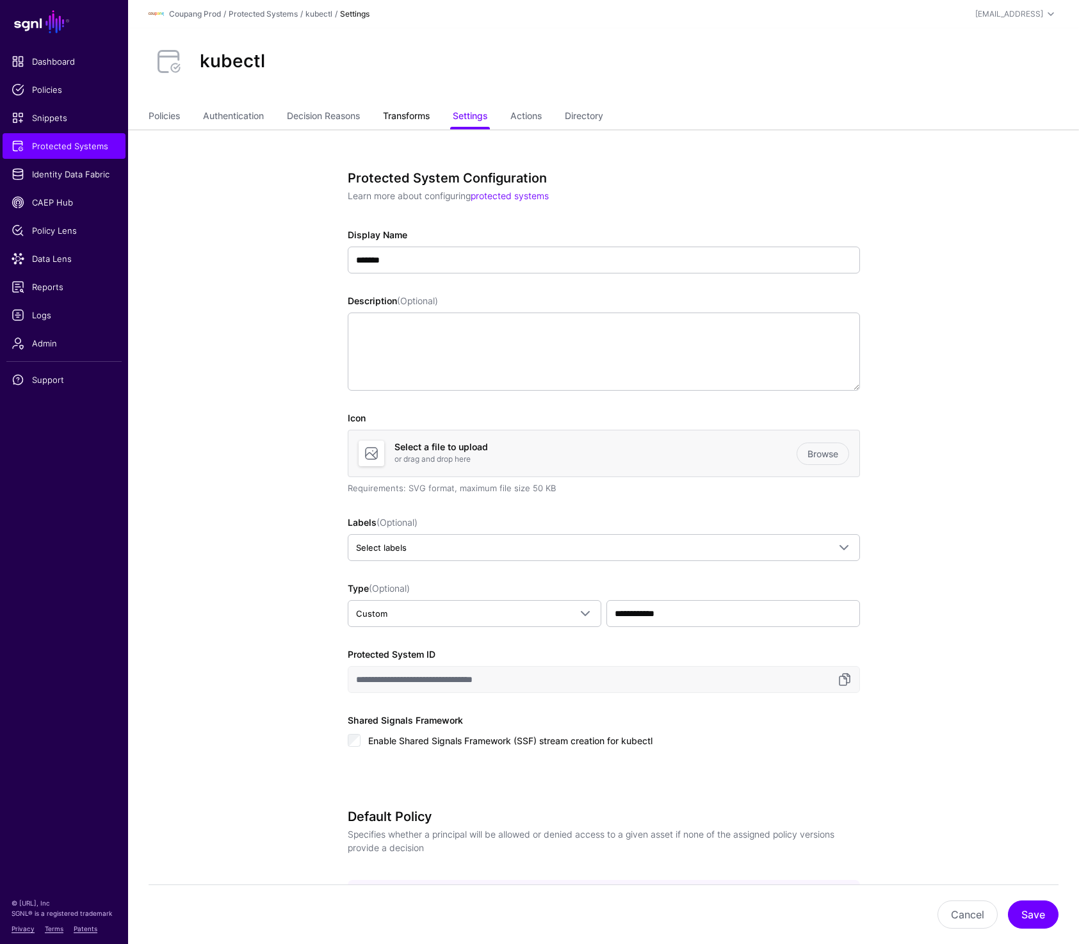
click at [420, 115] on link "Transforms" at bounding box center [406, 117] width 47 height 24
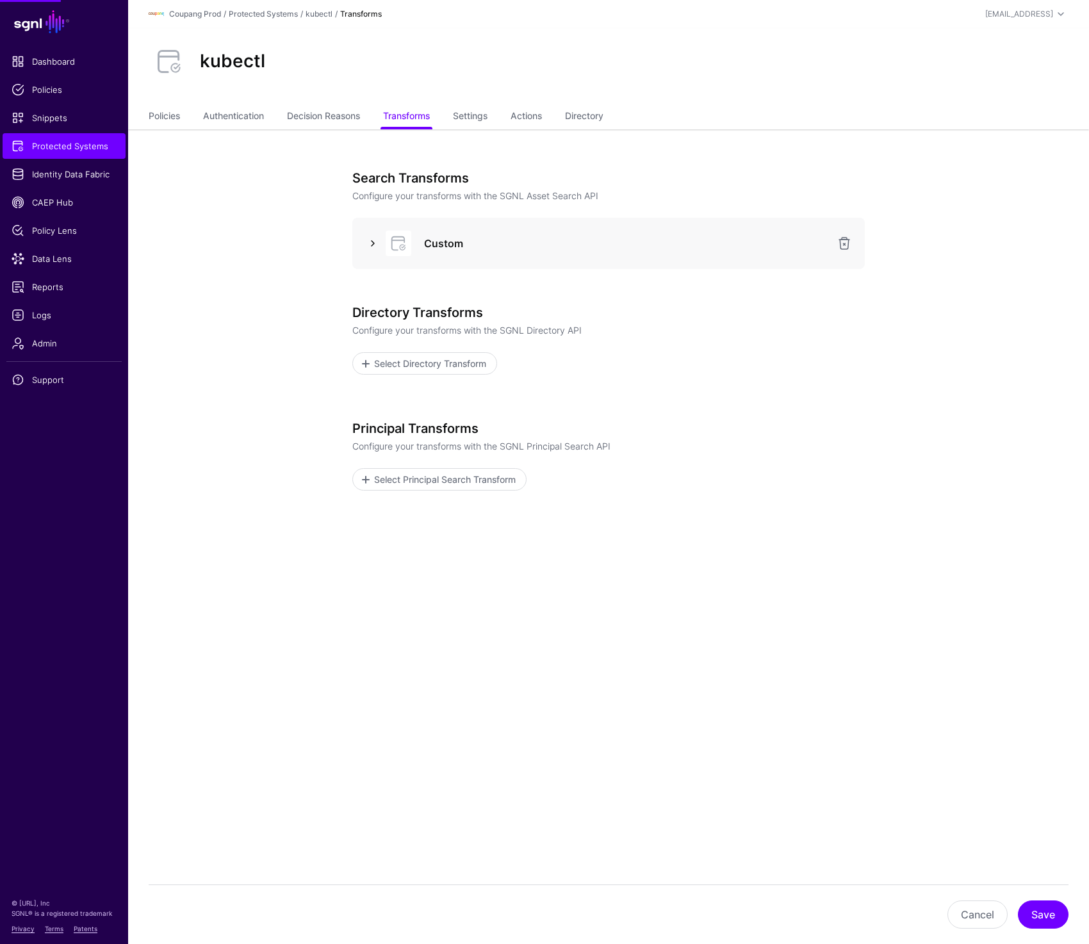
click at [369, 242] on link at bounding box center [372, 243] width 15 height 15
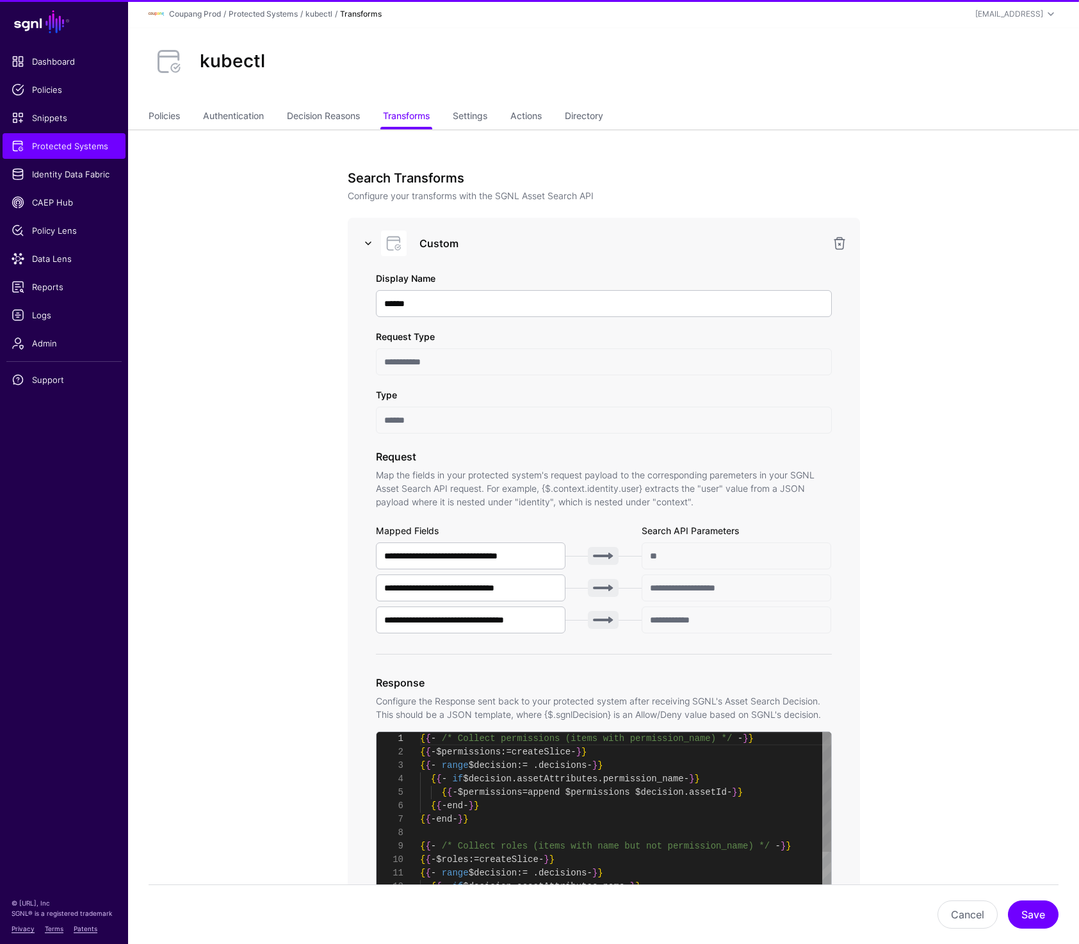
scroll to position [134, 0]
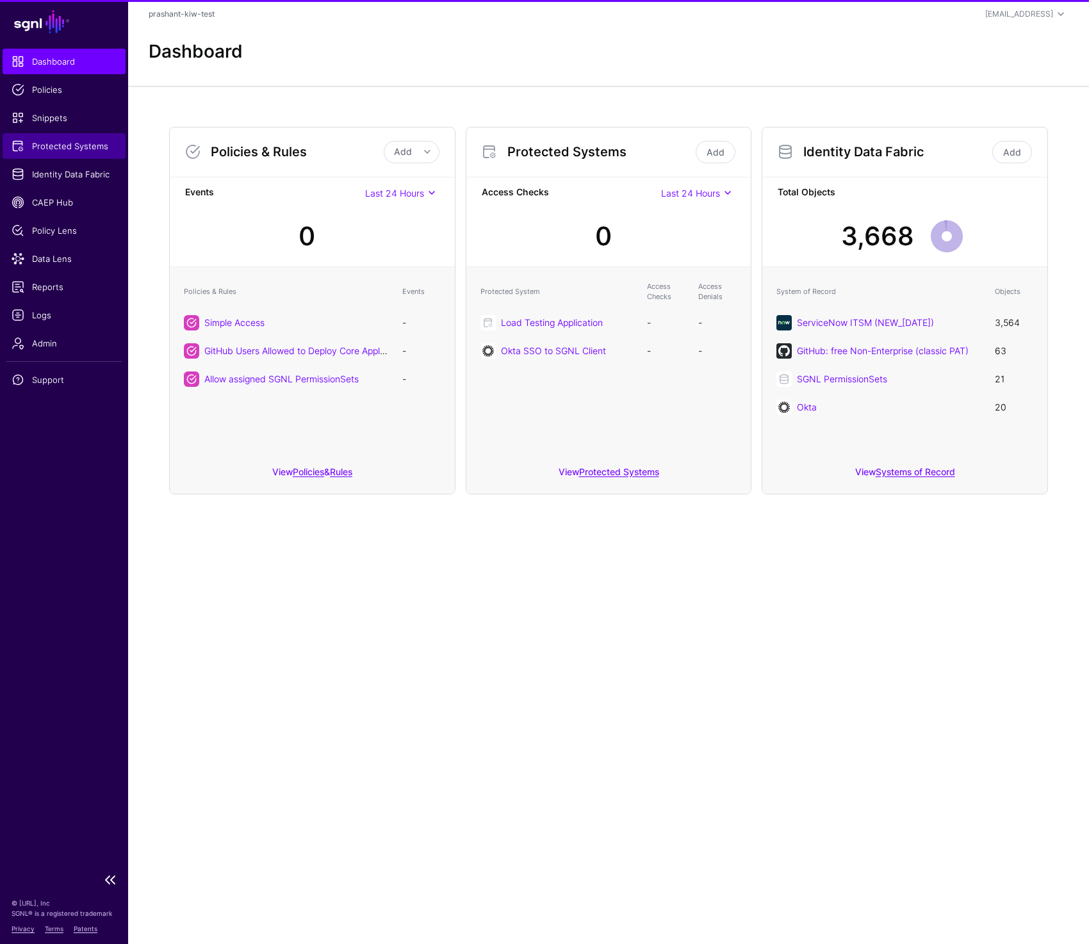
click at [74, 138] on link "Protected Systems" at bounding box center [64, 146] width 123 height 26
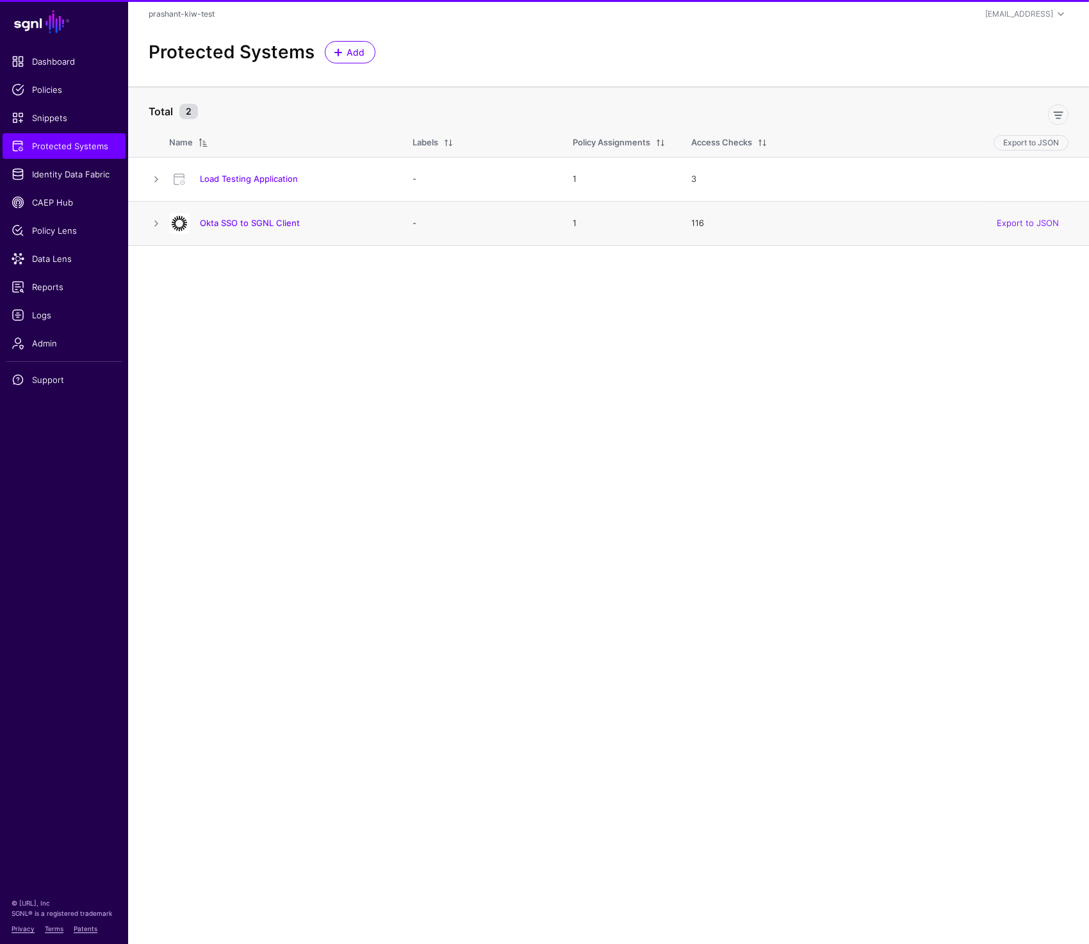
click at [264, 229] on h4 "Okta SSO to SGNL Client" at bounding box center [293, 223] width 187 height 12
click at [264, 227] on link "Okta SSO to SGNL Client" at bounding box center [250, 223] width 100 height 10
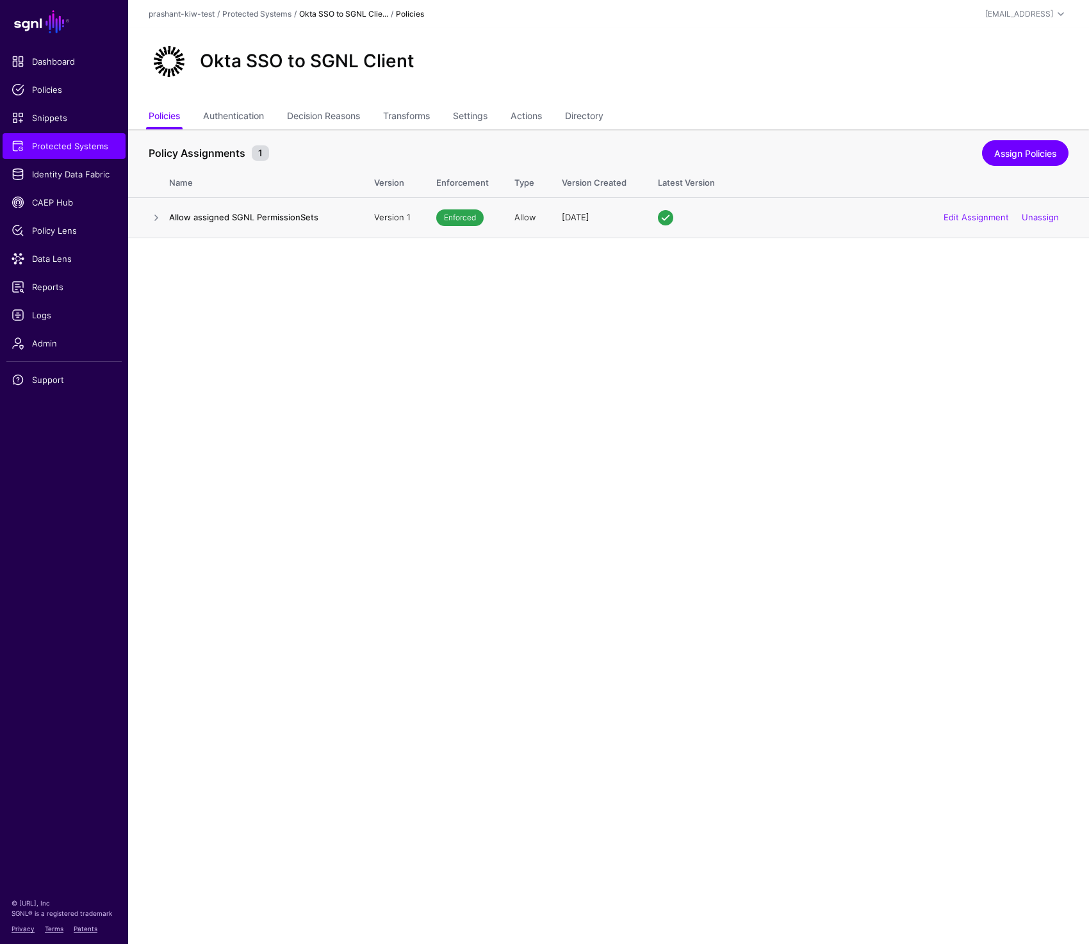
click at [233, 221] on h4 "Allow assigned SGNL PermissionSets" at bounding box center [258, 217] width 179 height 12
click at [162, 213] on link at bounding box center [156, 217] width 15 height 15
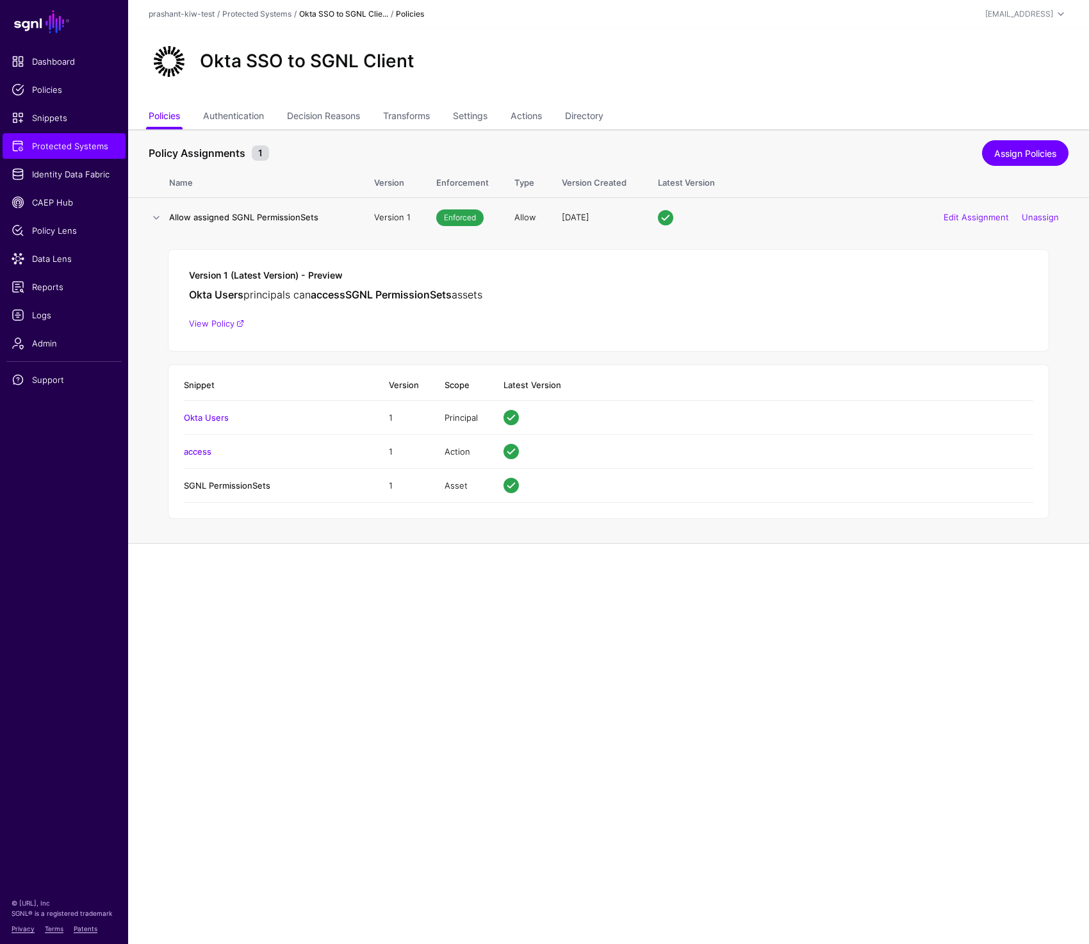
click at [219, 487] on link "SGNL PermissionSets" at bounding box center [227, 485] width 86 height 10
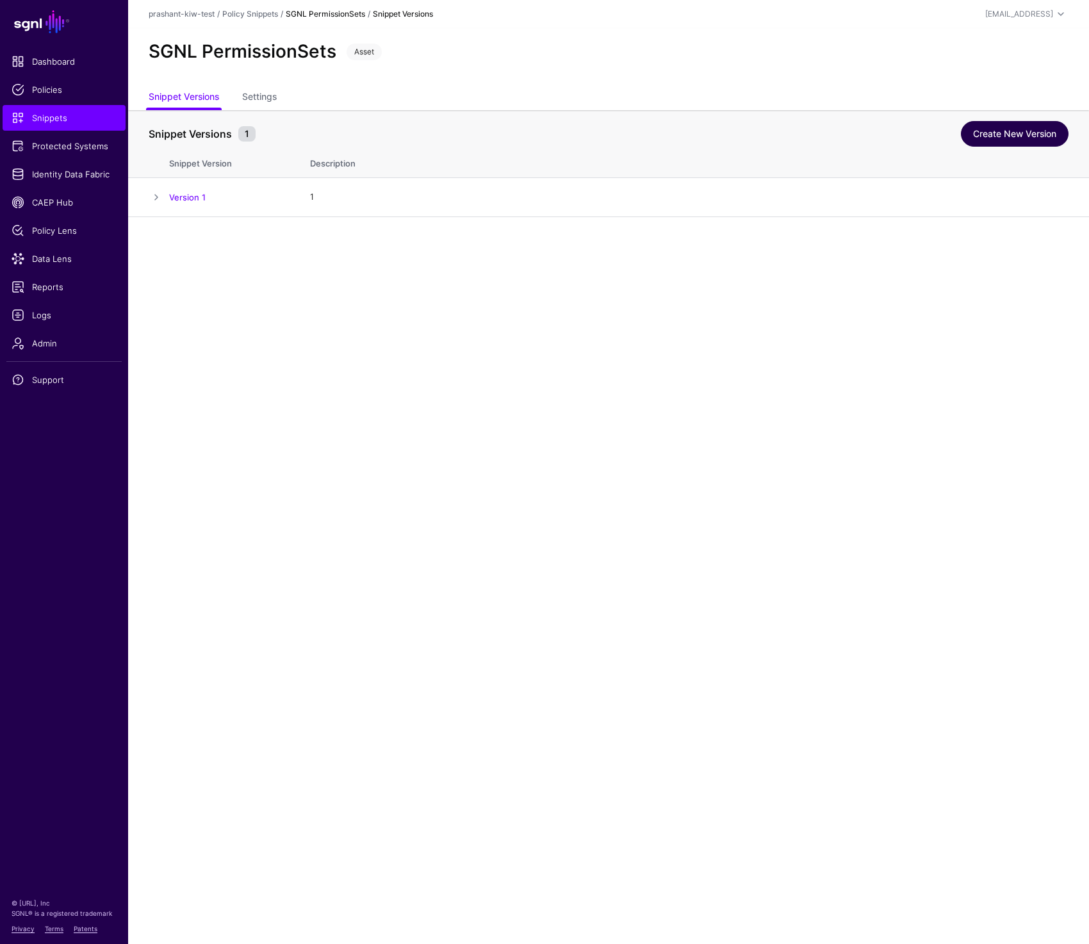
click at [1057, 134] on link "Create New Version" at bounding box center [1015, 134] width 108 height 26
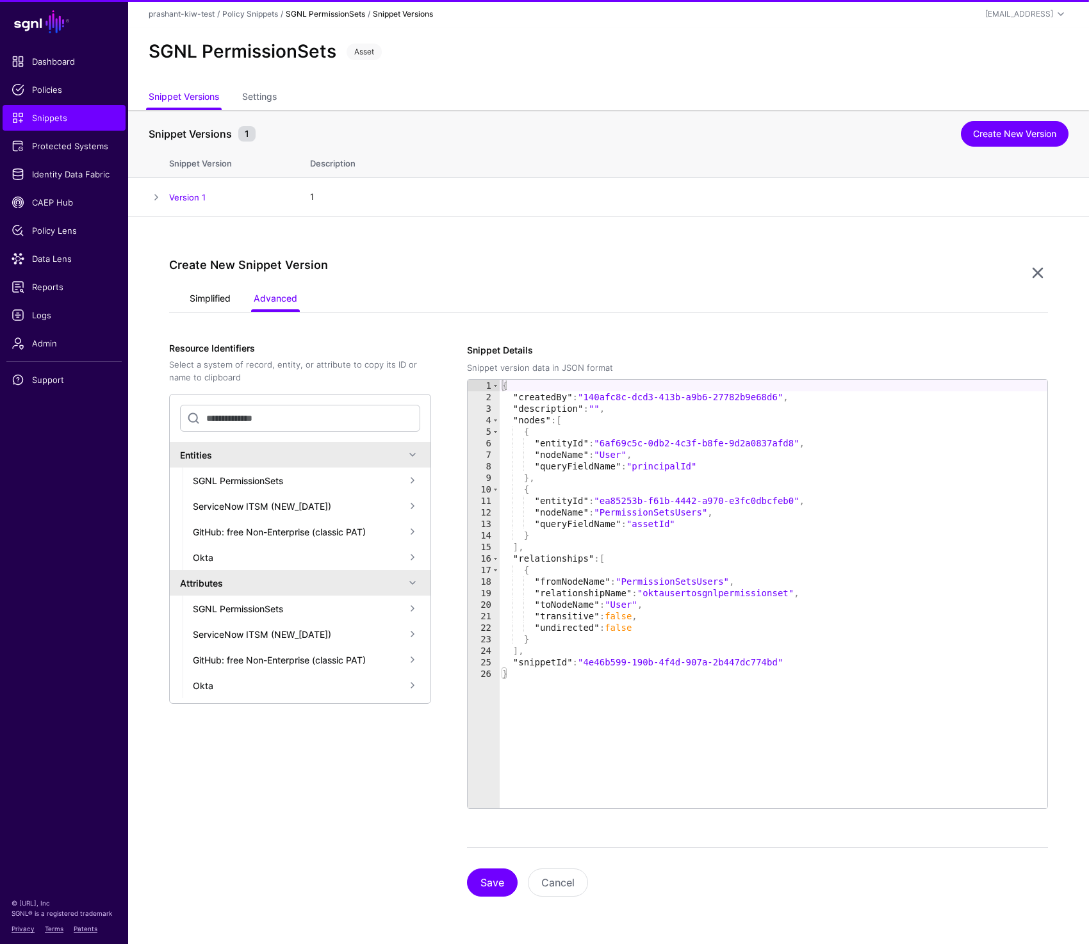
click at [210, 300] on link "Simplified" at bounding box center [210, 300] width 41 height 24
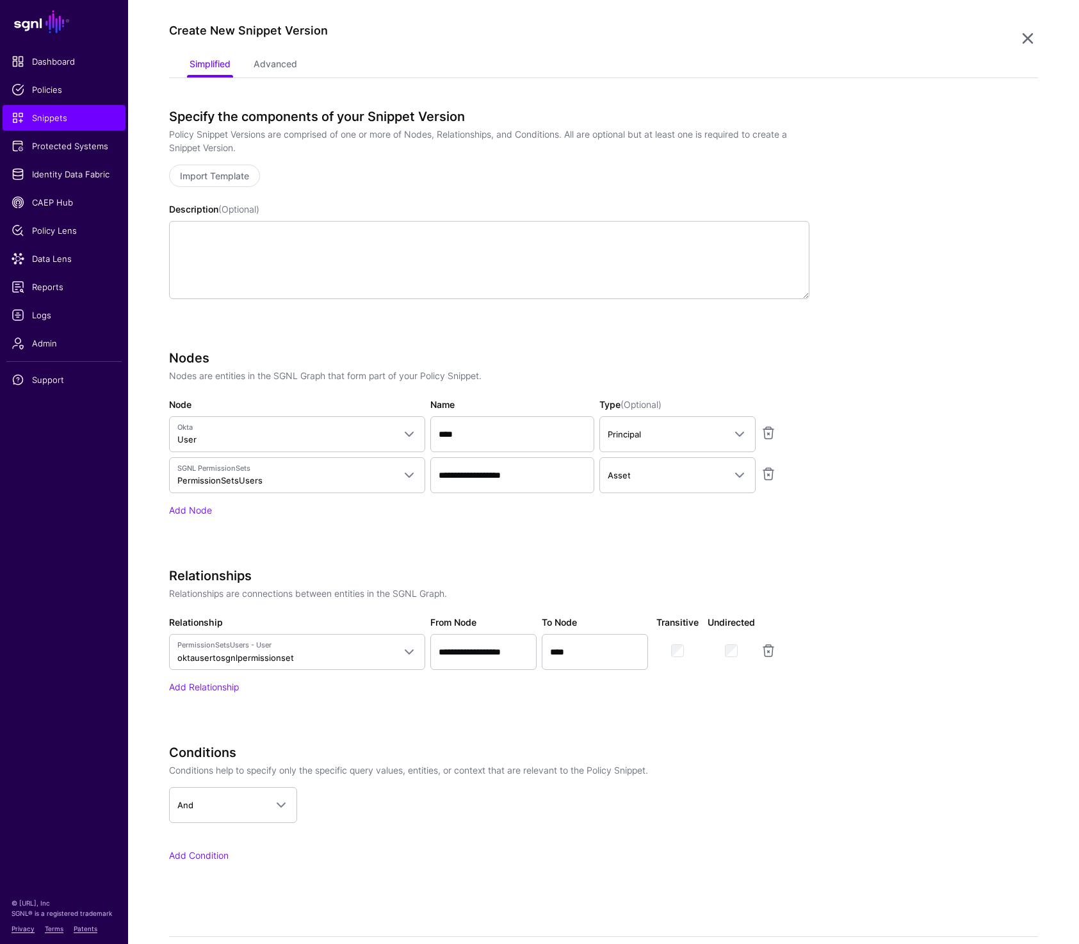
scroll to position [250, 0]
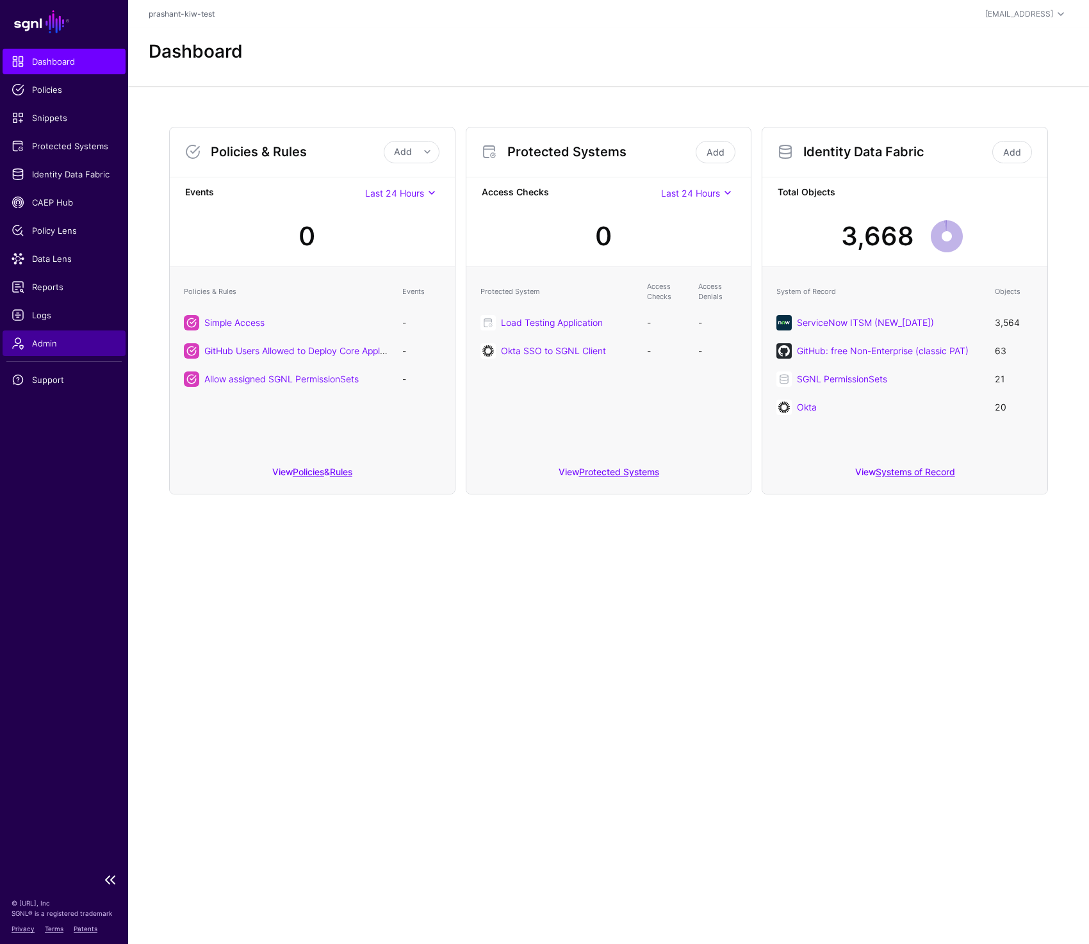
click at [48, 339] on span "Admin" at bounding box center [64, 343] width 105 height 13
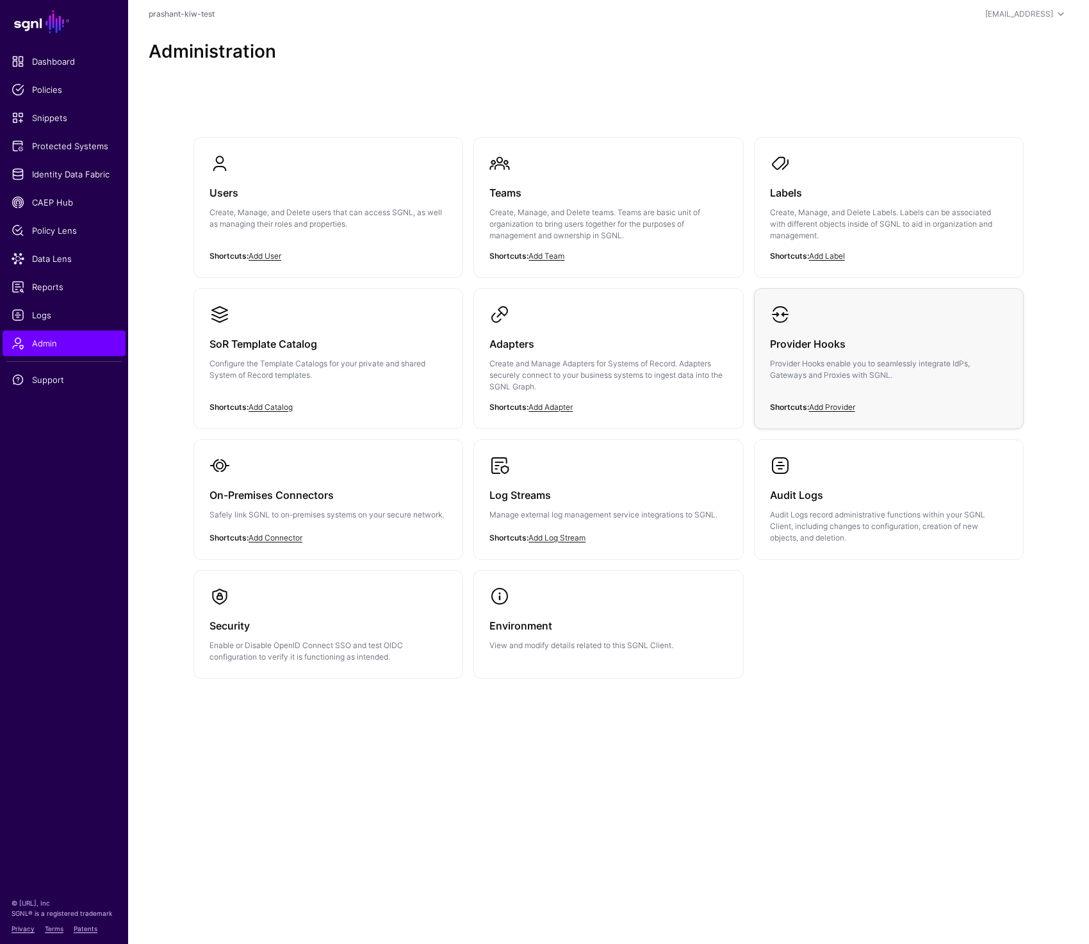
click at [837, 365] on p "Provider Hooks enable you to seamlessly integrate IdPs, Gateways and Proxies wi…" at bounding box center [889, 369] width 238 height 23
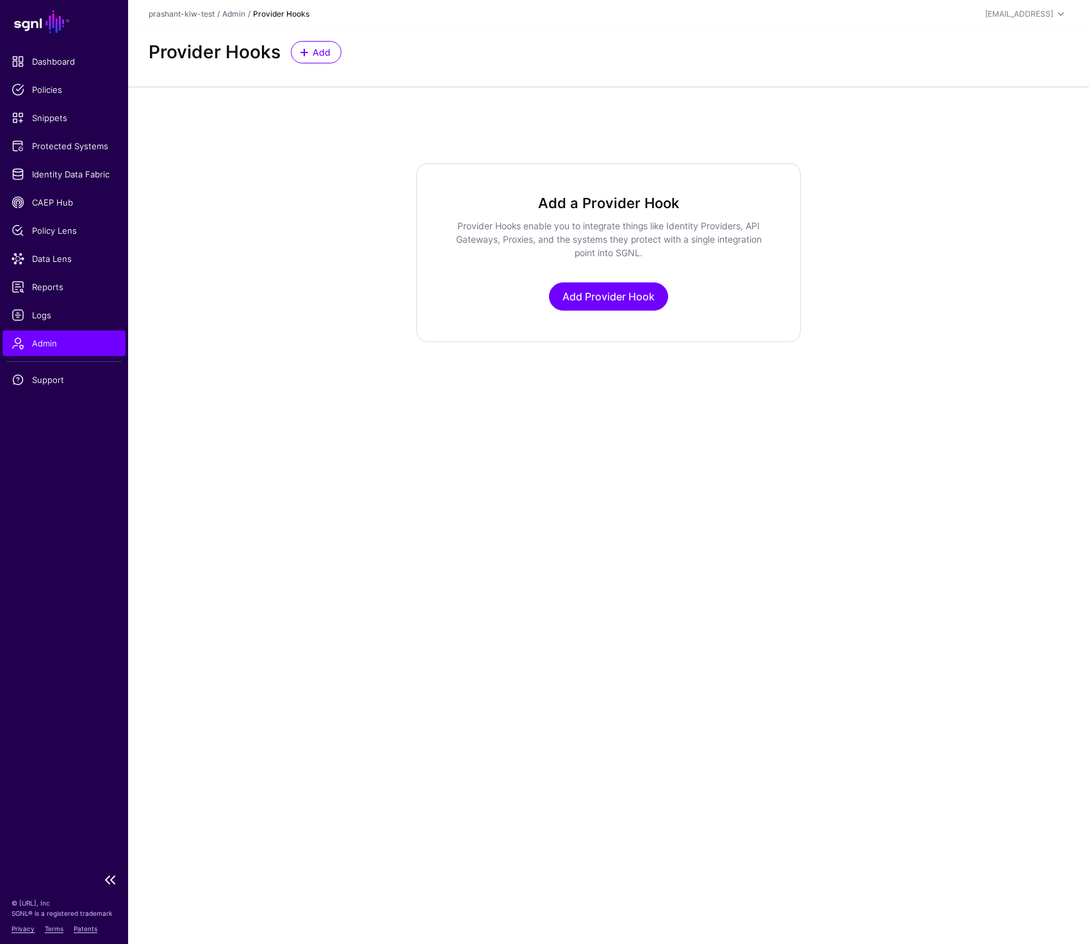
click at [59, 343] on span "Admin" at bounding box center [64, 343] width 105 height 13
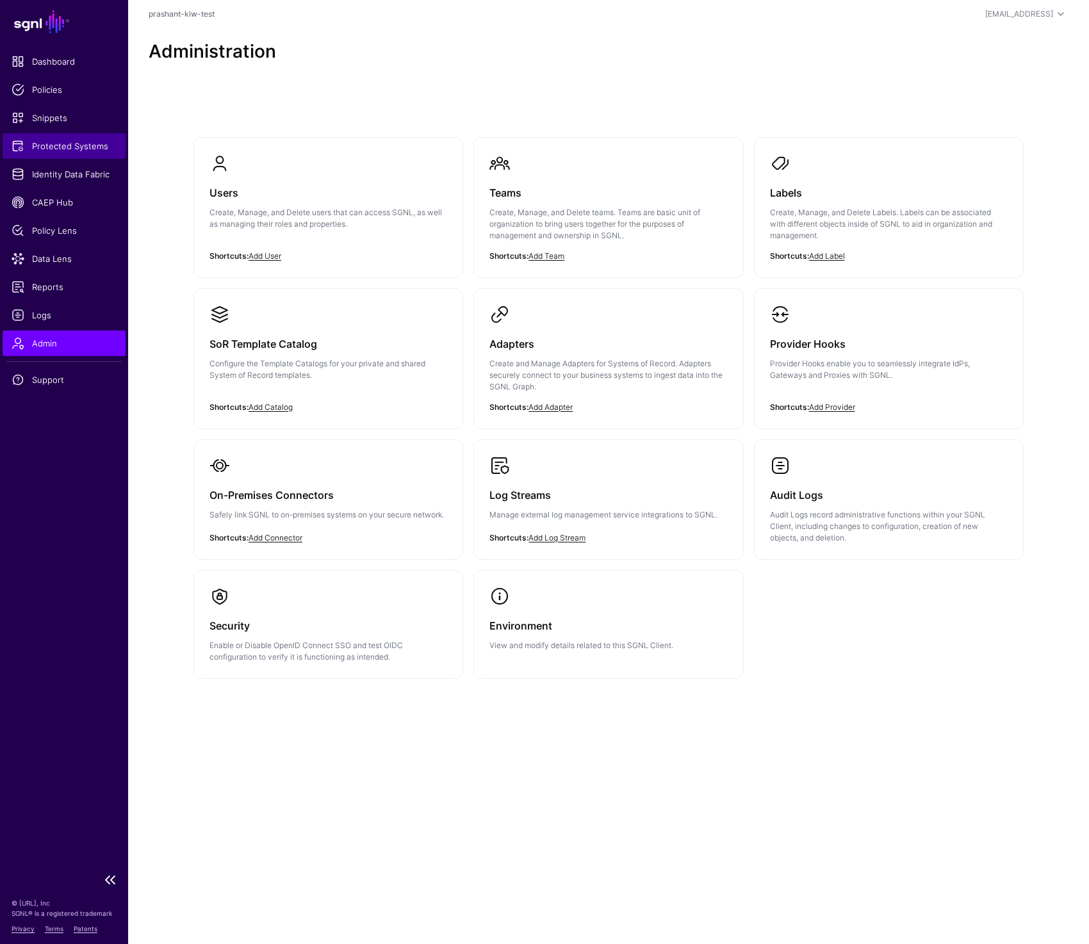
click at [99, 145] on span "Protected Systems" at bounding box center [64, 146] width 105 height 13
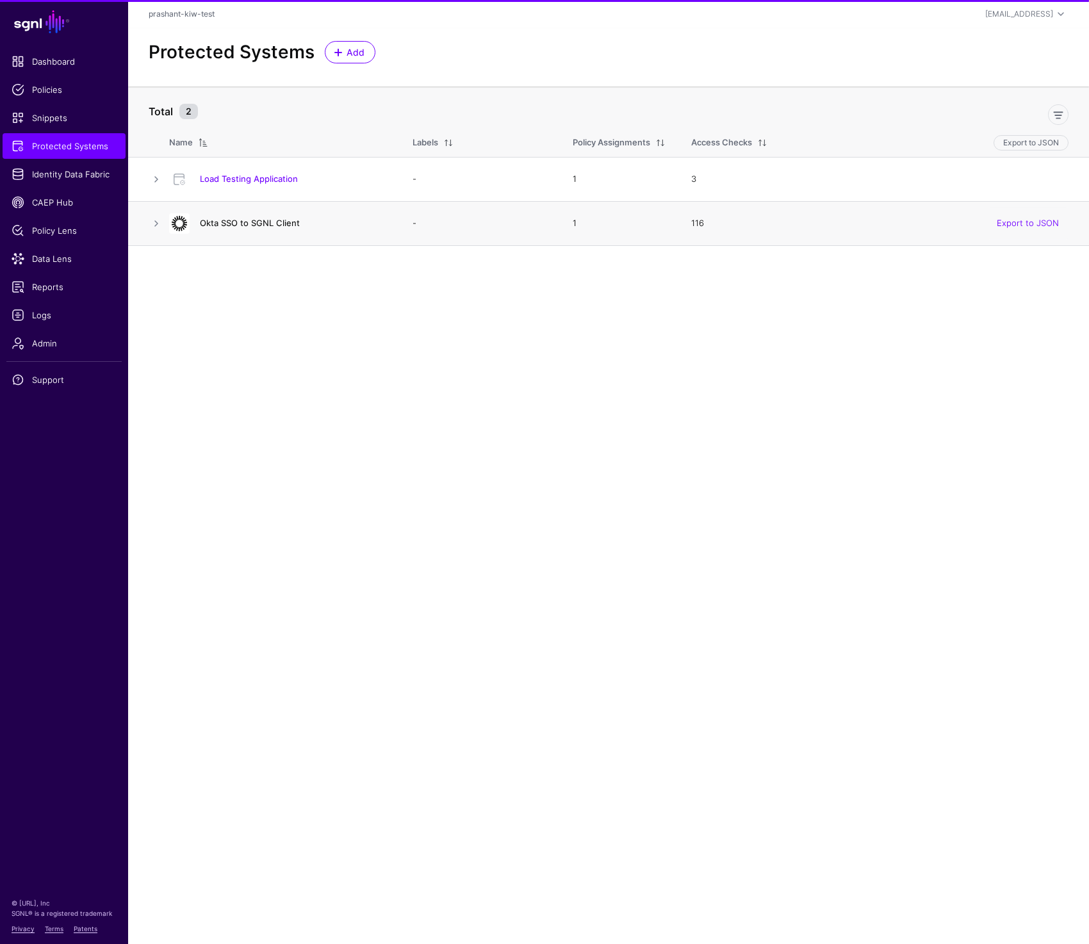
click at [227, 222] on link "Okta SSO to SGNL Client" at bounding box center [250, 223] width 100 height 10
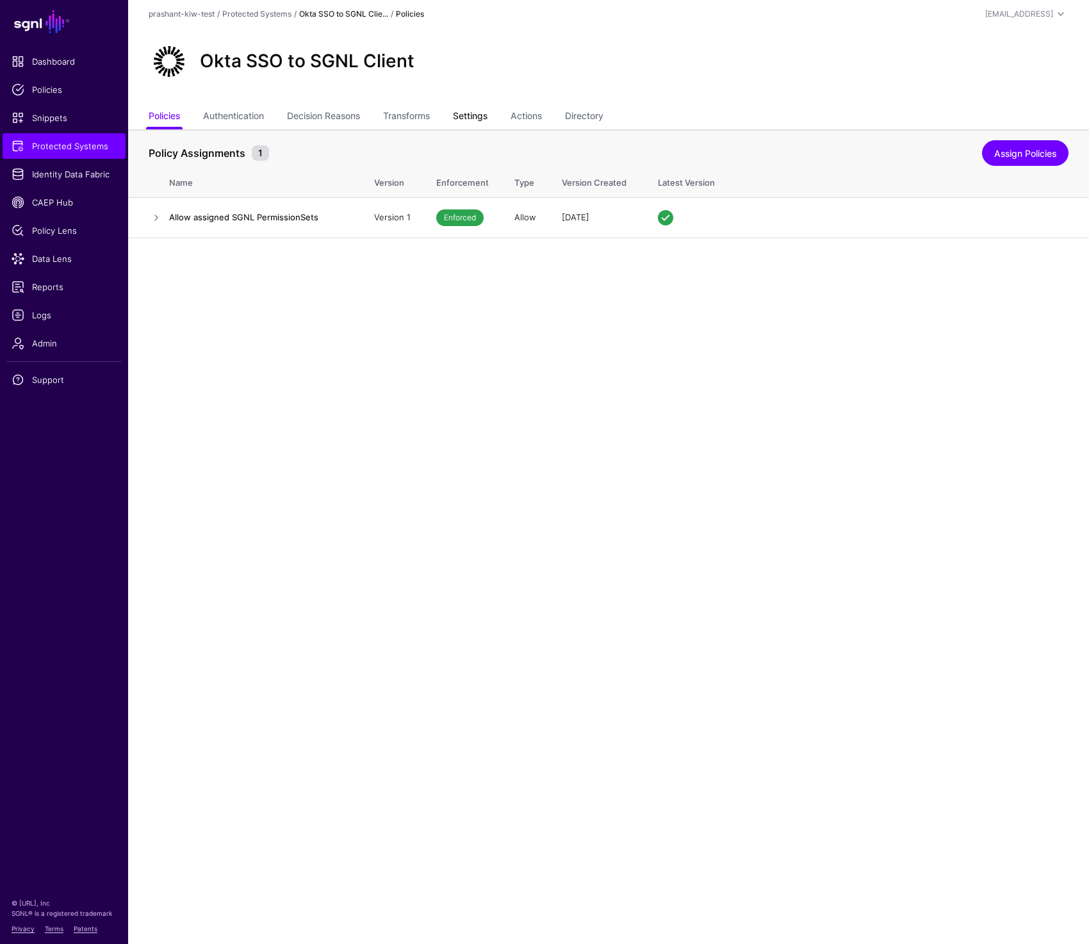
click at [474, 117] on link "Settings" at bounding box center [470, 117] width 35 height 24
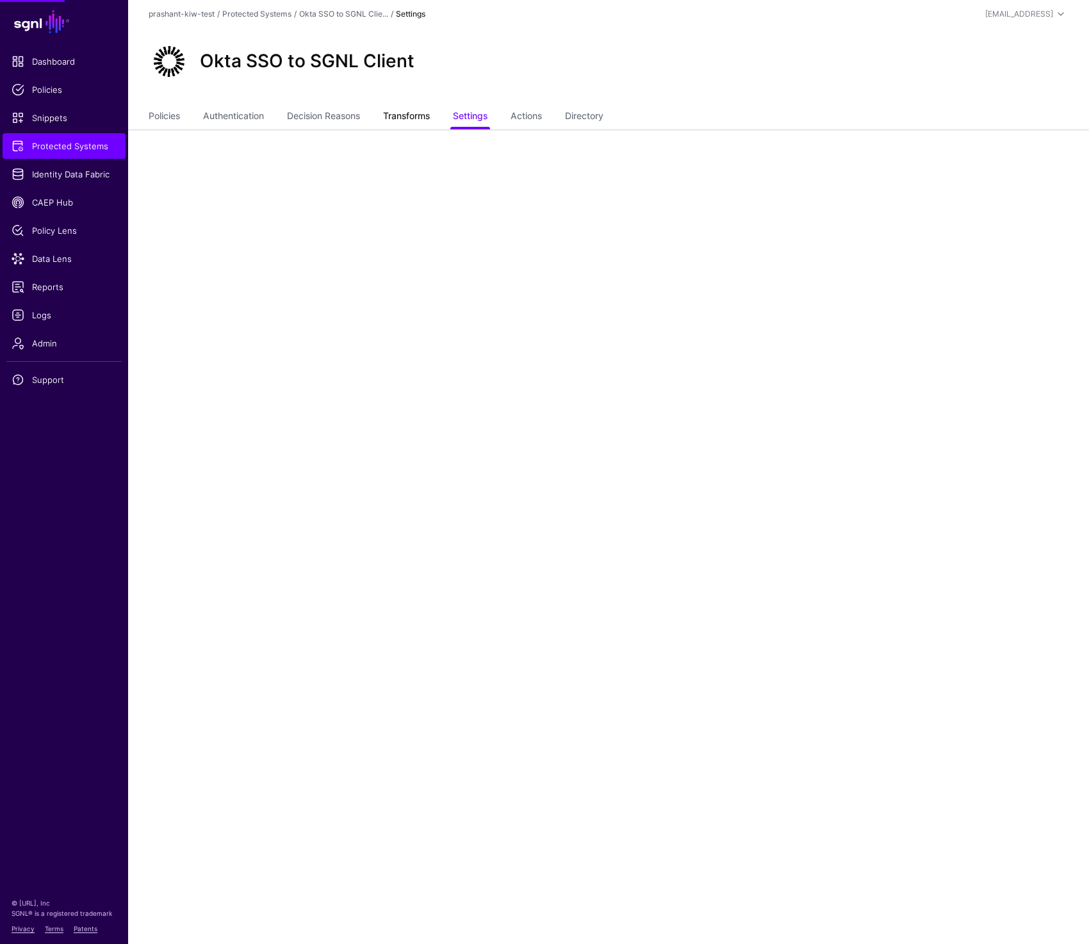
click at [400, 118] on link "Transforms" at bounding box center [406, 117] width 47 height 24
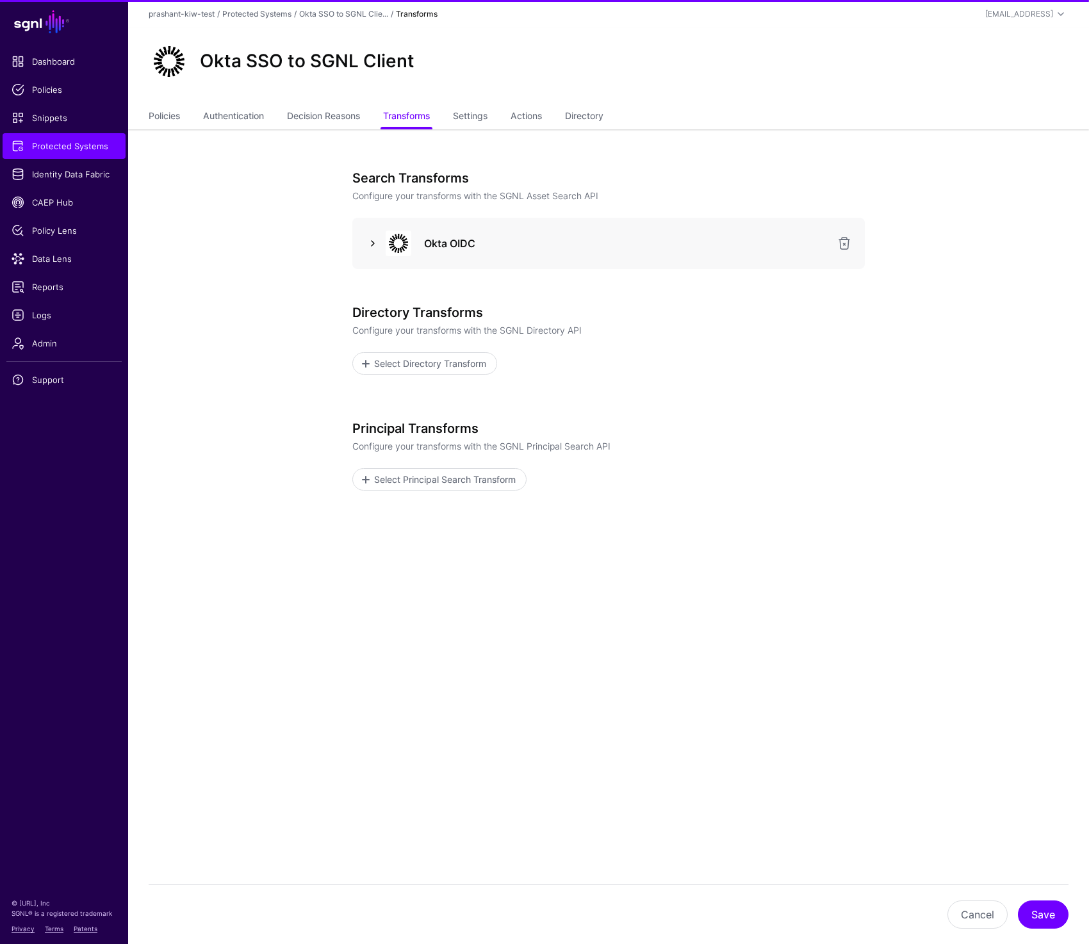
click at [373, 242] on link at bounding box center [372, 243] width 15 height 15
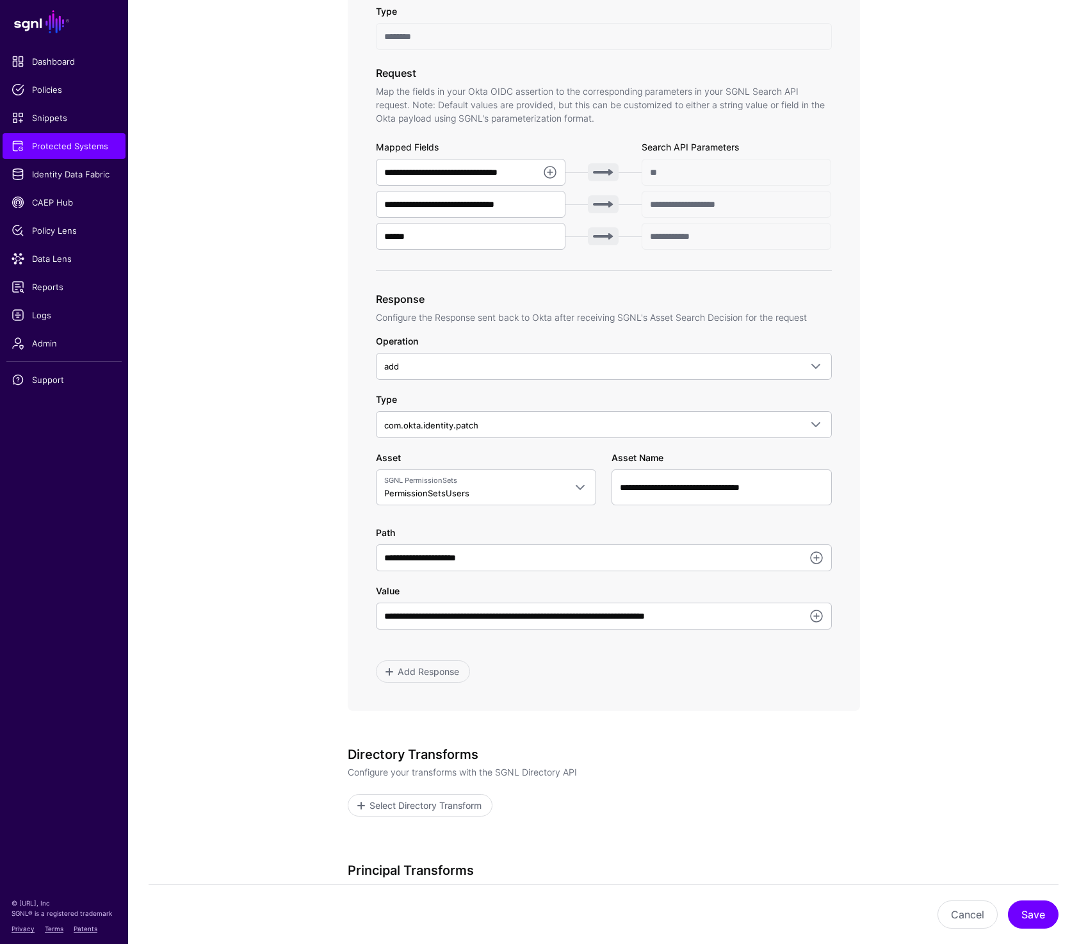
scroll to position [386, 0]
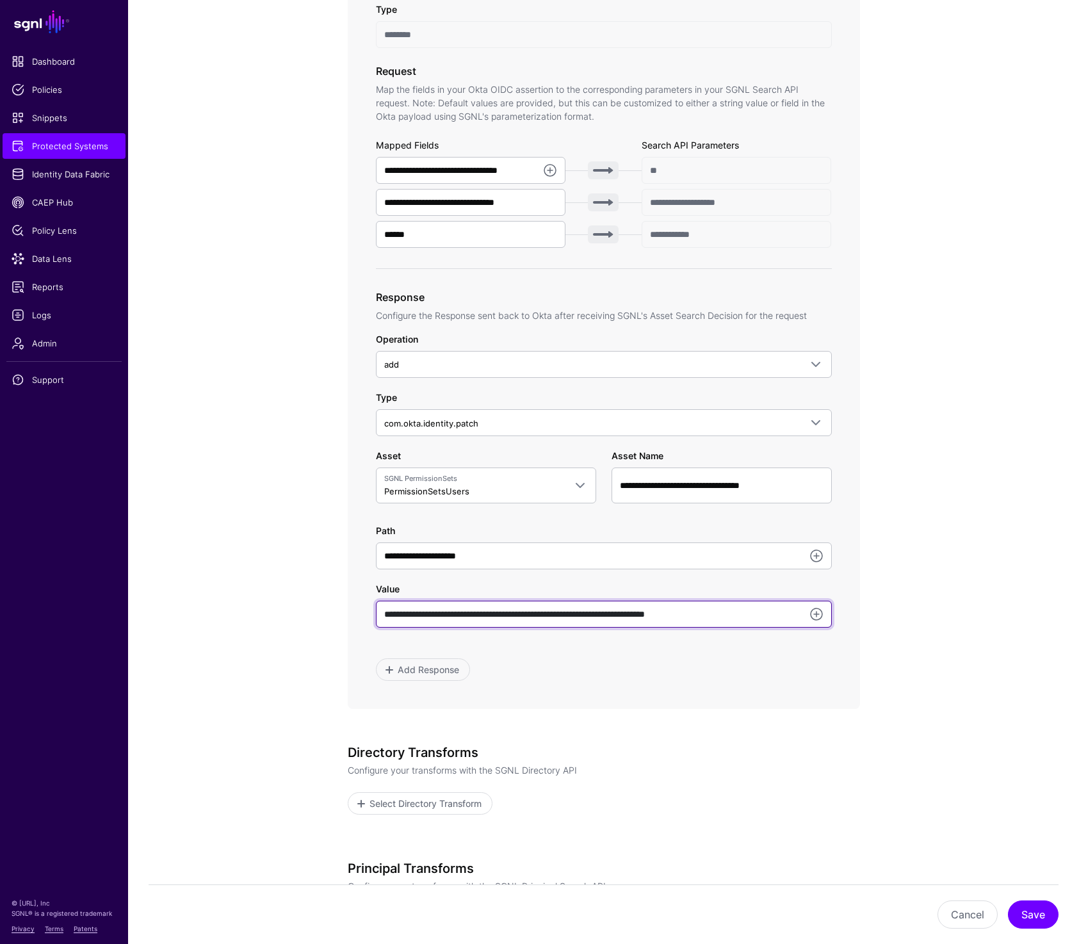
click at [417, 614] on input "**********" at bounding box center [604, 614] width 456 height 27
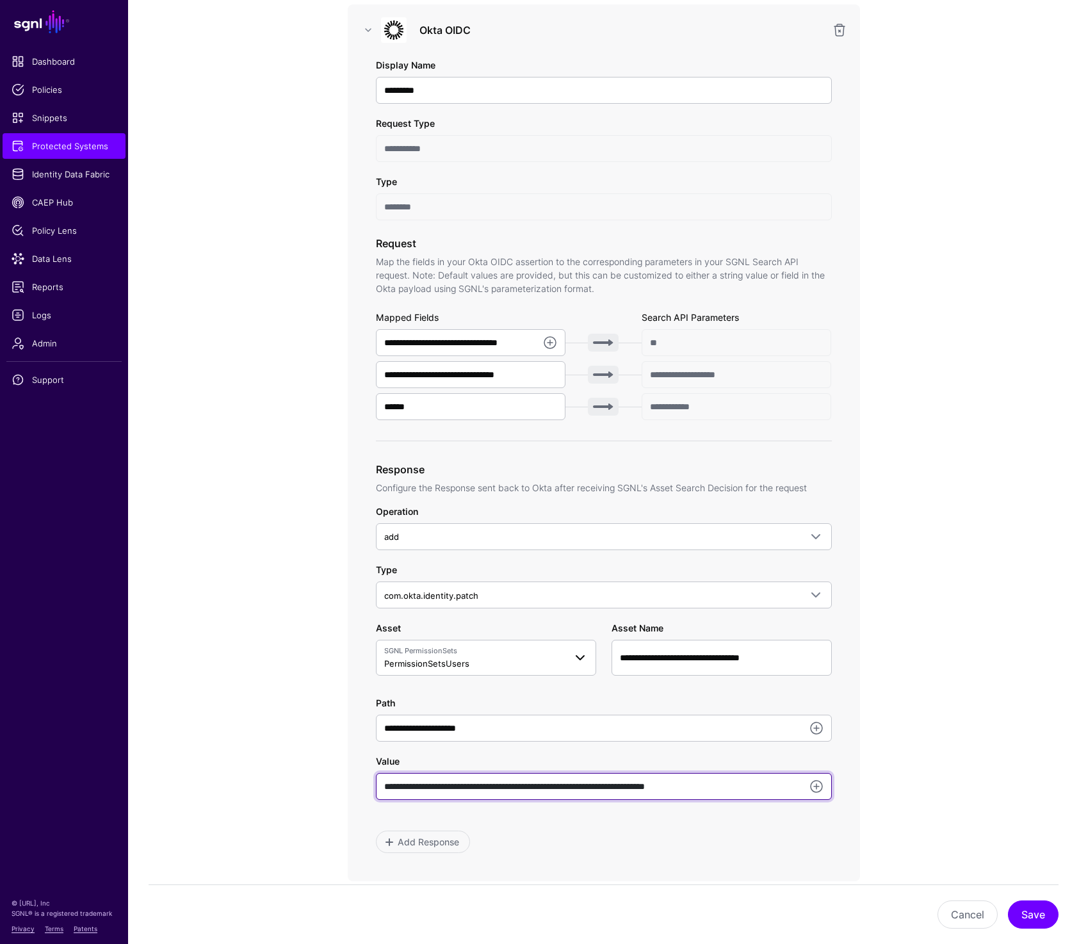
scroll to position [219, 0]
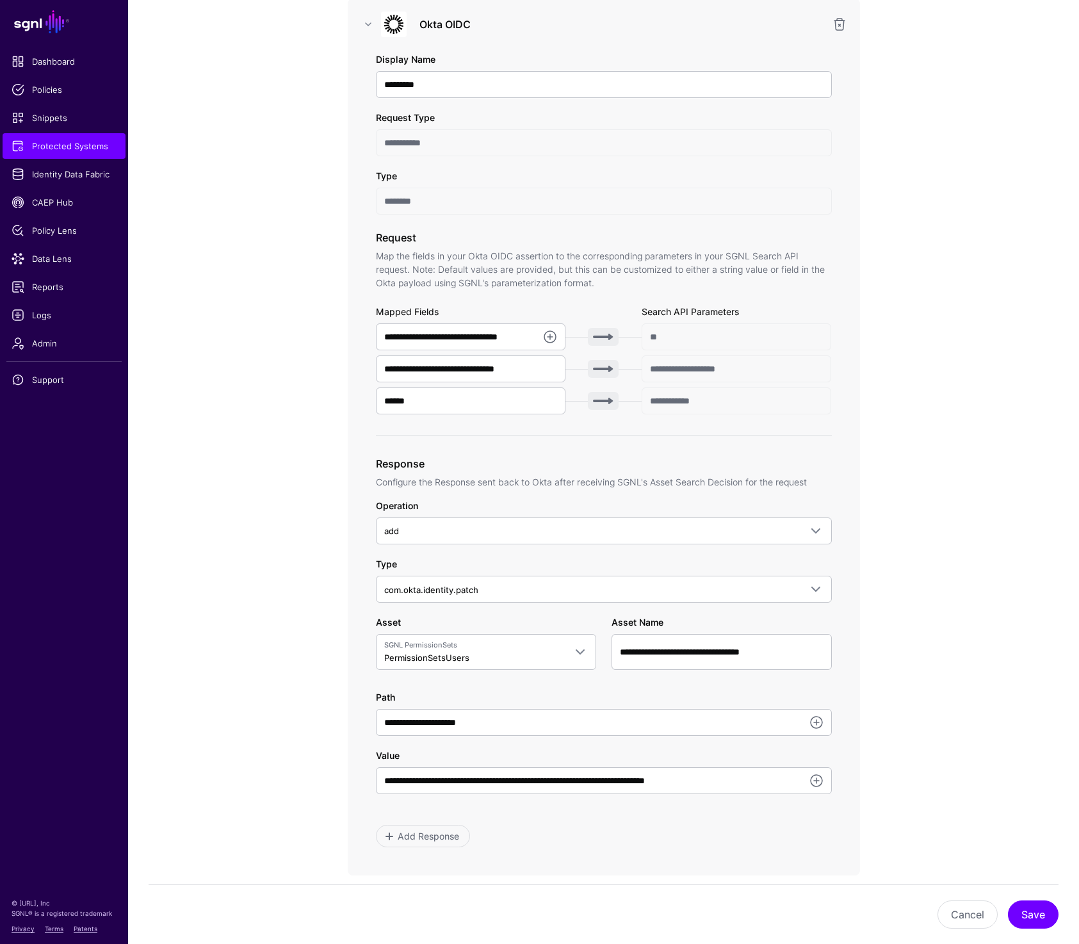
click at [958, 320] on app-integrations-item-transforms "**********" at bounding box center [603, 598] width 951 height 1376
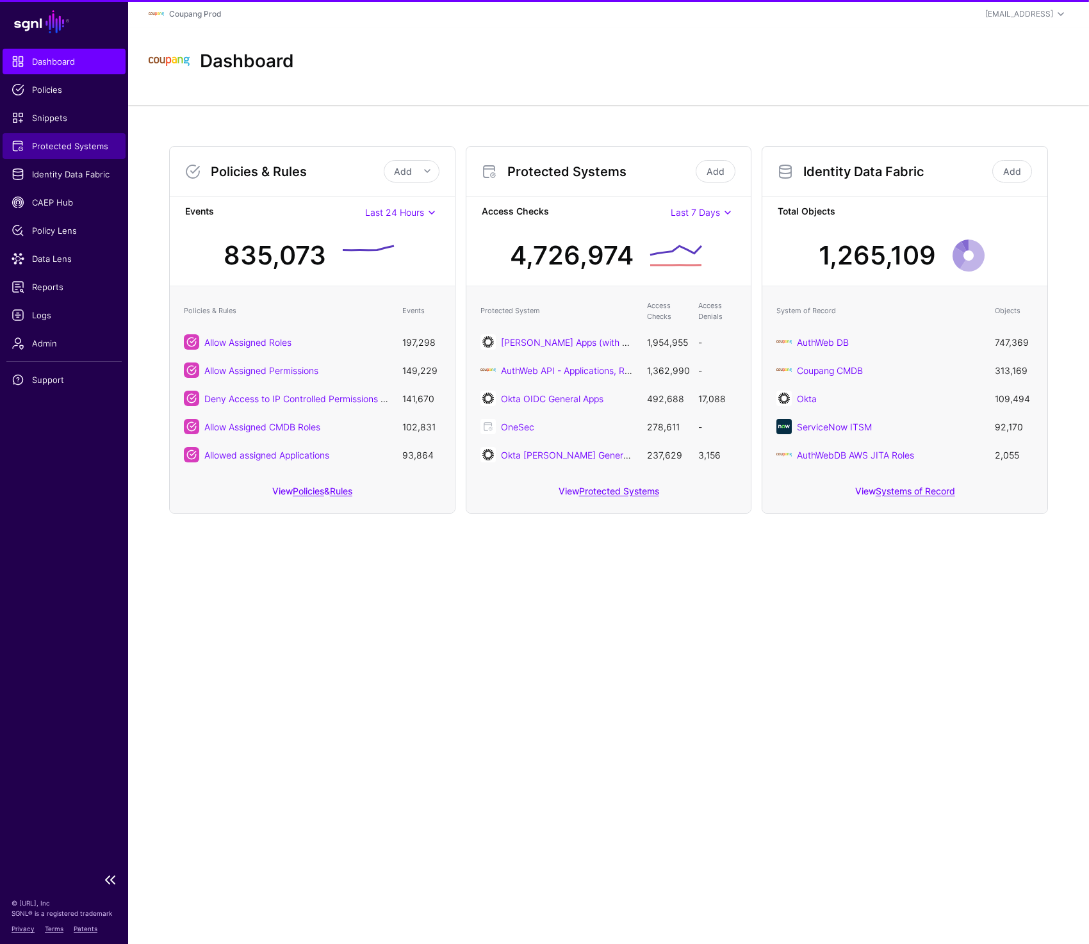
click at [88, 145] on span "Protected Systems" at bounding box center [64, 146] width 105 height 13
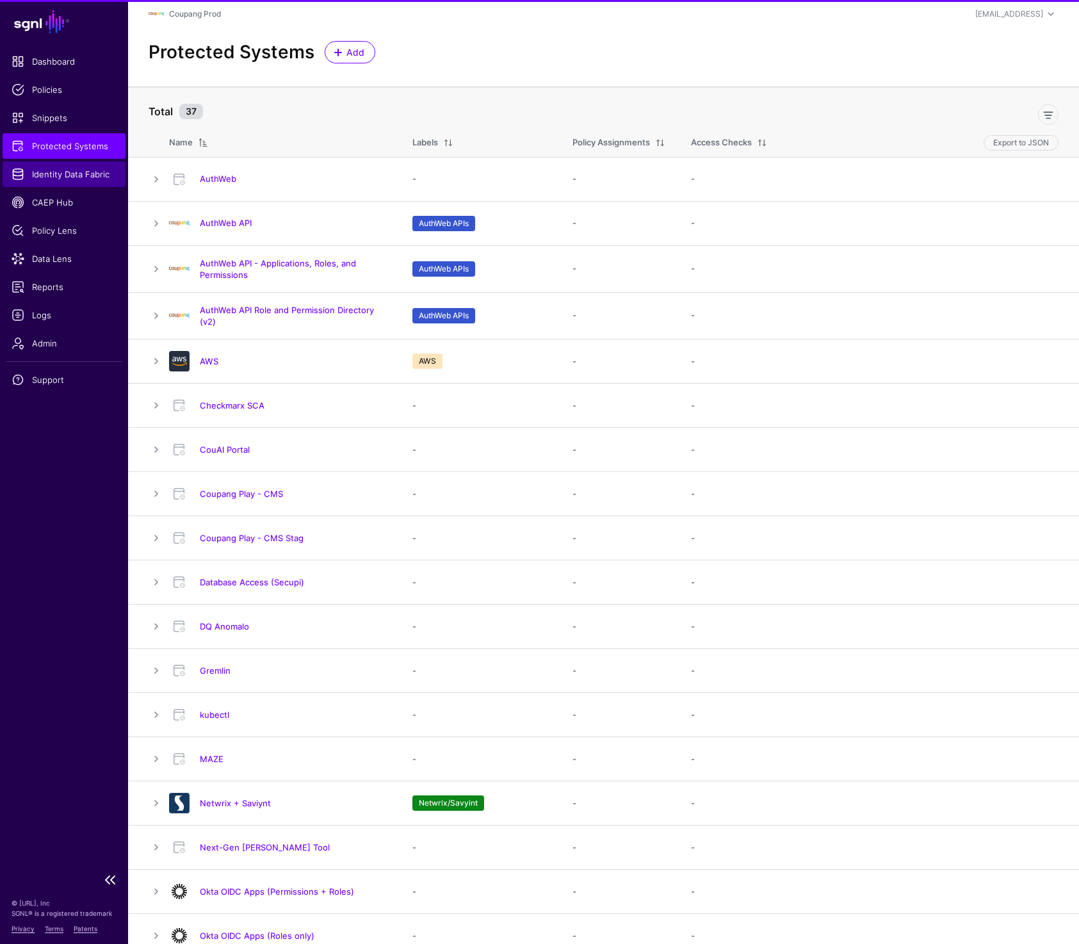
click at [25, 168] on span "Identity Data Fabric" at bounding box center [64, 174] width 105 height 13
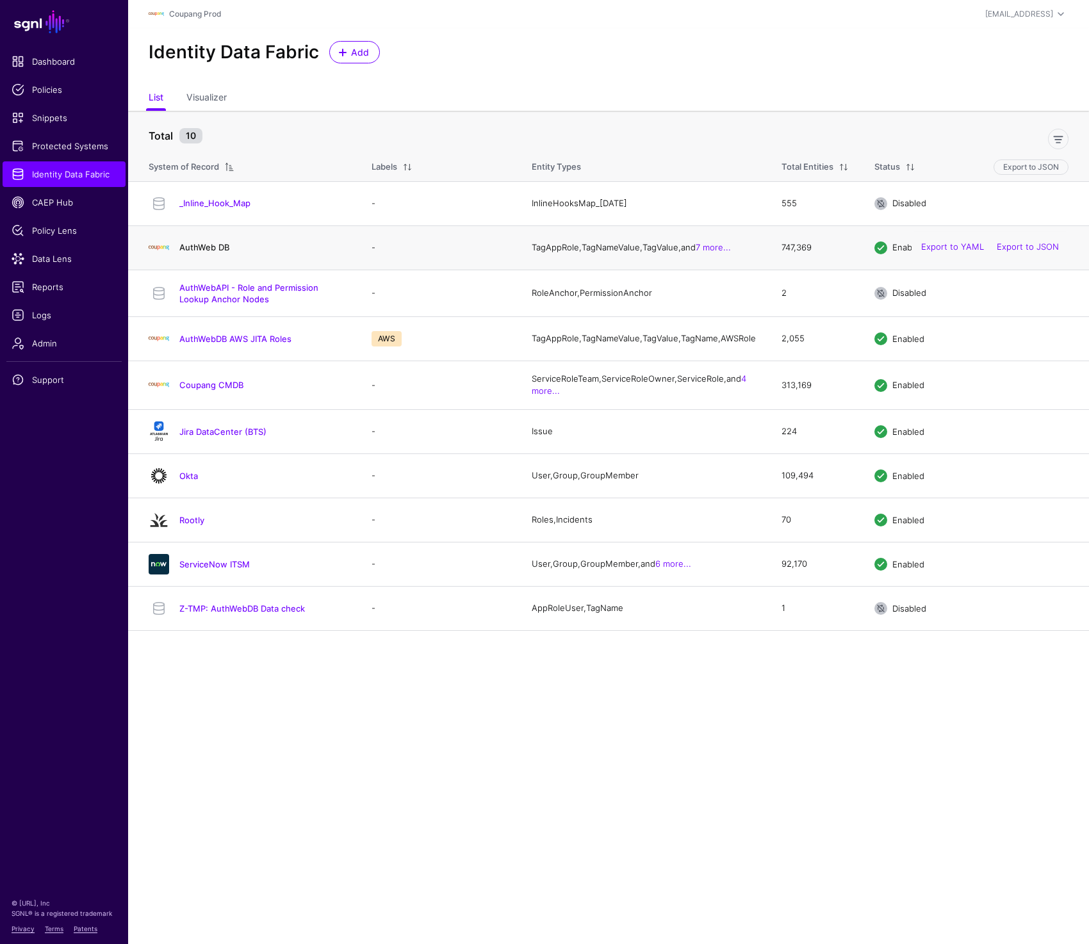
click at [209, 246] on link "AuthWeb DB" at bounding box center [204, 247] width 50 height 10
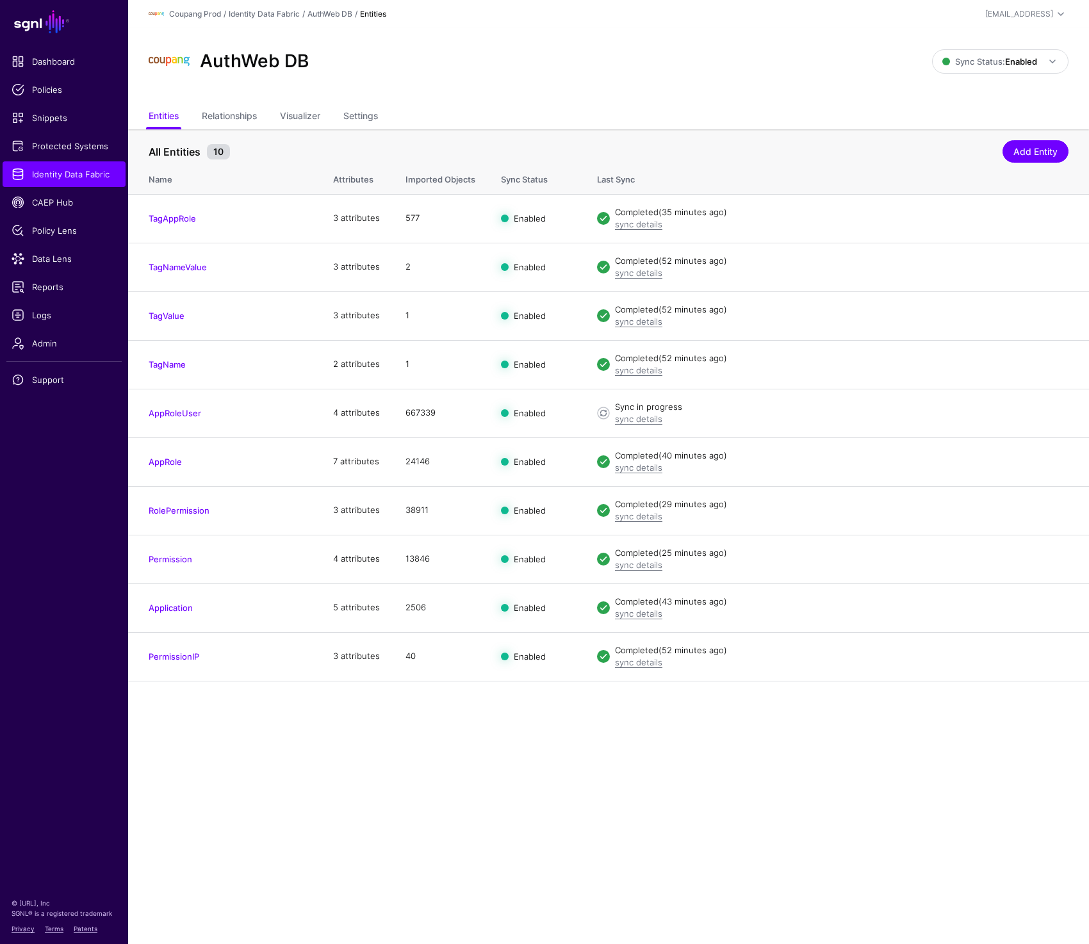
click at [300, 811] on main "SGNL Dashboard Policies Snippets Protected Systems Identity Data Fabric CAEP Hu…" at bounding box center [544, 472] width 1089 height 944
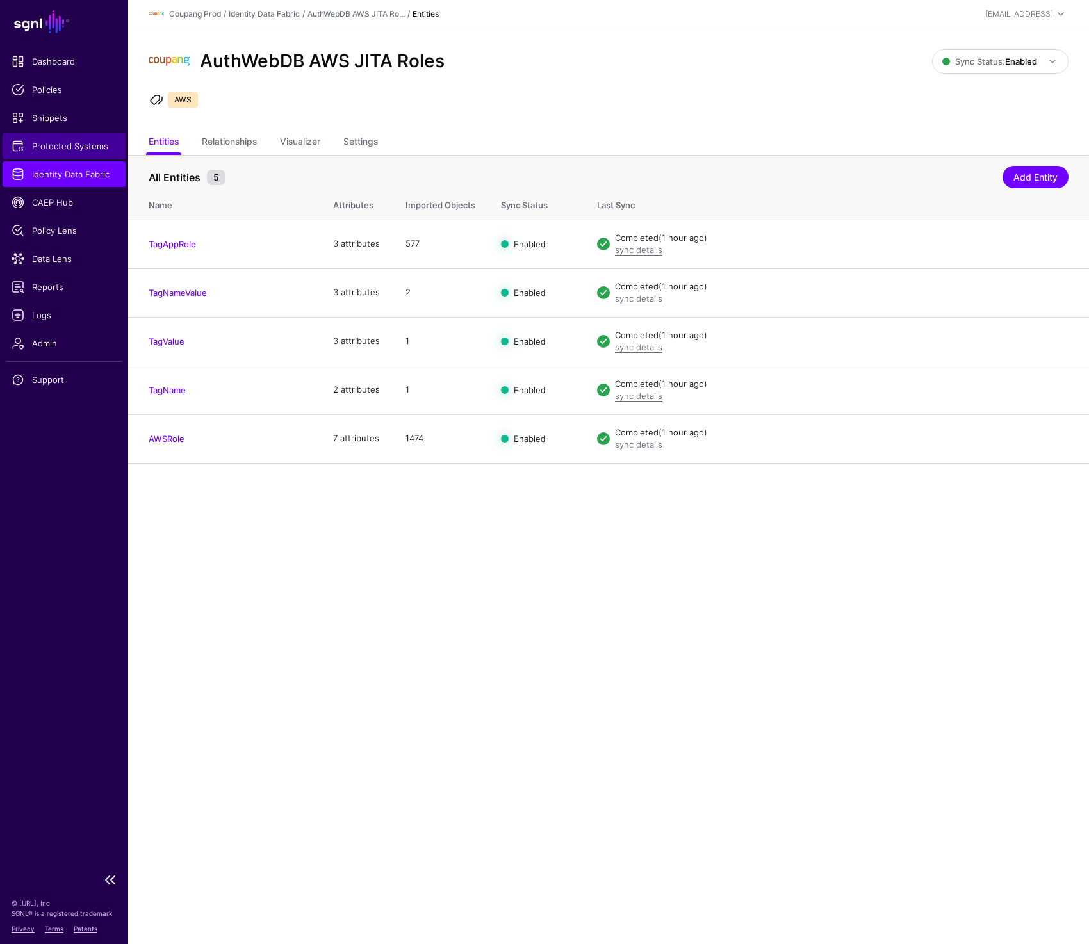
click at [56, 145] on span "Protected Systems" at bounding box center [64, 146] width 105 height 13
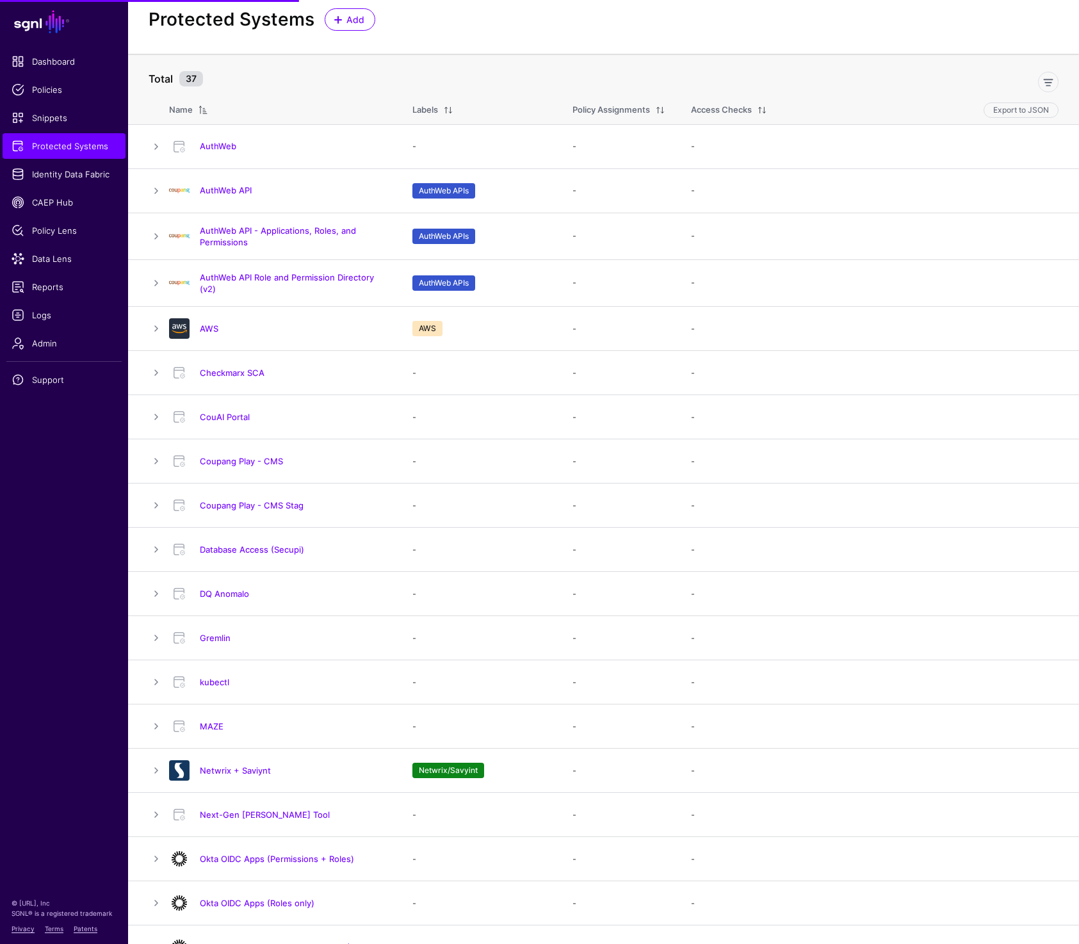
scroll to position [37, 0]
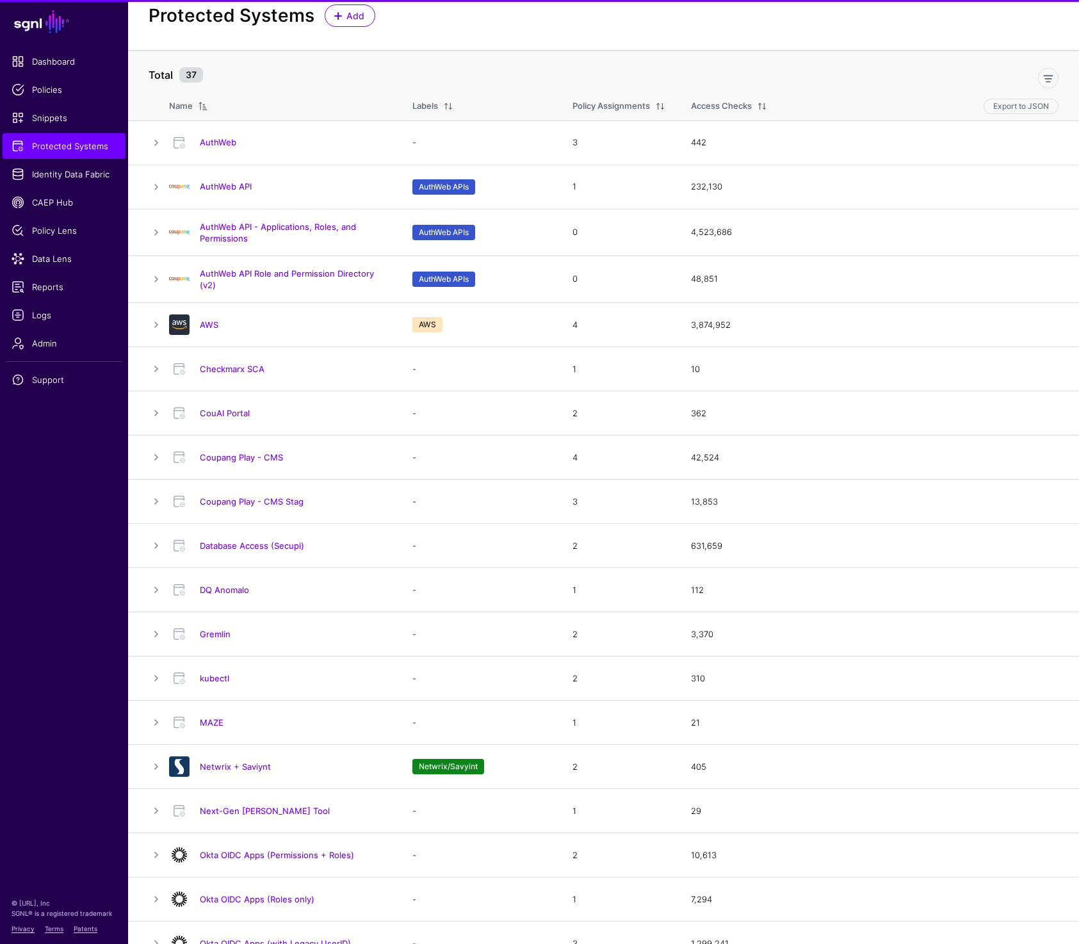
click at [211, 677] on link "kubectl" at bounding box center [214, 678] width 29 height 10
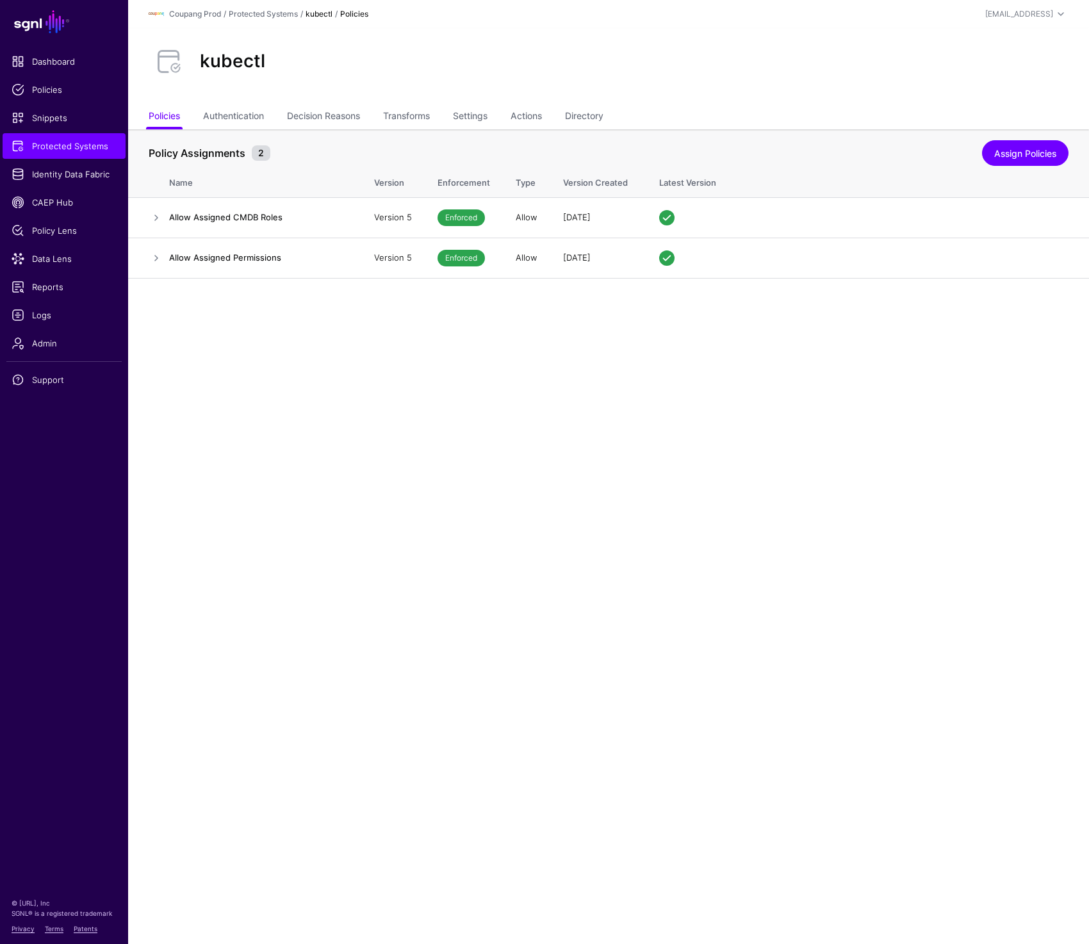
click at [696, 300] on main "SGNL Dashboard Policies Snippets Protected Systems Identity Data Fabric CAEP Hu…" at bounding box center [544, 472] width 1089 height 944
click at [93, 149] on span "Protected Systems" at bounding box center [64, 146] width 105 height 13
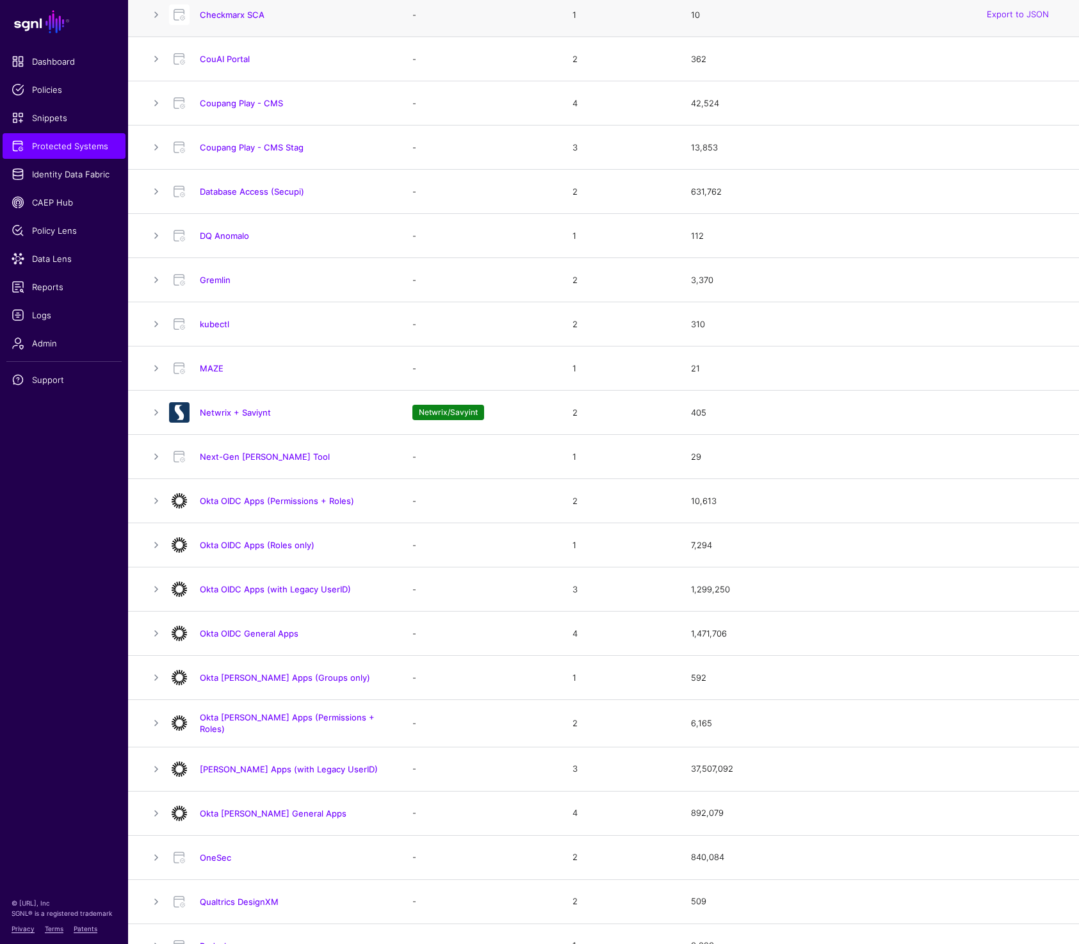
scroll to position [418, 0]
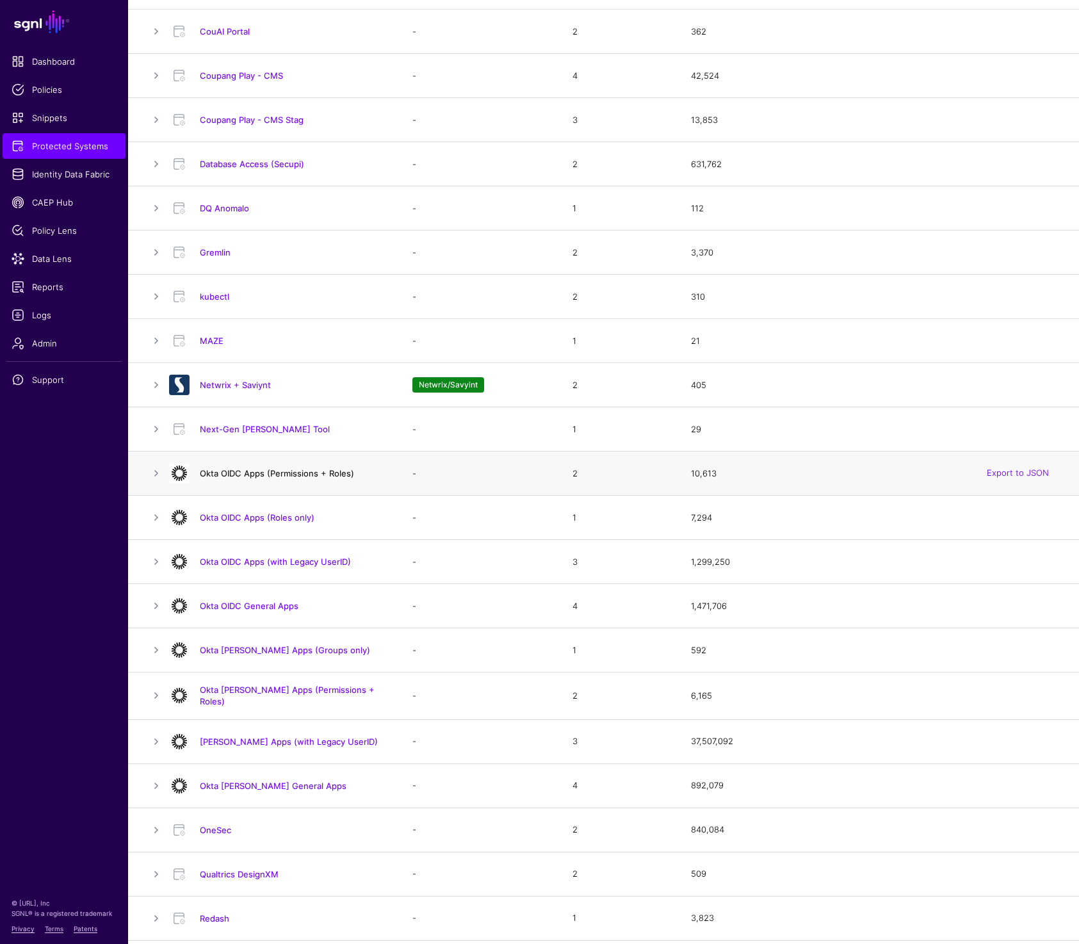
click at [287, 471] on link "Okta OIDC Apps (Permissions + Roles)" at bounding box center [277, 473] width 154 height 10
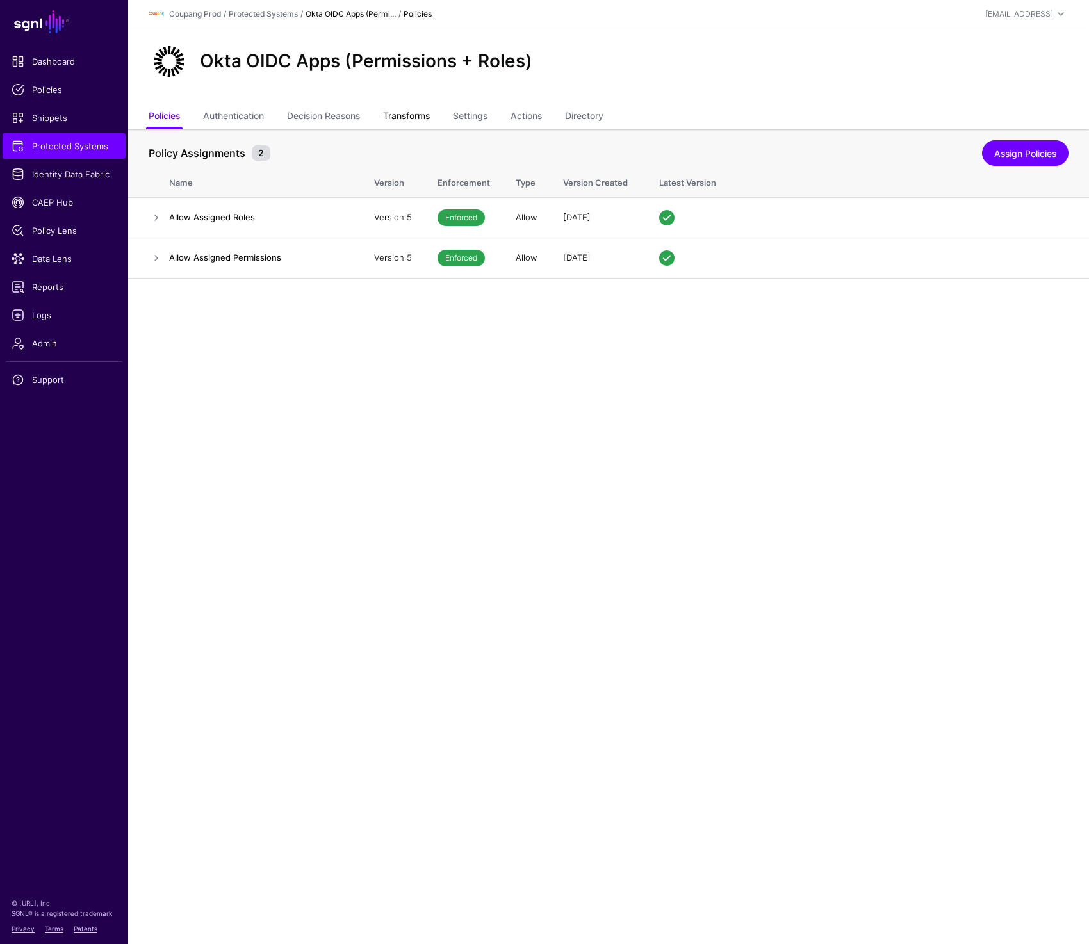
click at [396, 121] on link "Transforms" at bounding box center [406, 117] width 47 height 24
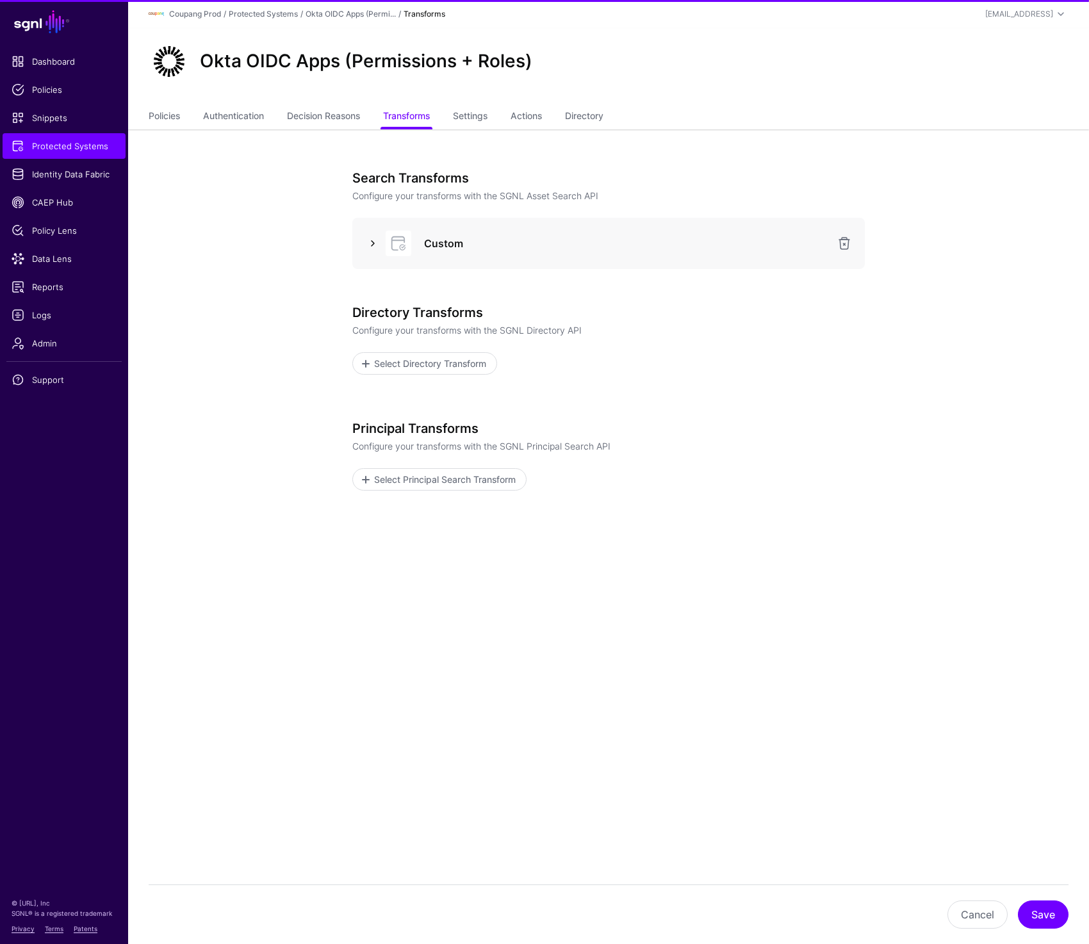
click at [368, 246] on link at bounding box center [372, 243] width 15 height 15
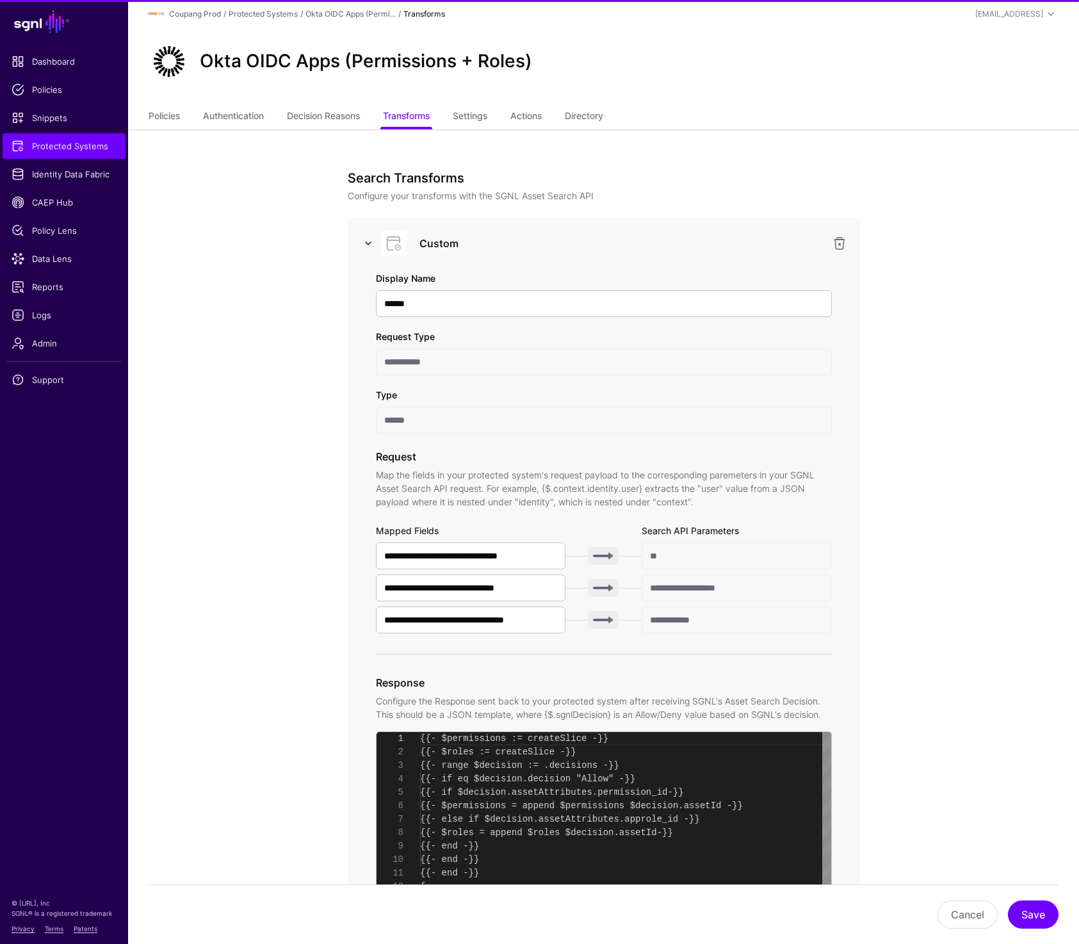
scroll to position [134, 0]
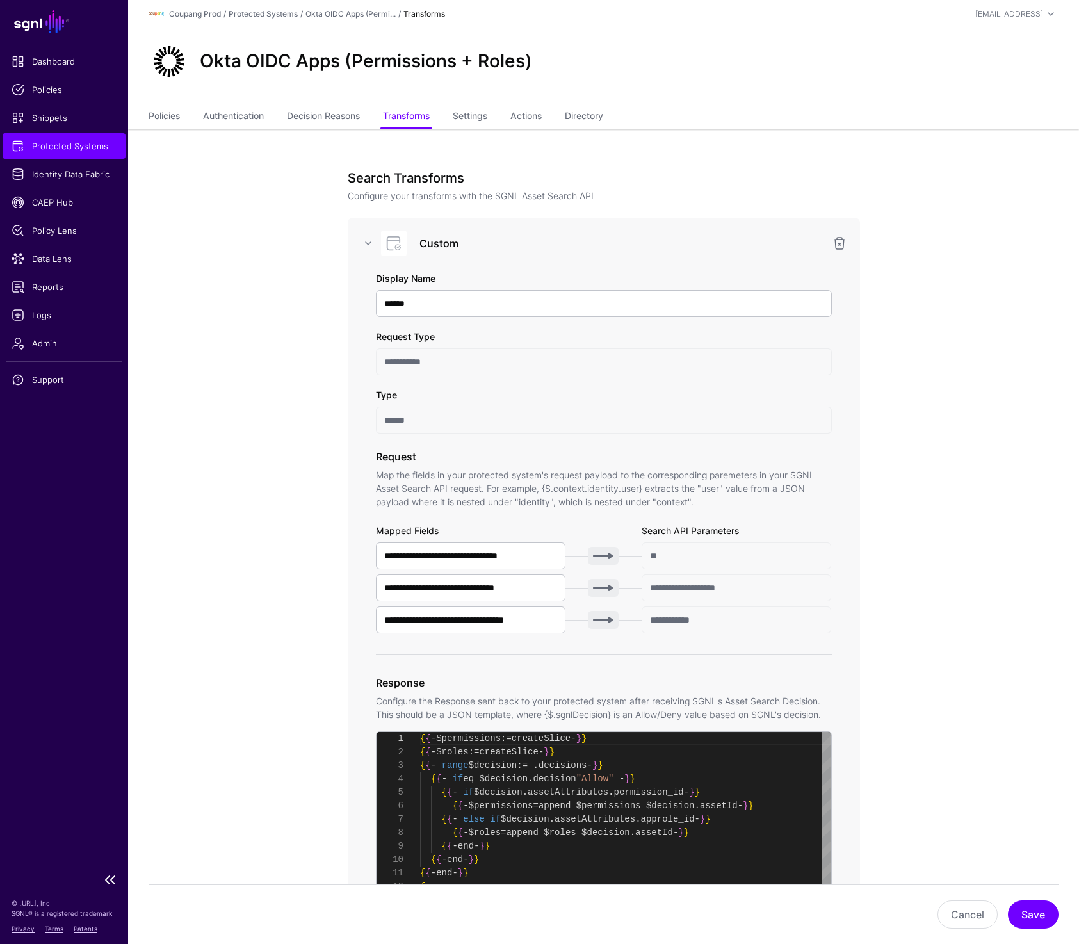
click at [29, 153] on link "Protected Systems" at bounding box center [64, 146] width 123 height 26
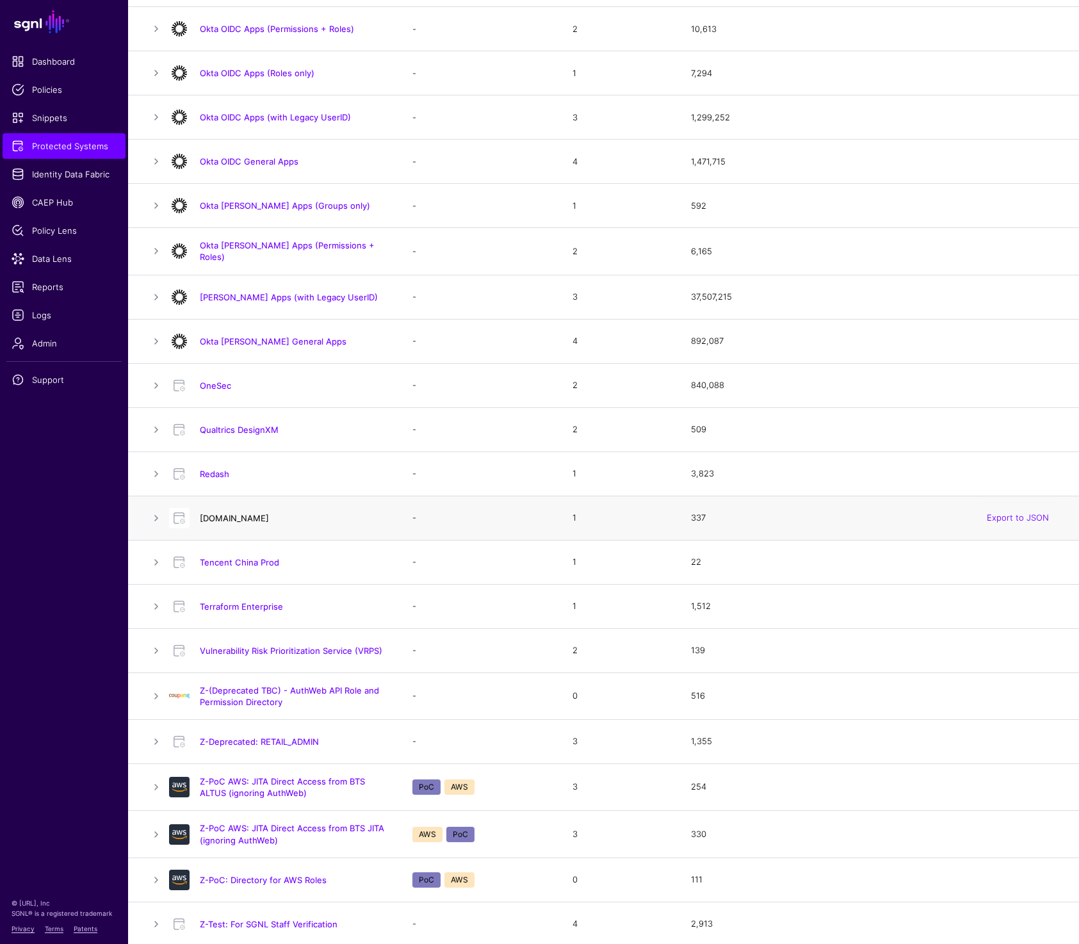
scroll to position [243, 0]
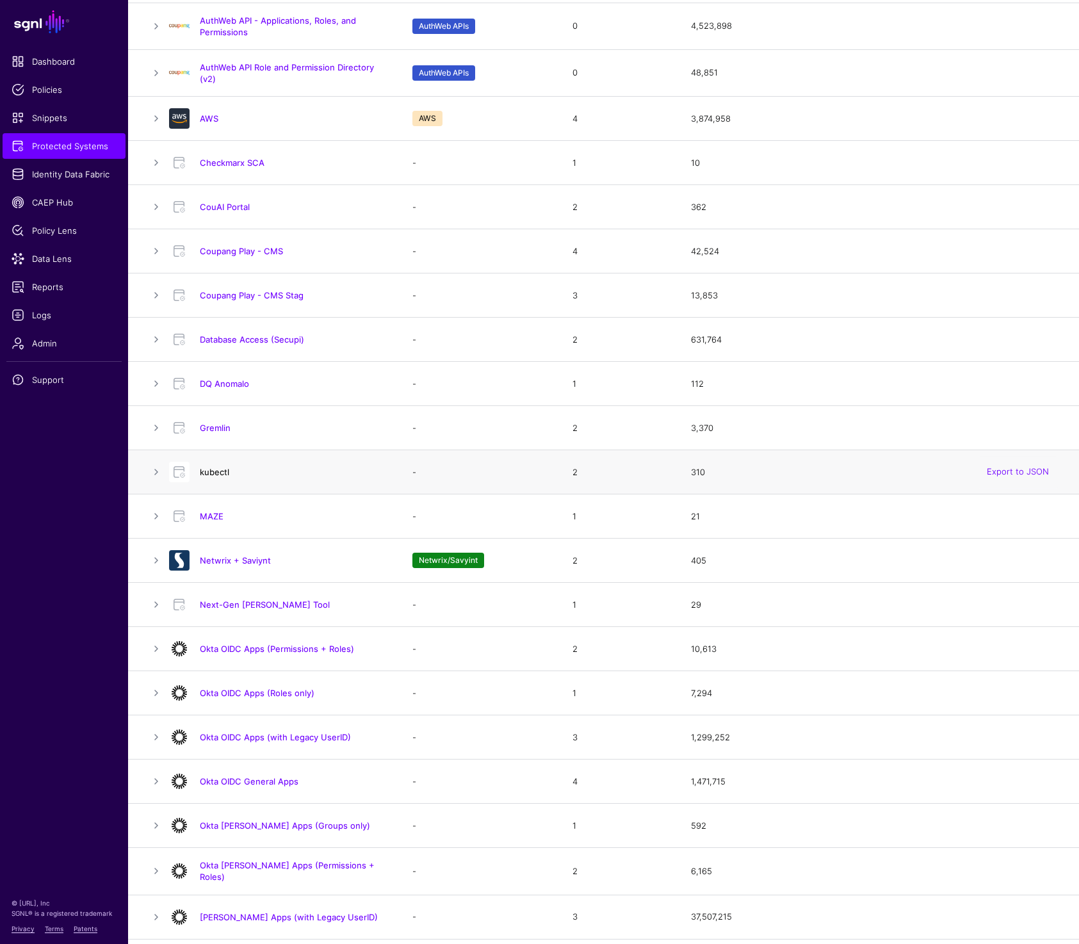
click at [209, 473] on link "kubectl" at bounding box center [214, 472] width 29 height 10
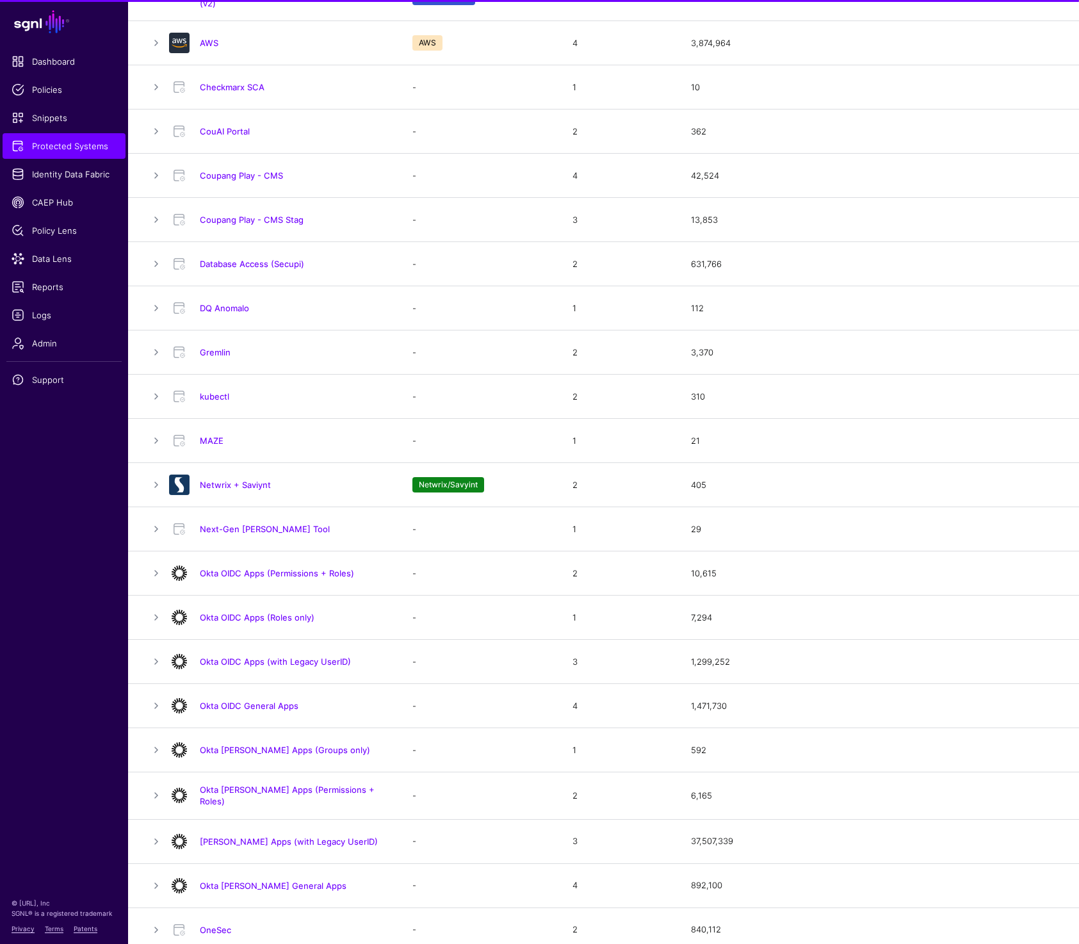
scroll to position [332, 0]
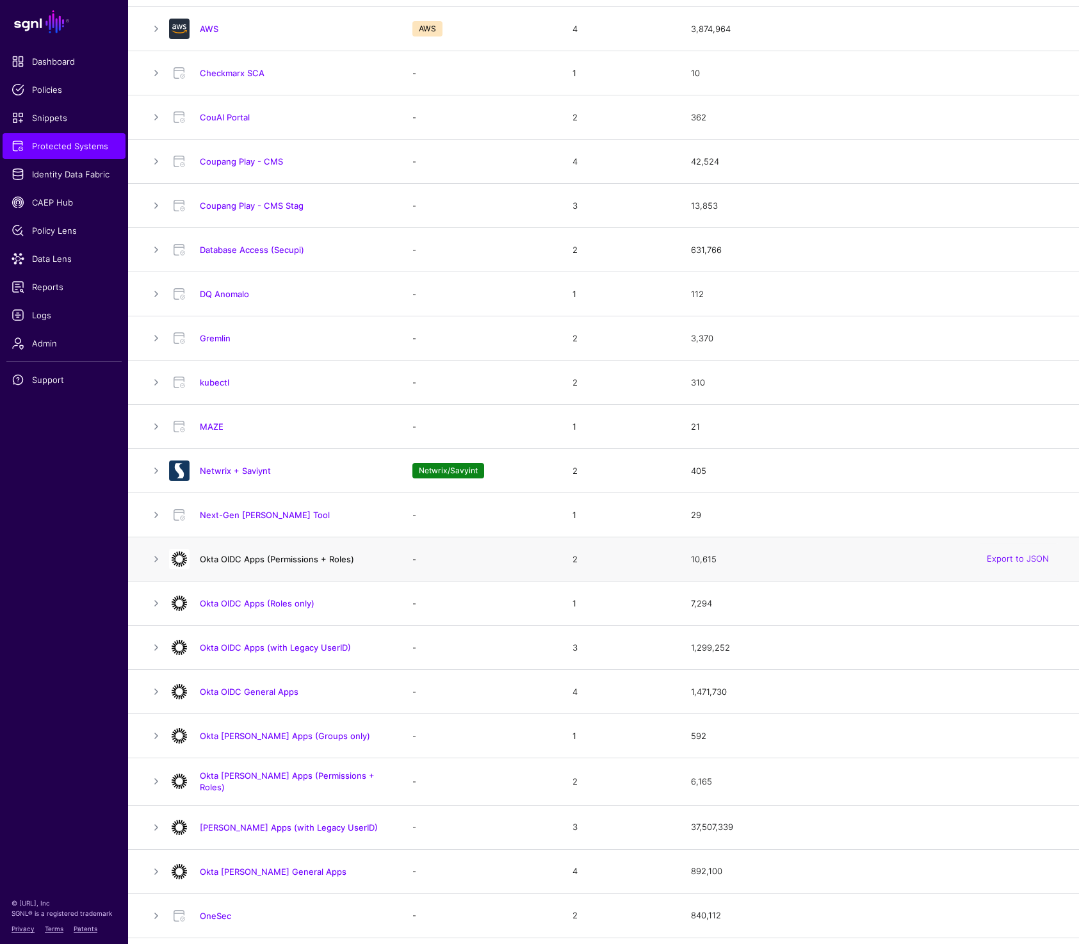
click at [350, 559] on link "Okta OIDC Apps (Permissions + Roles)" at bounding box center [277, 559] width 154 height 10
